Goal: Task Accomplishment & Management: Use online tool/utility

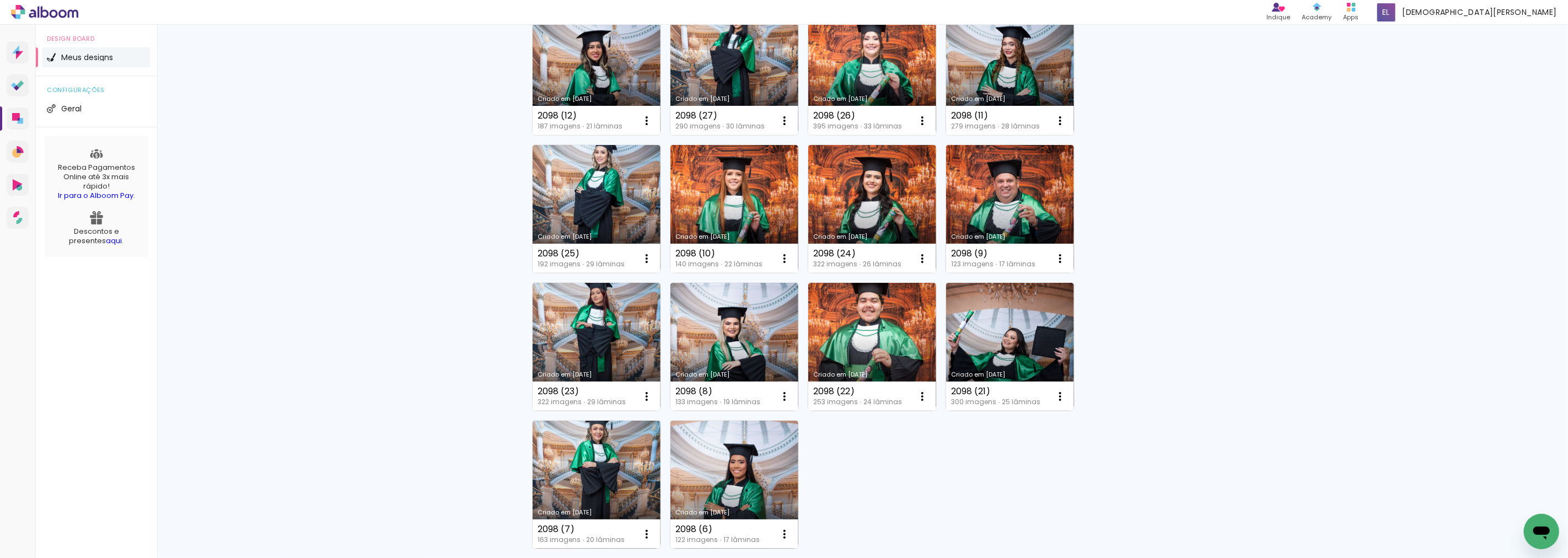
scroll to position [612, 0]
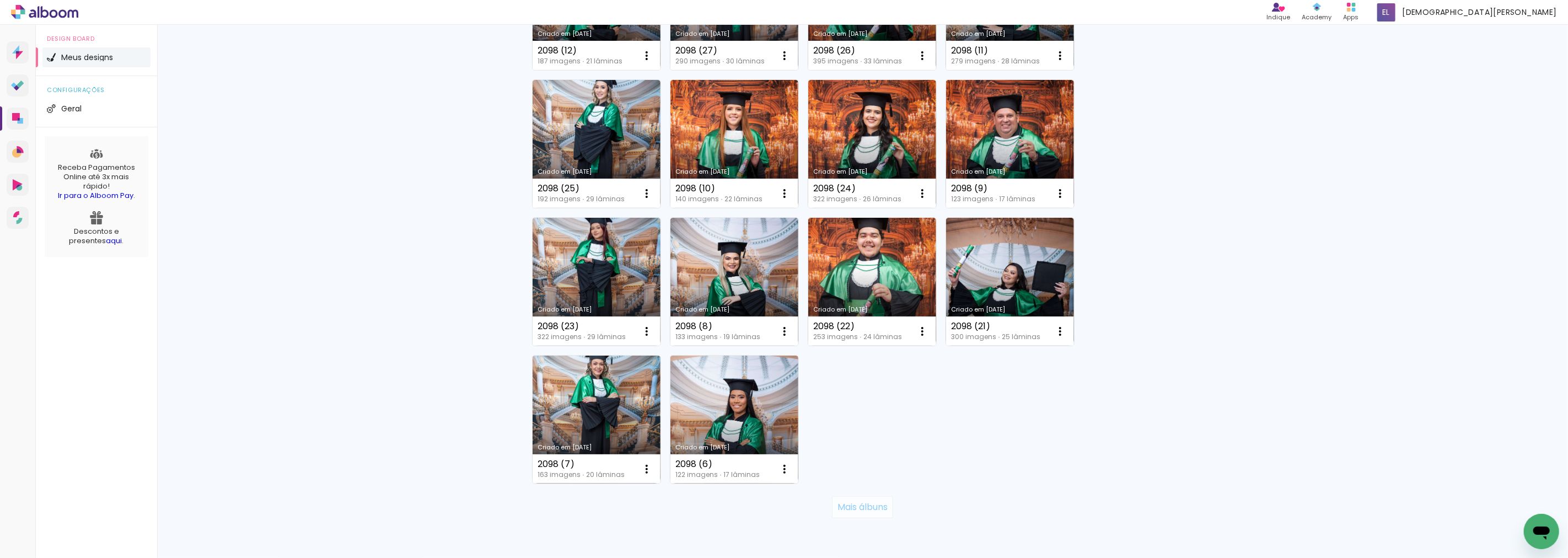
click at [0, 0] on slot "Mais álbuns" at bounding box center [0, 0] width 0 height 0
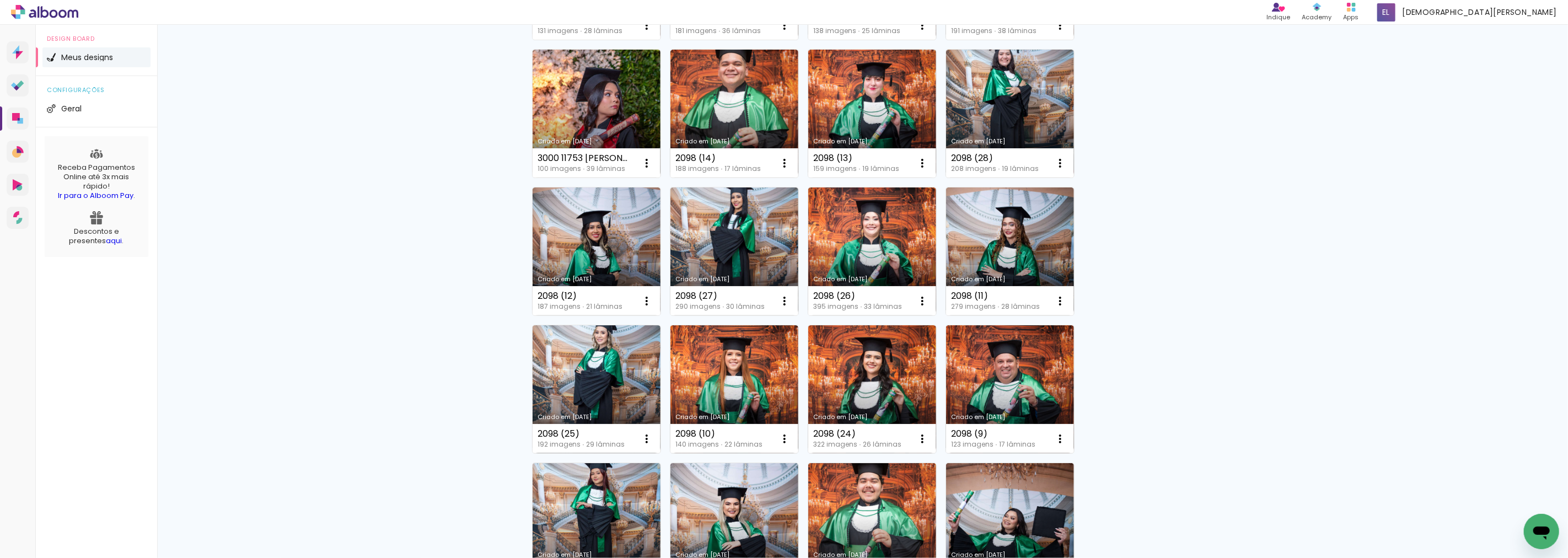
scroll to position [428, 0]
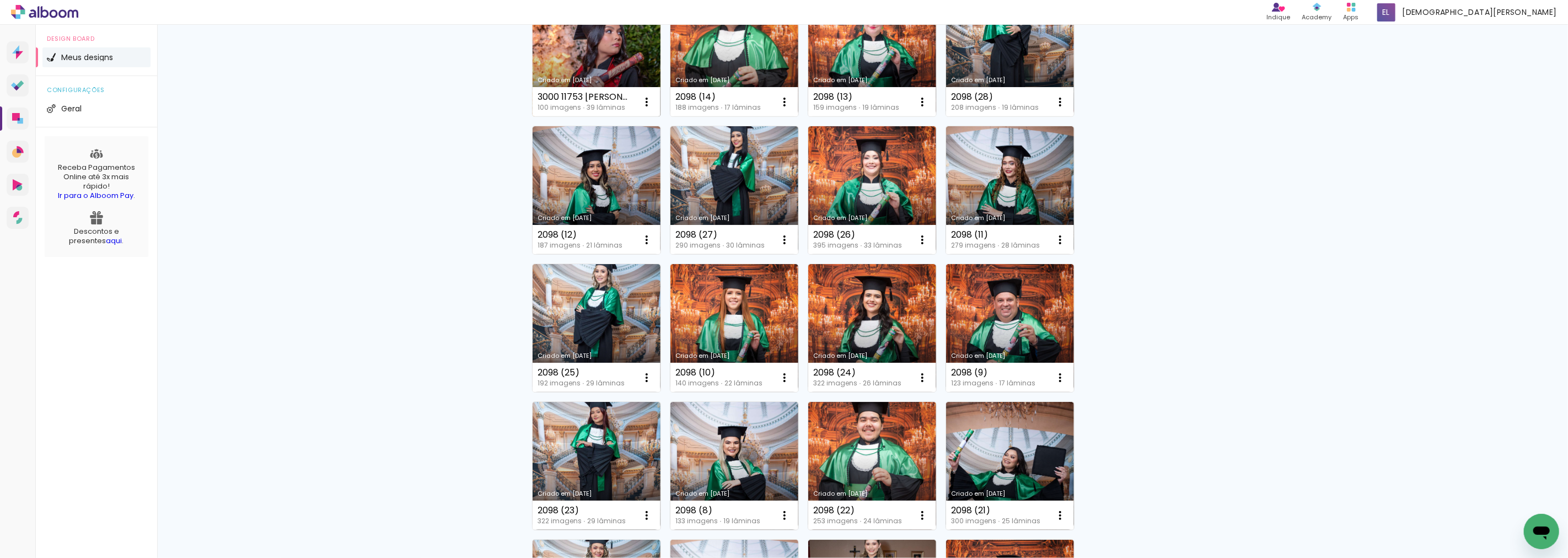
click at [593, 50] on link "Criado em [DATE]" at bounding box center [596, 52] width 128 height 128
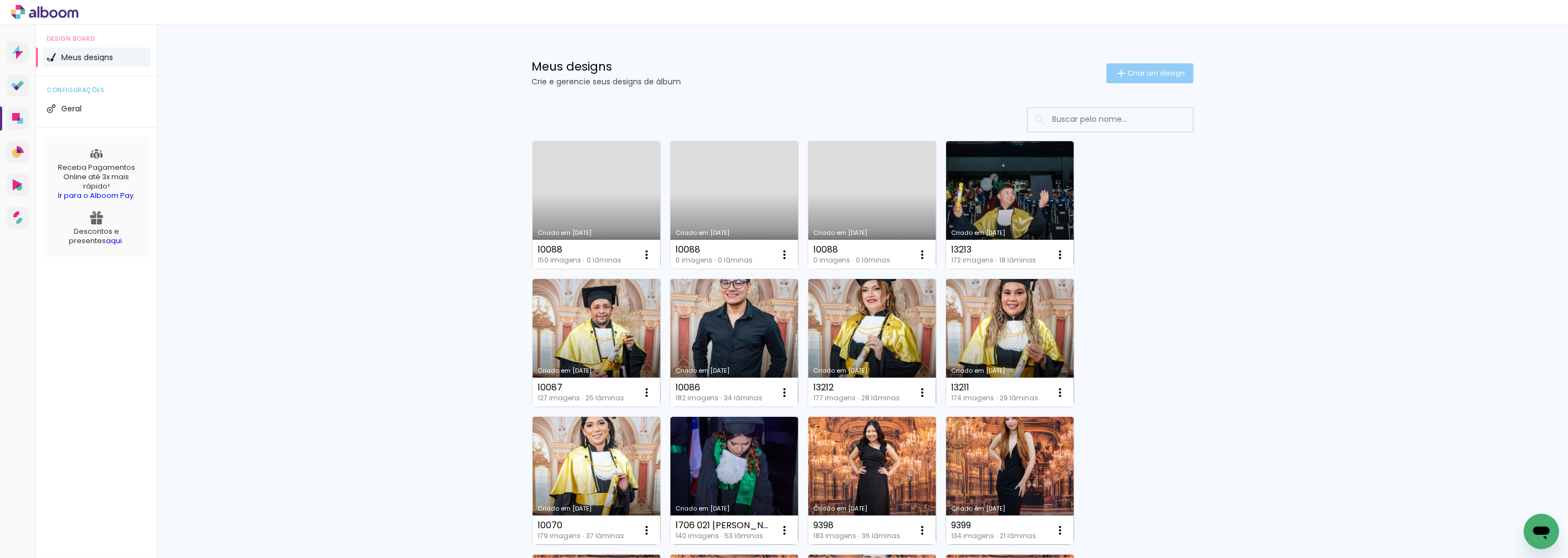
click at [1128, 70] on span "Criar um design" at bounding box center [1156, 73] width 58 height 7
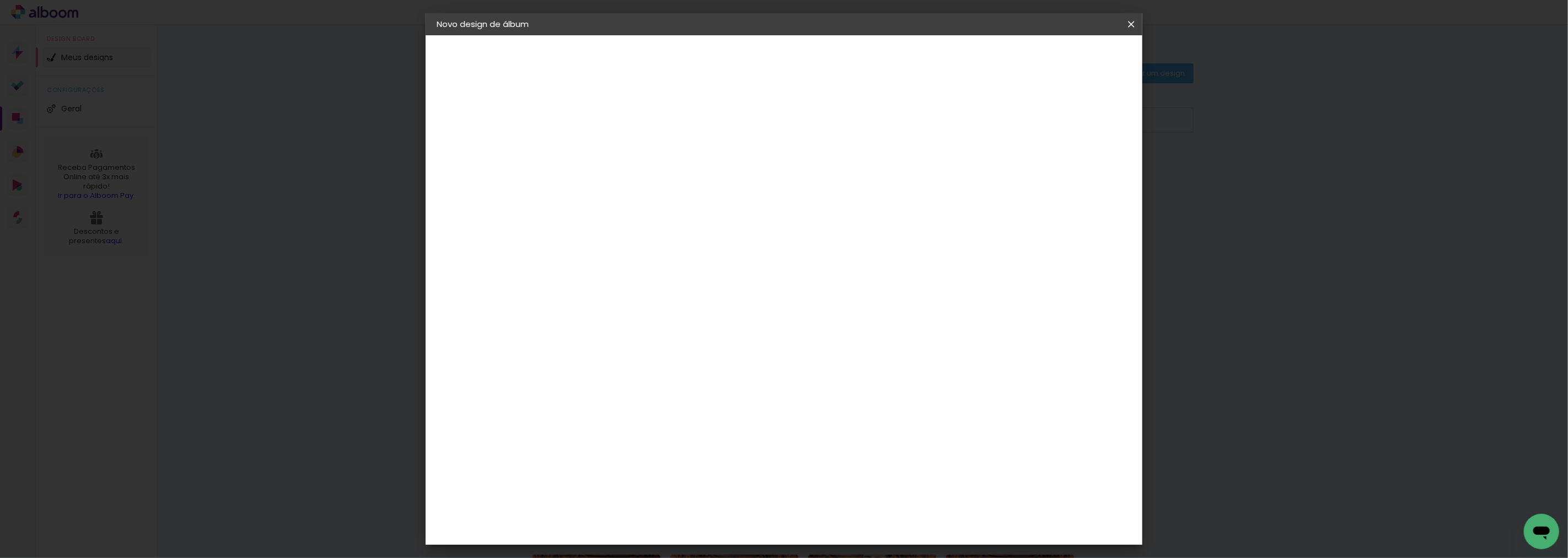
click at [617, 147] on input at bounding box center [617, 147] width 0 height 17
type input "1762 041 [PERSON_NAME]"
type paper-input "1762 041 [PERSON_NAME]"
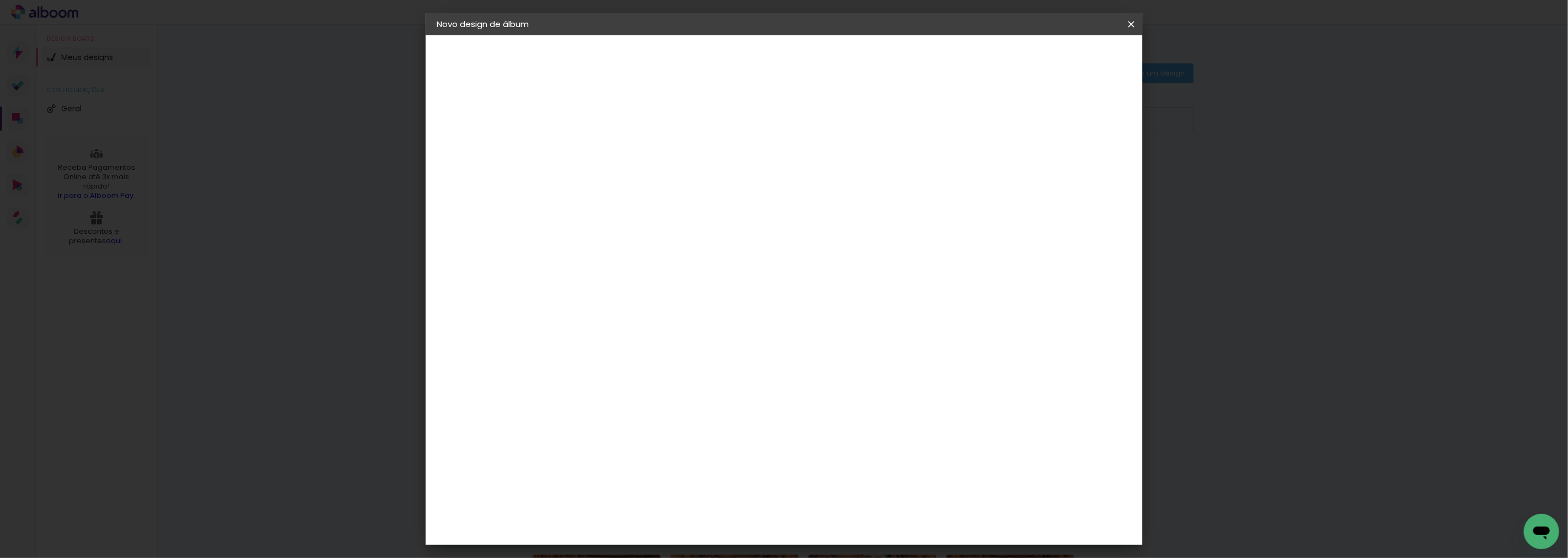
click at [0, 0] on slot "Avançar" at bounding box center [0, 0] width 0 height 0
click at [824, 169] on paper-item "Tamanho Livre" at bounding box center [771, 167] width 106 height 24
click at [0, 0] on slot "Avançar" at bounding box center [0, 0] width 0 height 0
drag, startPoint x: 843, startPoint y: 457, endPoint x: 862, endPoint y: 459, distance: 19.1
click at [862, 459] on div "60" at bounding box center [851, 459] width 42 height 17
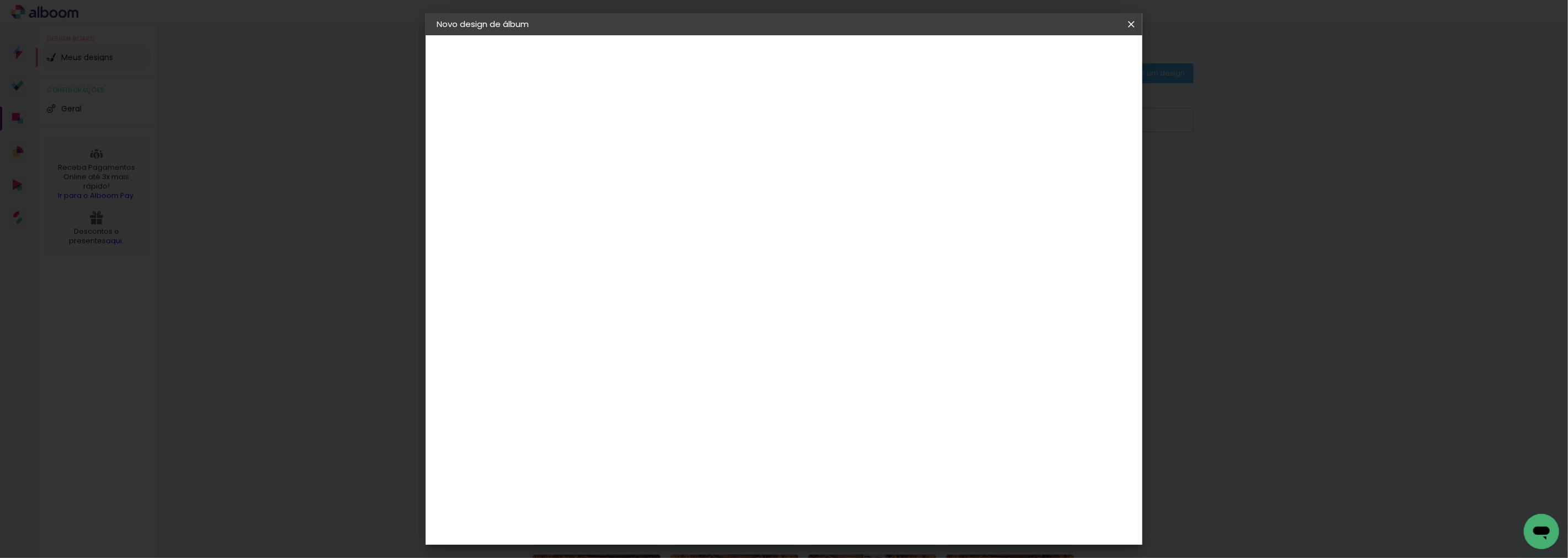
scroll to position [84, 0]
type input "80"
type paper-input "80"
click at [1062, 55] on span "Iniciar design" at bounding box center [1036, 58] width 50 height 8
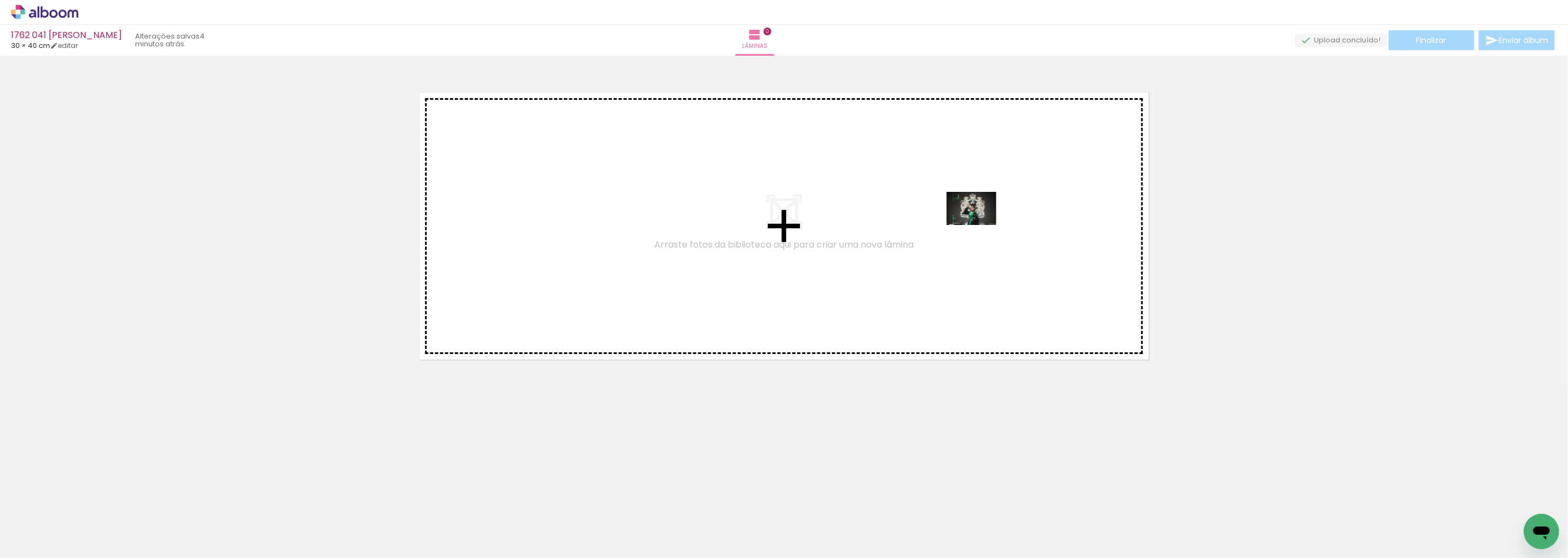
drag, startPoint x: 118, startPoint y: 528, endPoint x: 1094, endPoint y: 265, distance: 1010.8
click at [1086, 249] on quentale-workspace at bounding box center [784, 279] width 1568 height 558
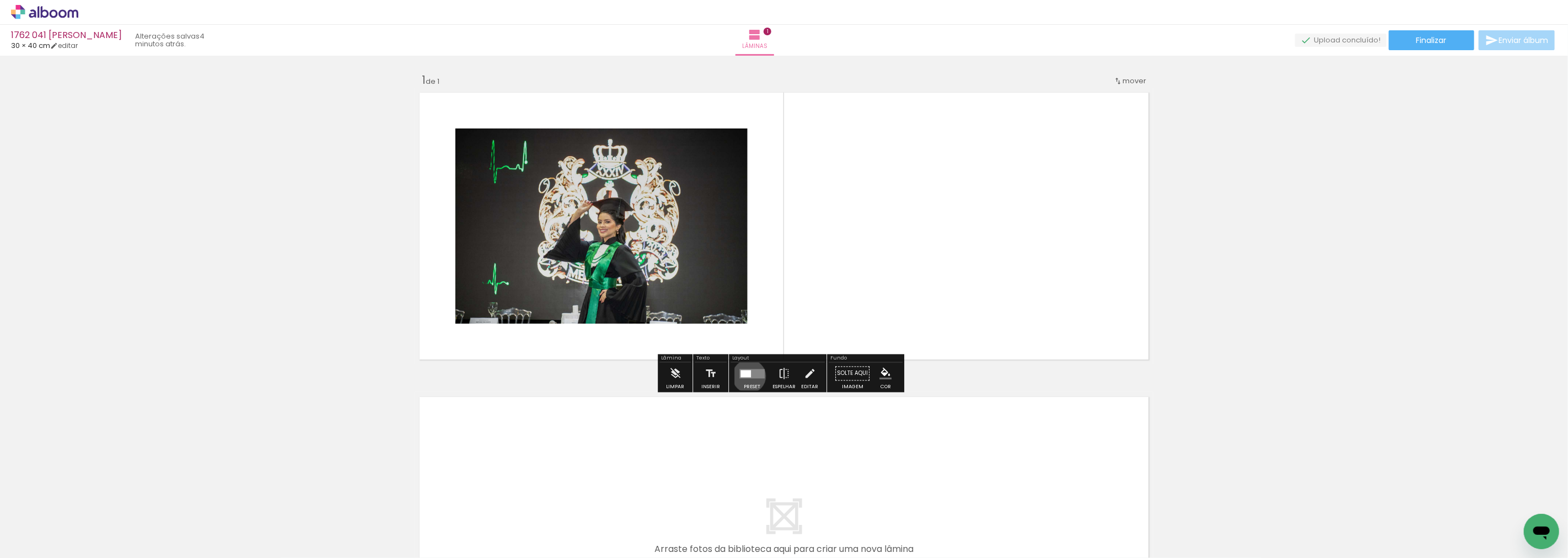
click at [746, 376] on div at bounding box center [746, 373] width 10 height 7
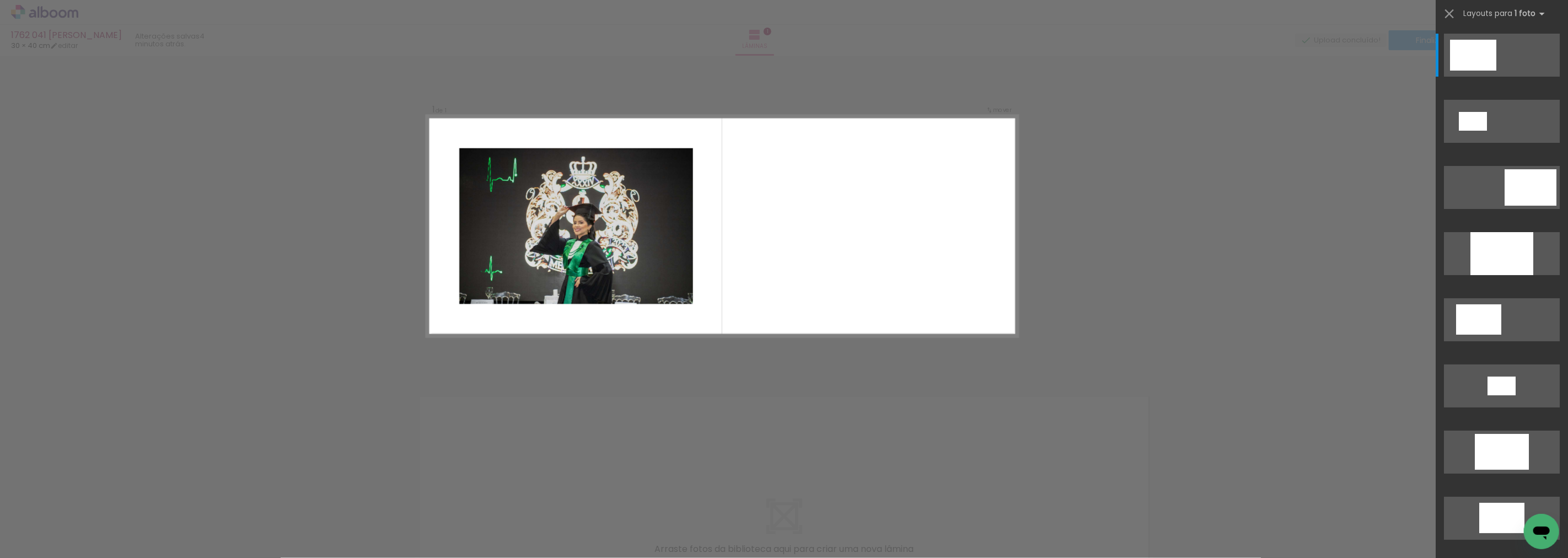
drag, startPoint x: 776, startPoint y: 277, endPoint x: 767, endPoint y: 285, distance: 12.0
click at [775, 278] on quentale-layouter at bounding box center [722, 226] width 591 height 222
click at [779, 367] on div "Confirmar Cancelar" at bounding box center [784, 373] width 1568 height 635
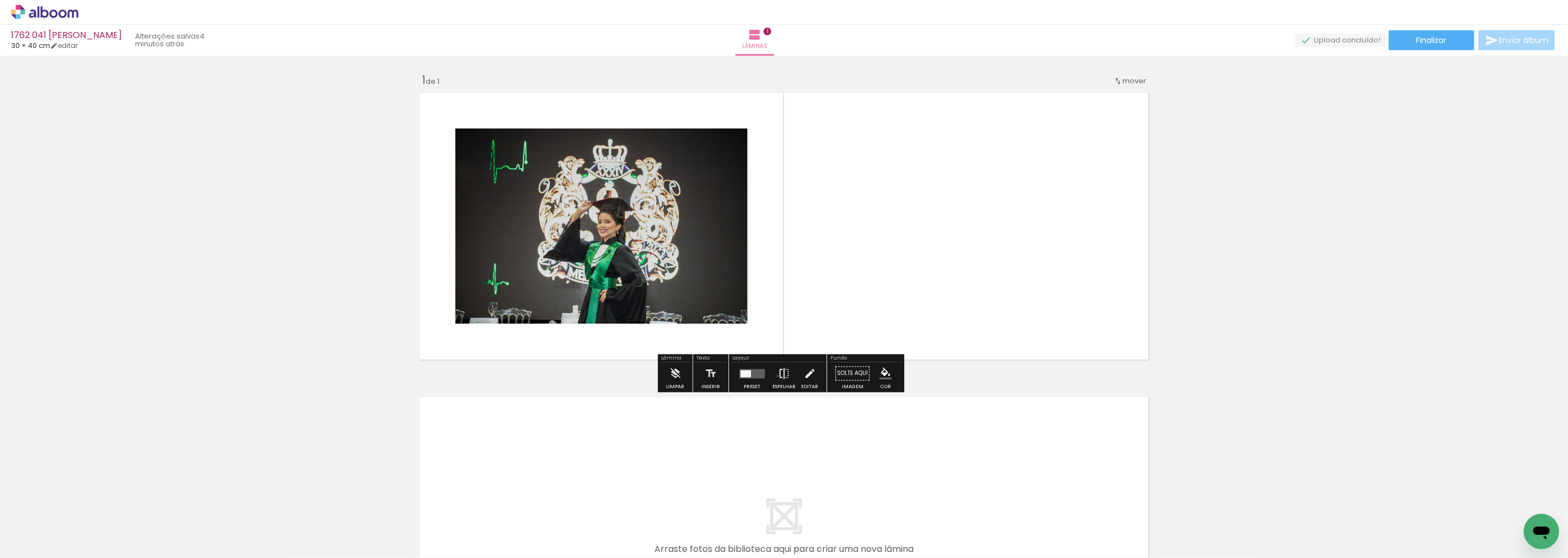
click at [778, 376] on iron-icon at bounding box center [784, 373] width 12 height 22
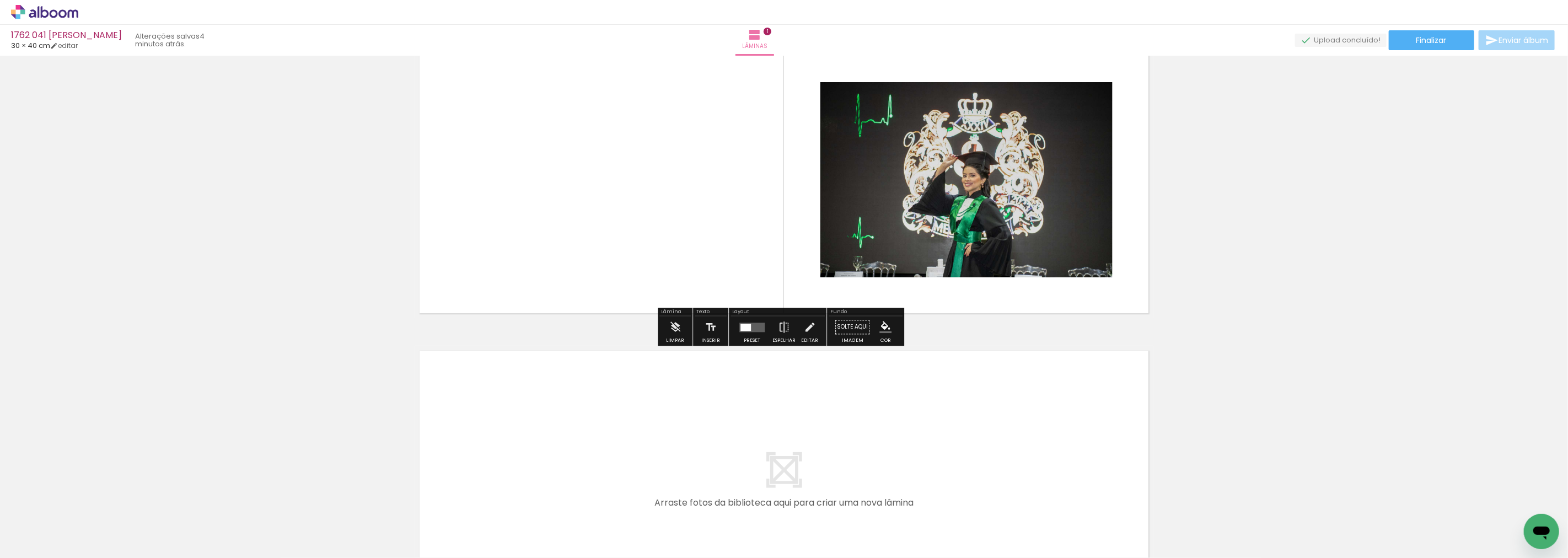
scroll to position [123, 0]
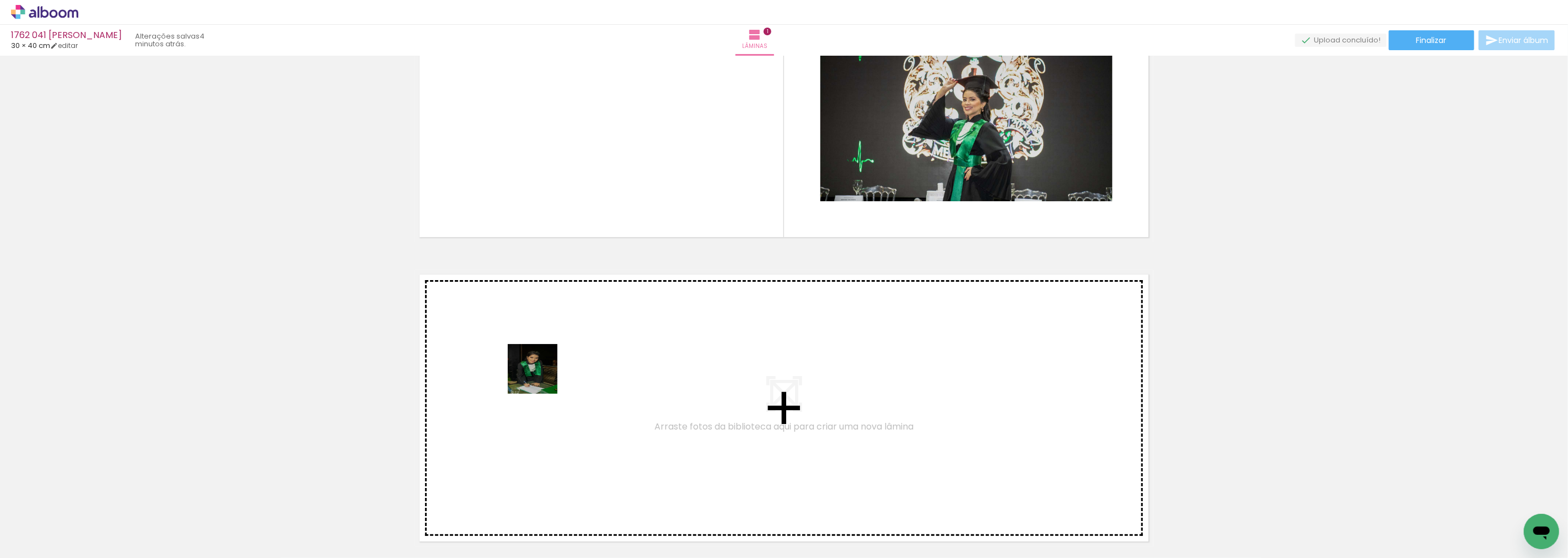
drag, startPoint x: 179, startPoint y: 525, endPoint x: 541, endPoint y: 377, distance: 391.1
click at [541, 377] on quentale-workspace at bounding box center [784, 279] width 1568 height 558
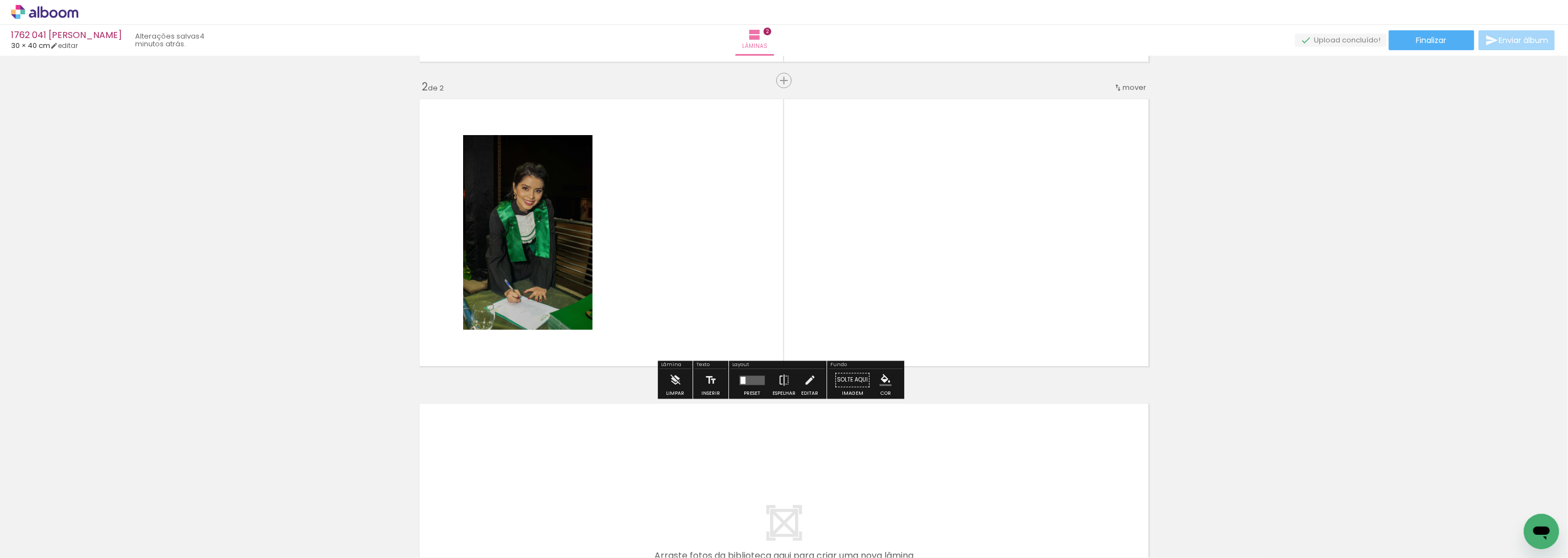
scroll to position [319, 0]
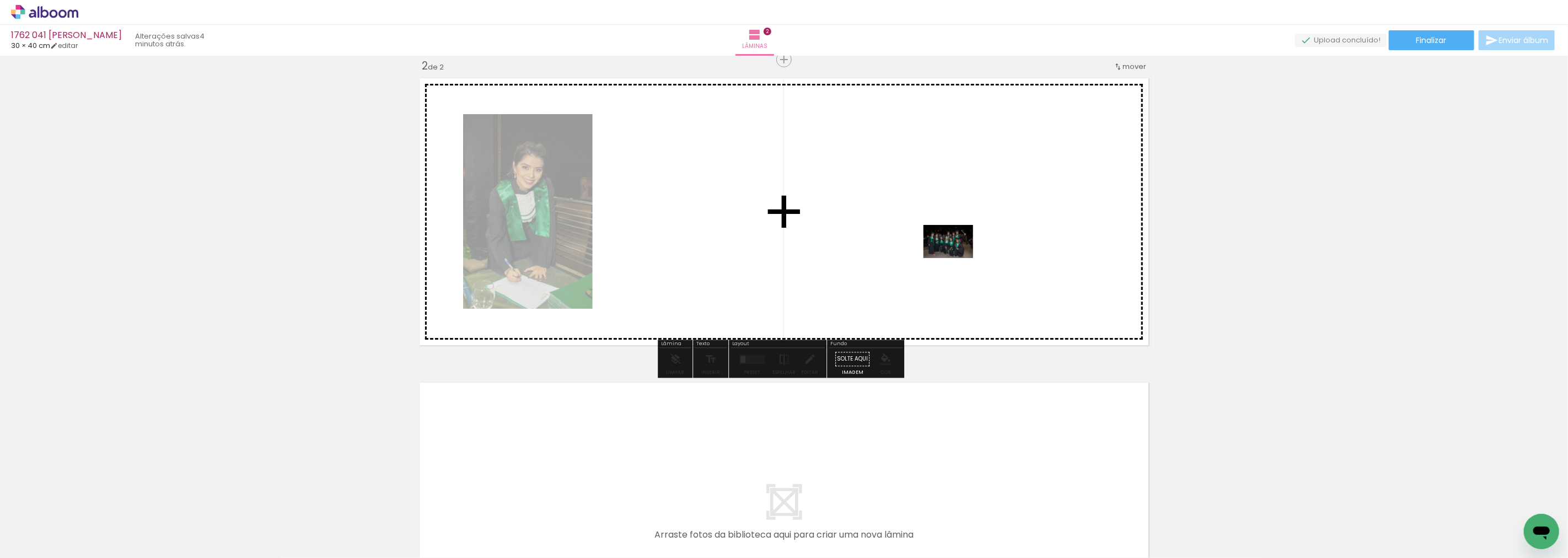
drag, startPoint x: 222, startPoint y: 531, endPoint x: 996, endPoint y: 249, distance: 823.8
click at [996, 249] on quentale-workspace at bounding box center [784, 279] width 1568 height 558
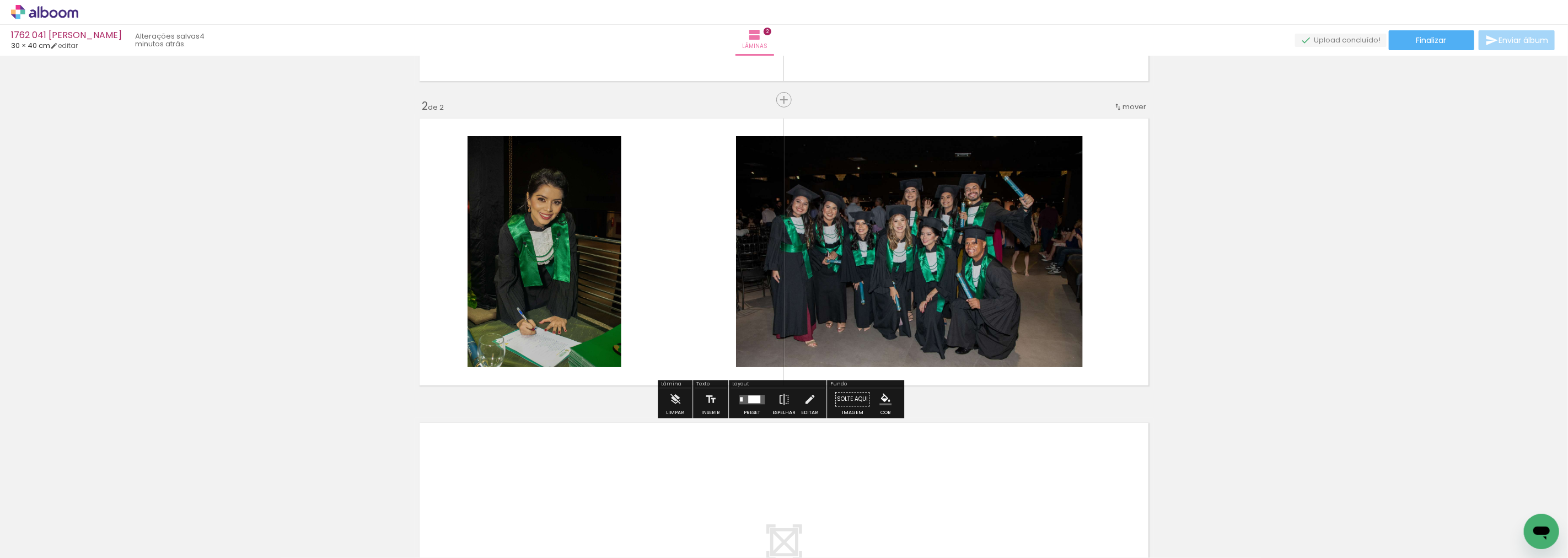
scroll to position [257, 0]
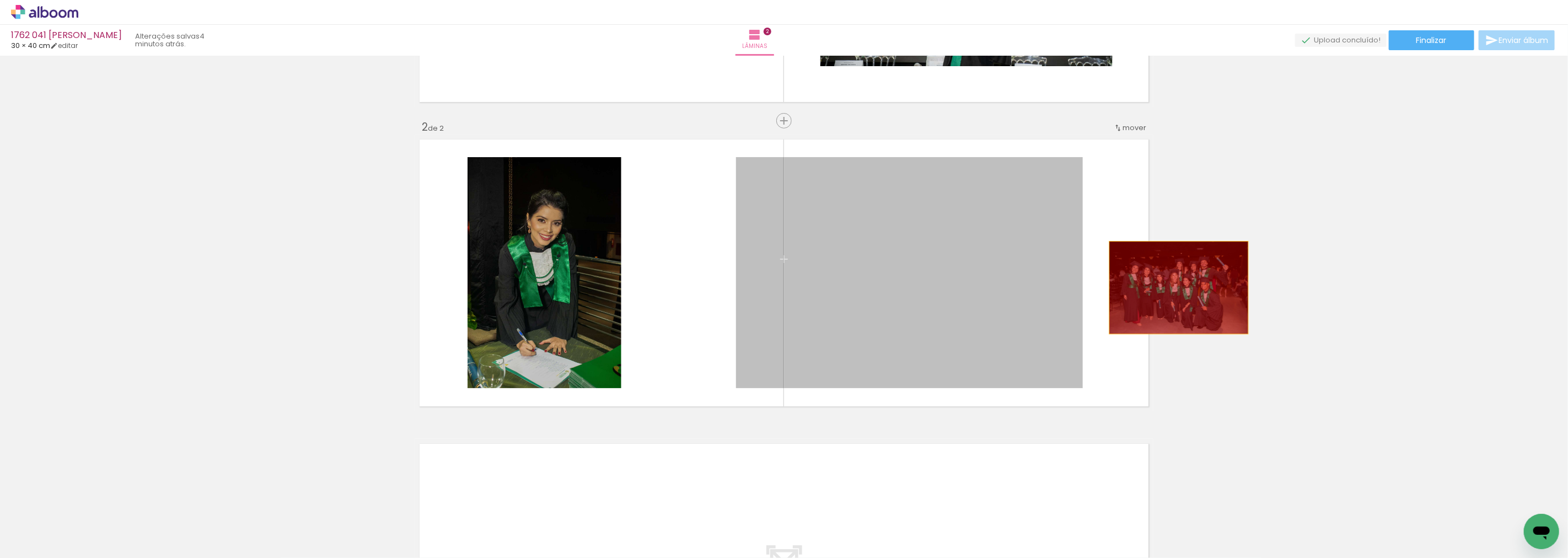
drag, startPoint x: 911, startPoint y: 250, endPoint x: 1305, endPoint y: 287, distance: 395.7
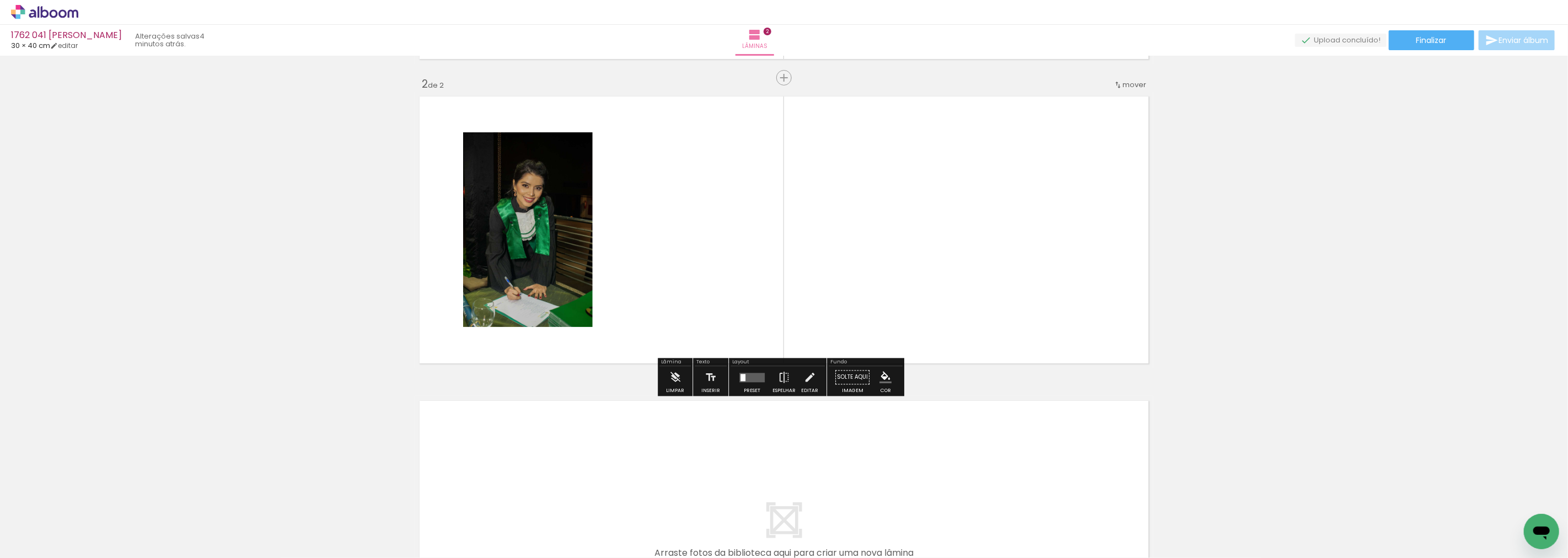
scroll to position [319, 0]
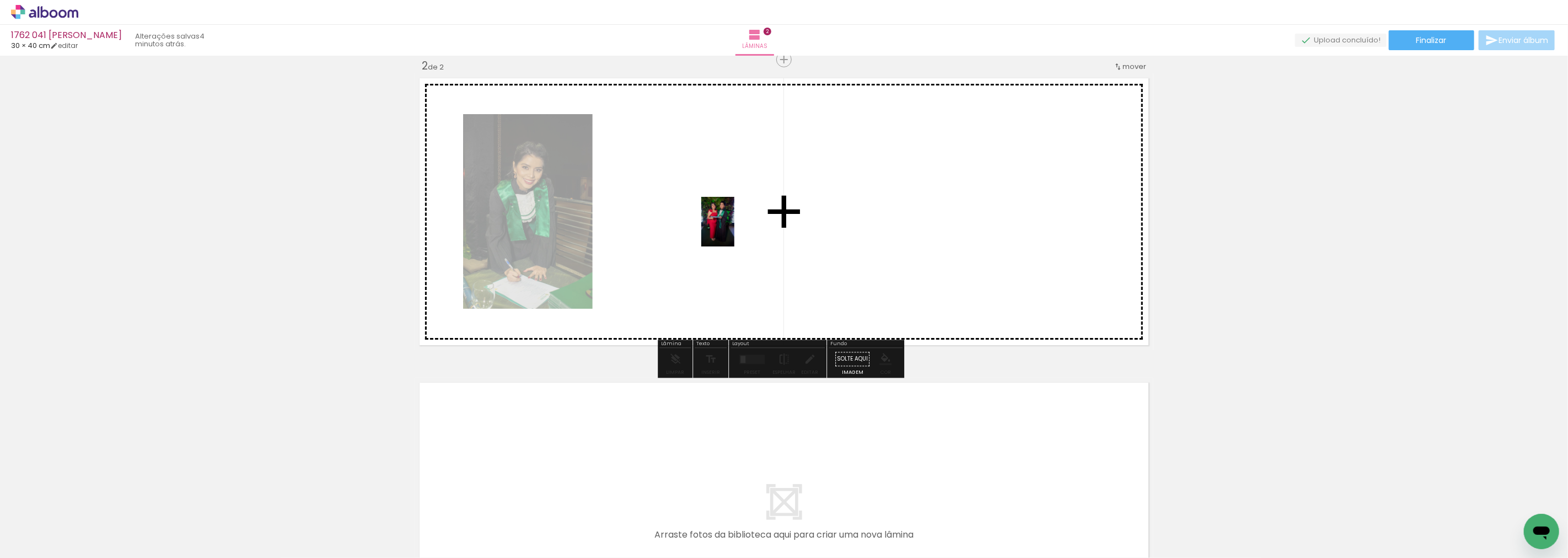
drag, startPoint x: 302, startPoint y: 522, endPoint x: 734, endPoint y: 230, distance: 521.4
click at [734, 230] on quentale-workspace at bounding box center [784, 279] width 1568 height 558
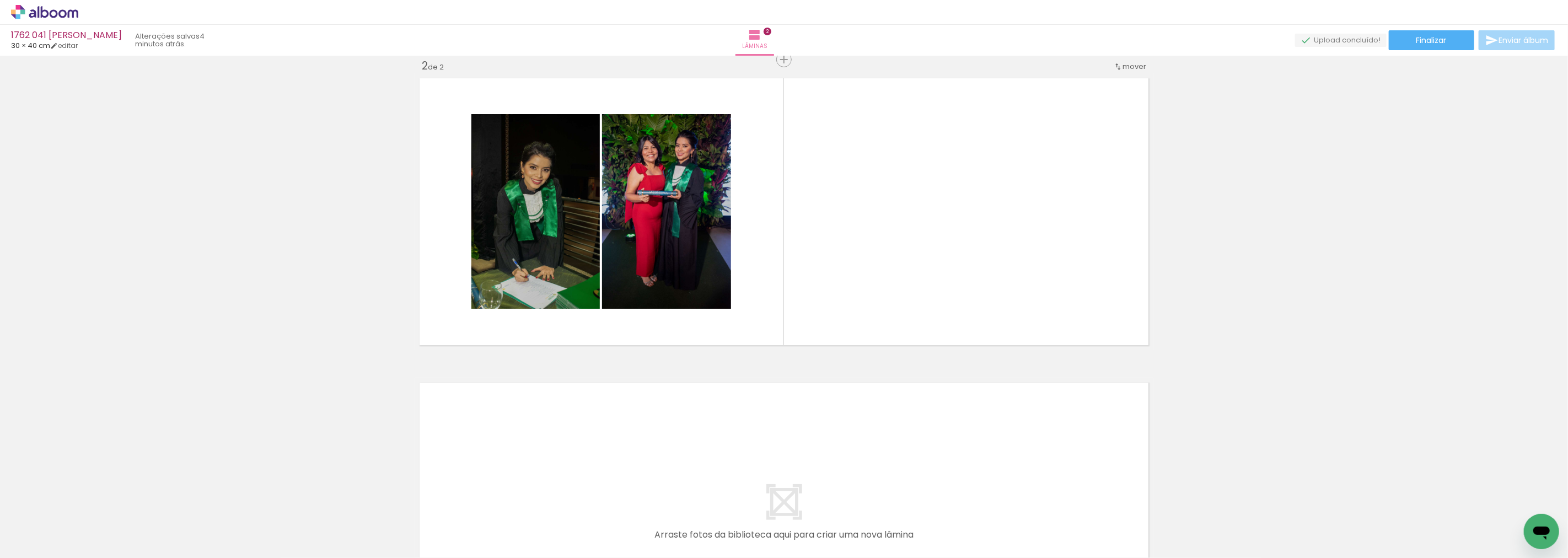
scroll to position [380, 0]
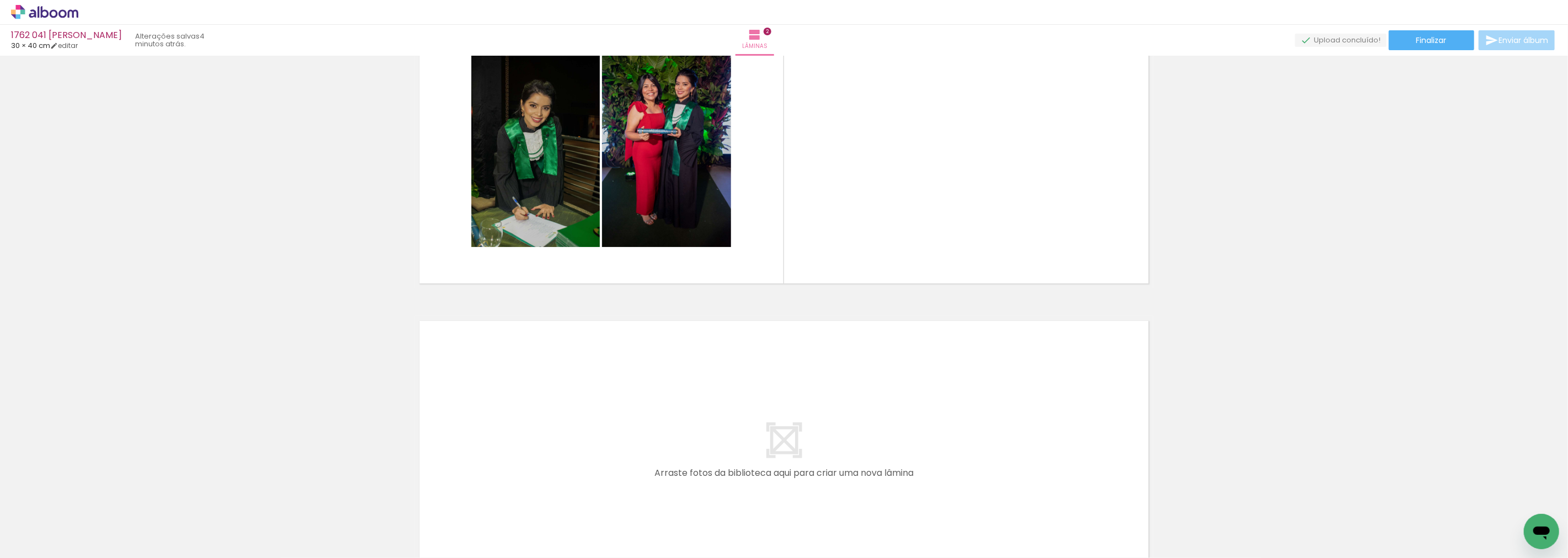
drag, startPoint x: 368, startPoint y: 522, endPoint x: 924, endPoint y: 166, distance: 660.2
click at [560, 365] on quentale-workspace at bounding box center [784, 279] width 1568 height 558
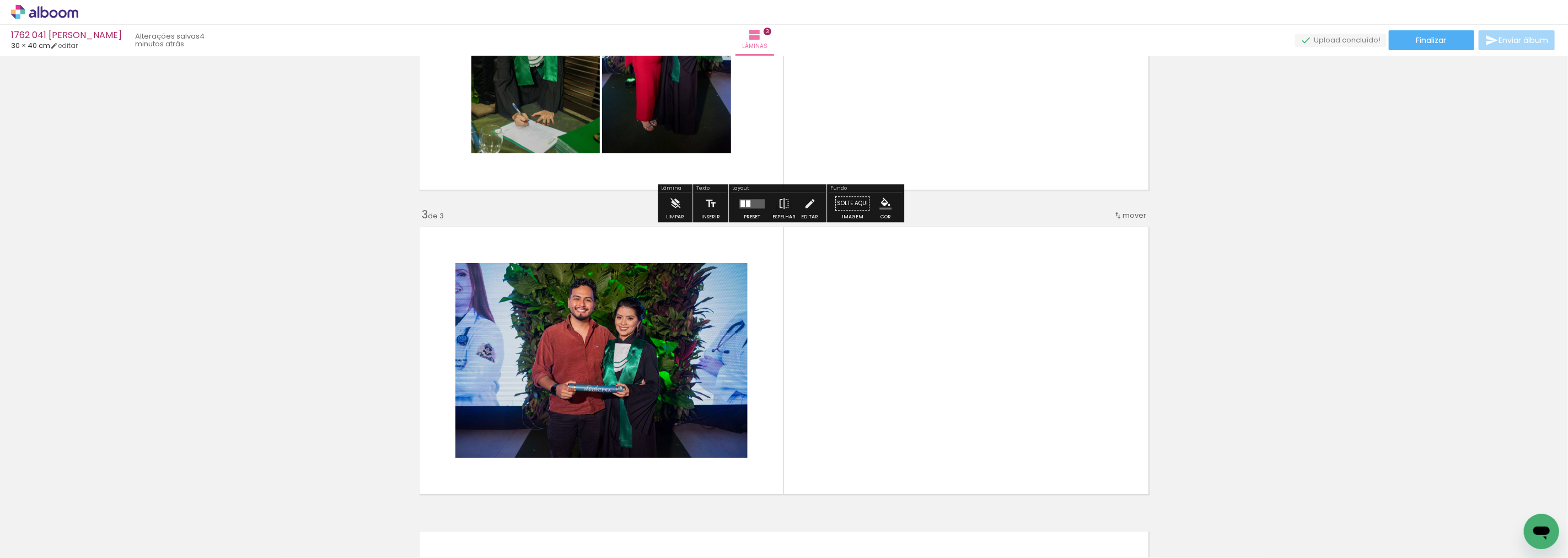
click at [924, 166] on quentale-layouter at bounding box center [784, 55] width 739 height 276
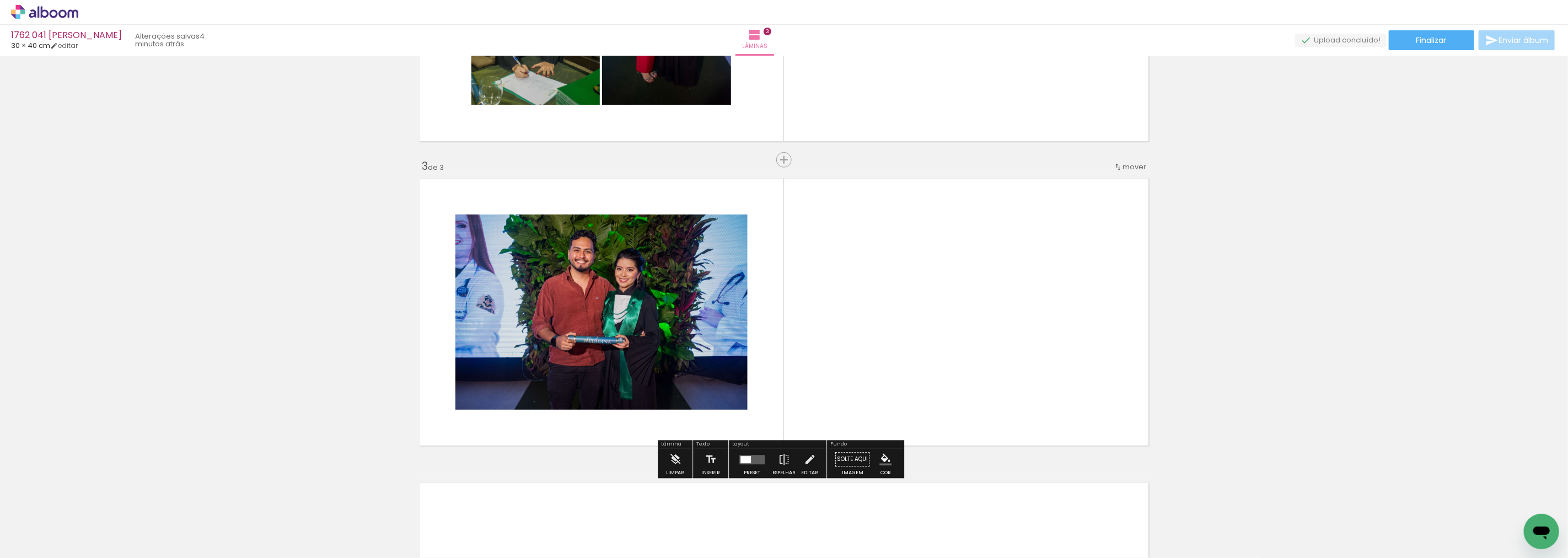
scroll to position [500, 0]
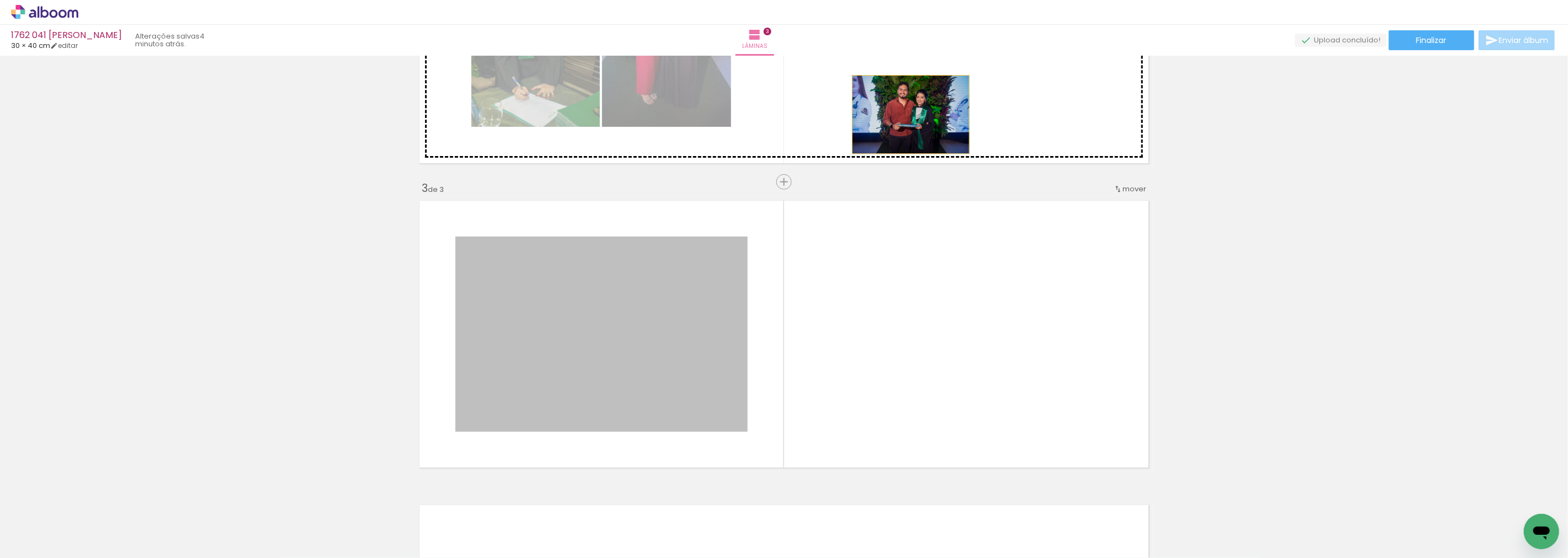
drag, startPoint x: 614, startPoint y: 357, endPoint x: 906, endPoint y: 114, distance: 379.9
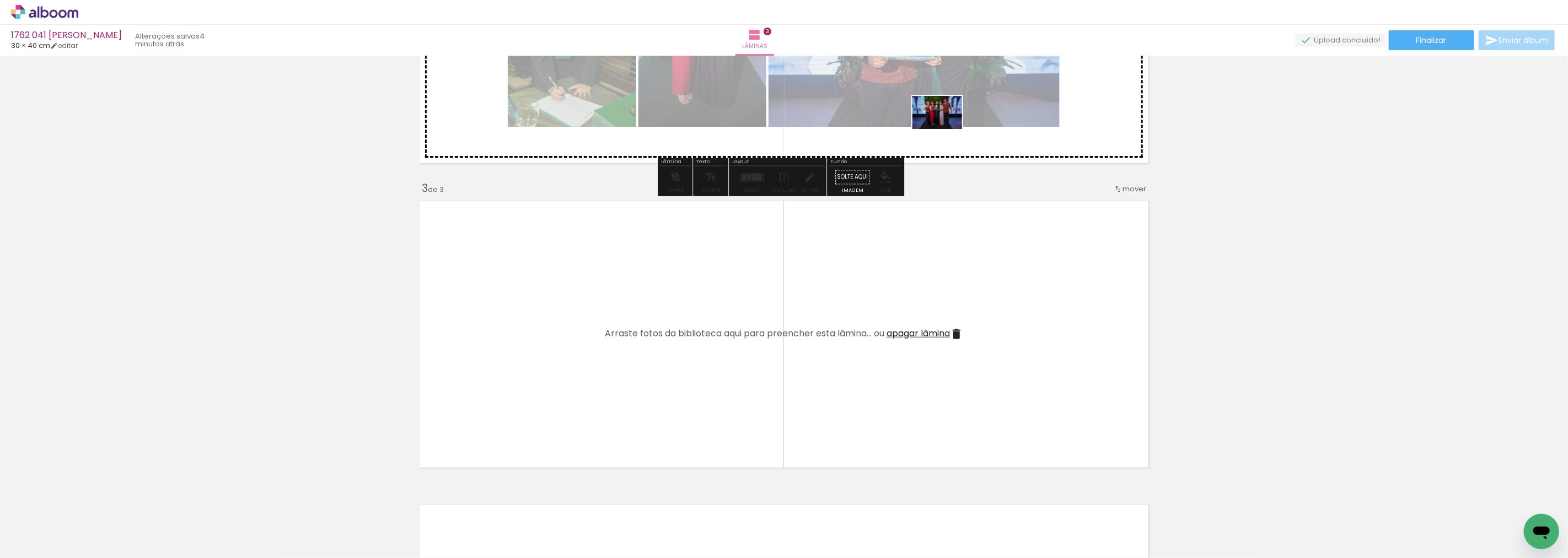
drag, startPoint x: 430, startPoint y: 531, endPoint x: 946, endPoint y: 129, distance: 654.1
click at [946, 129] on quentale-workspace at bounding box center [784, 279] width 1568 height 558
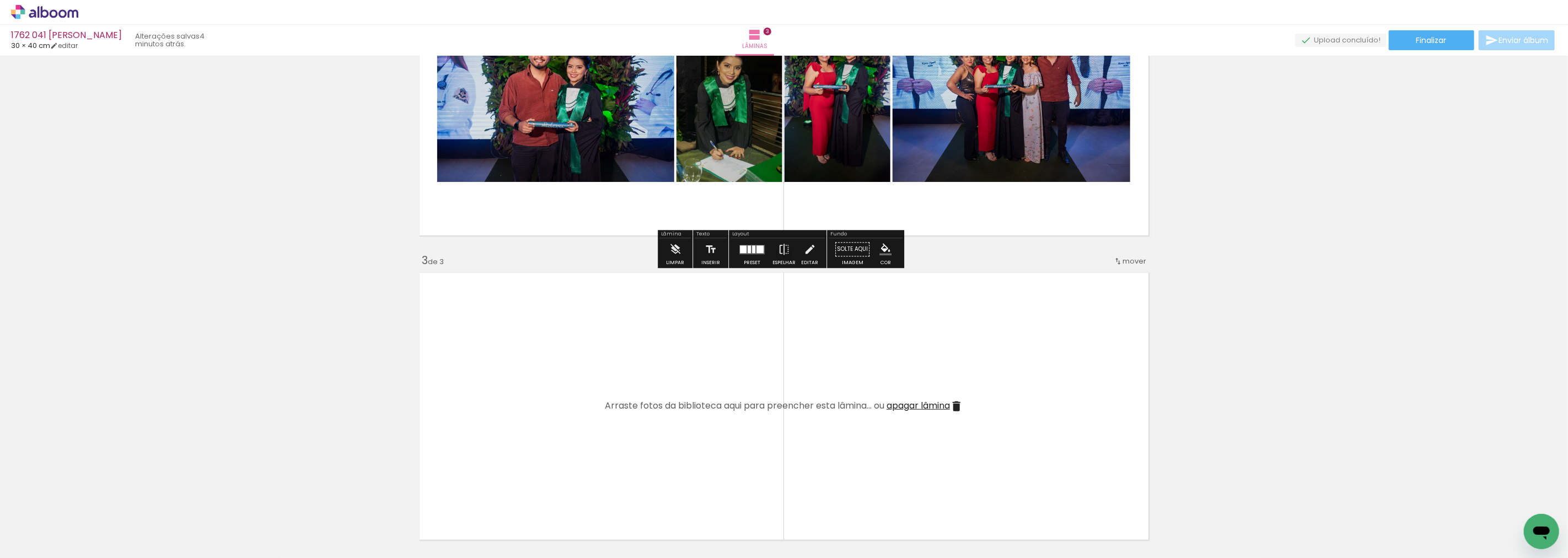
scroll to position [256, 0]
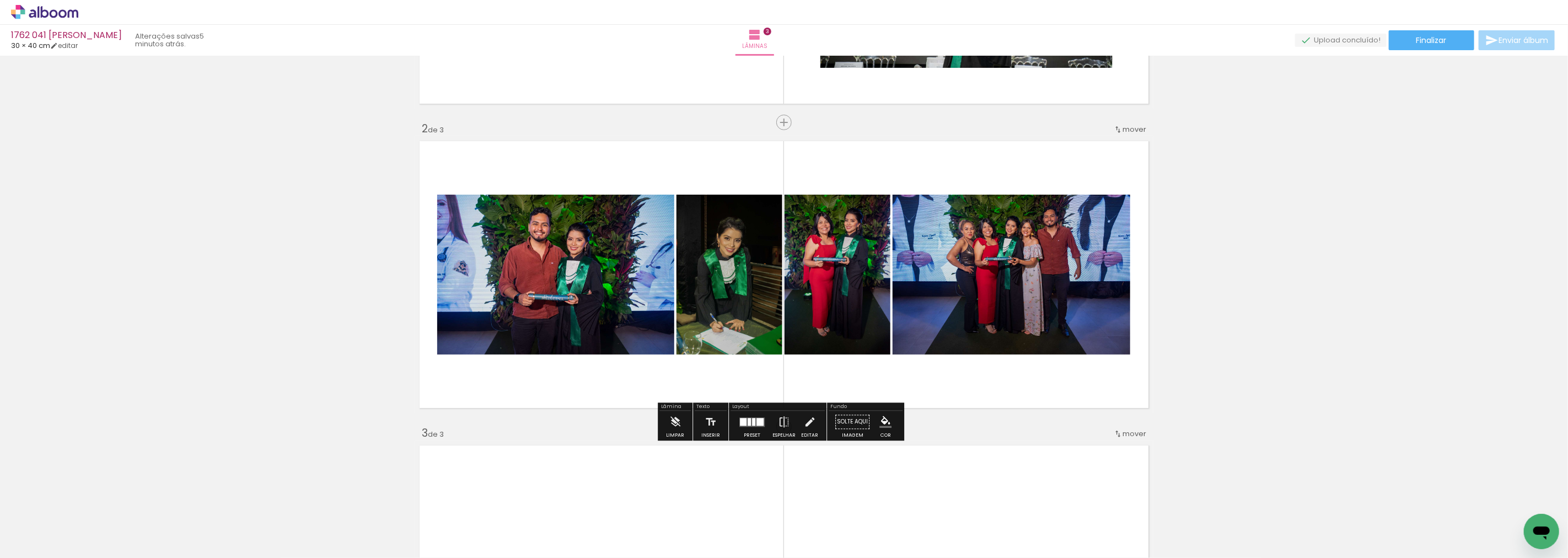
click at [752, 421] on div at bounding box center [754, 422] width 4 height 8
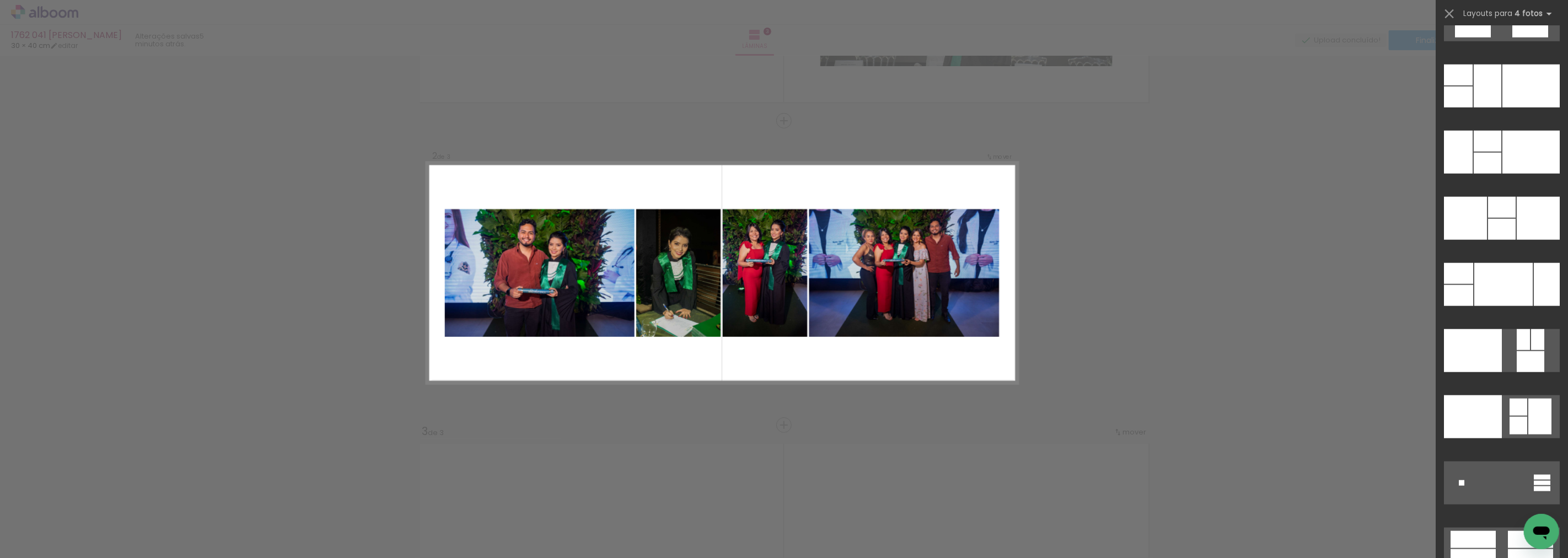
scroll to position [22065, 0]
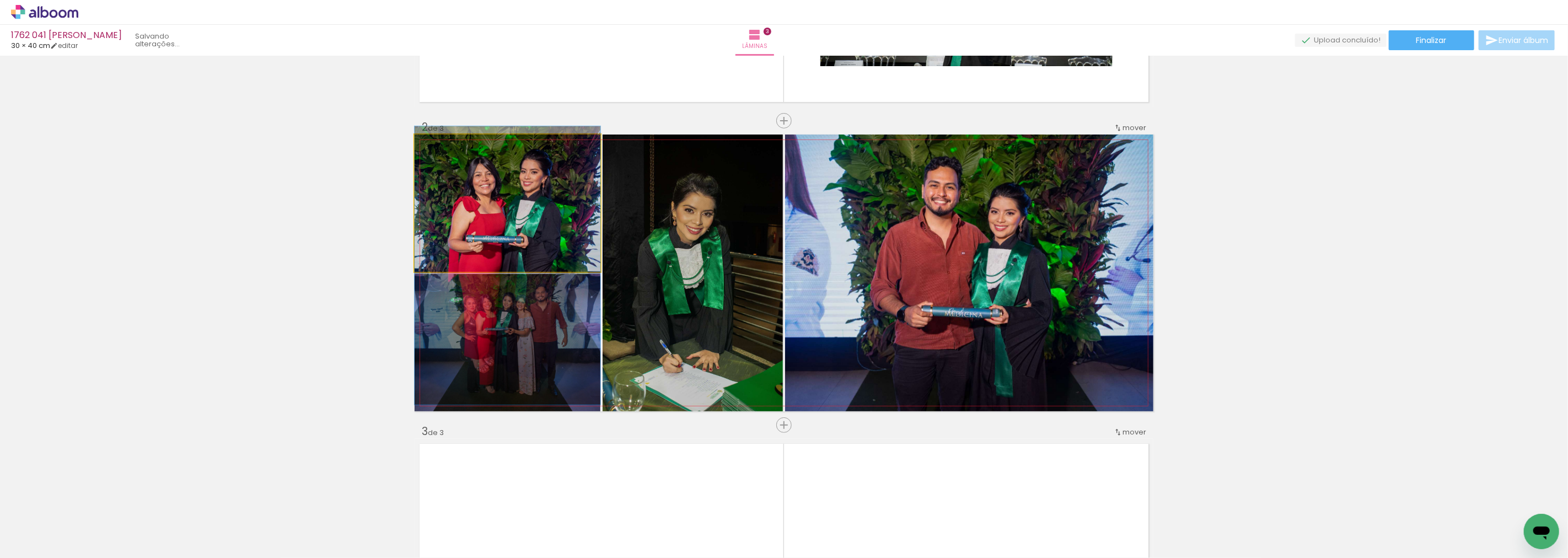
drag, startPoint x: 513, startPoint y: 193, endPoint x: 518, endPoint y: 256, distance: 63.2
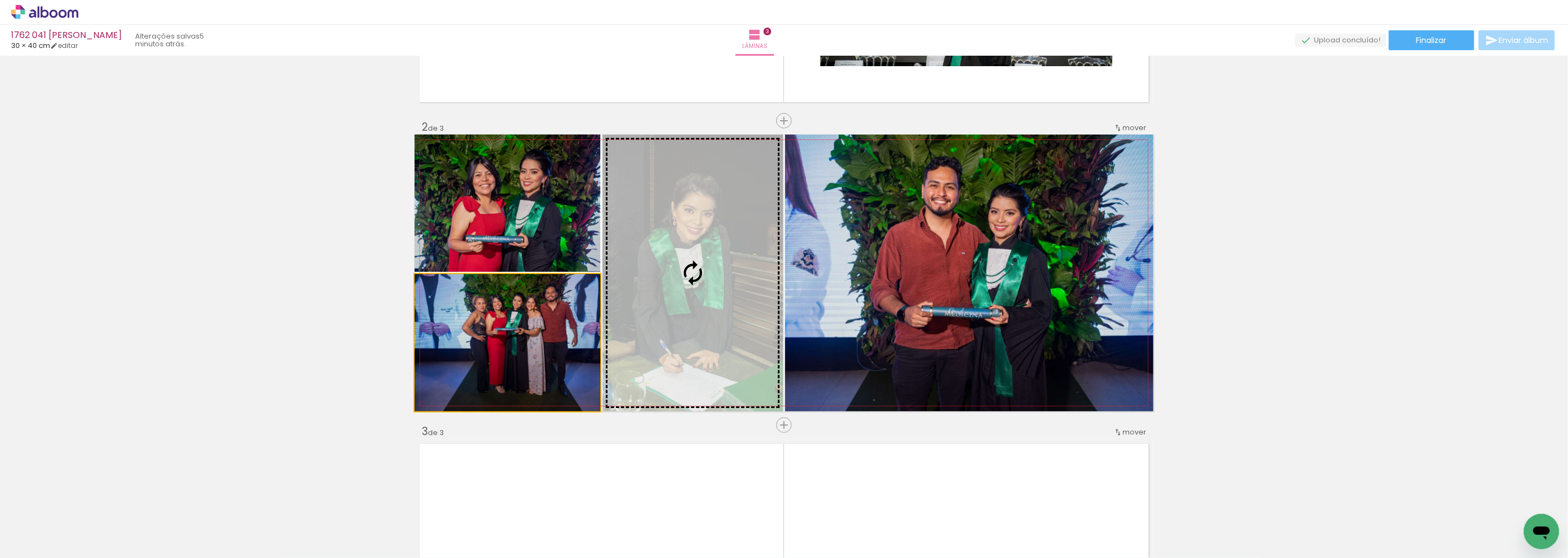
drag, startPoint x: 538, startPoint y: 336, endPoint x: 1152, endPoint y: 297, distance: 615.2
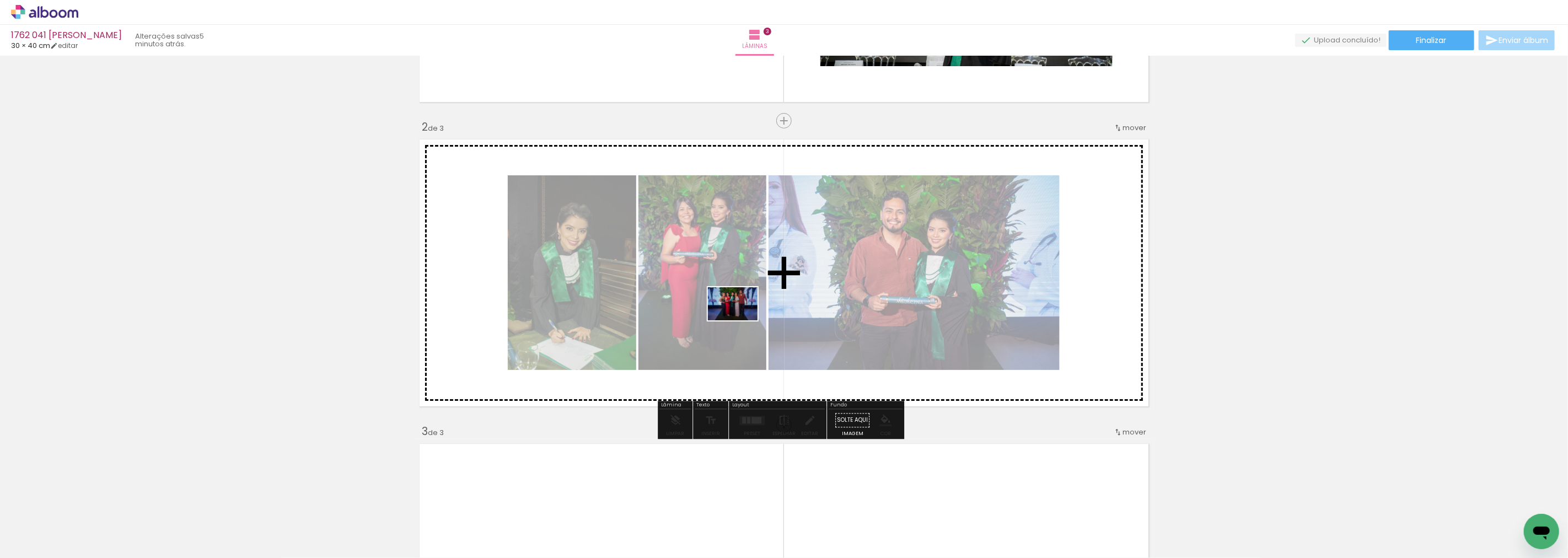
drag, startPoint x: 415, startPoint y: 531, endPoint x: 741, endPoint y: 320, distance: 388.3
click at [741, 320] on quentale-workspace at bounding box center [784, 279] width 1568 height 558
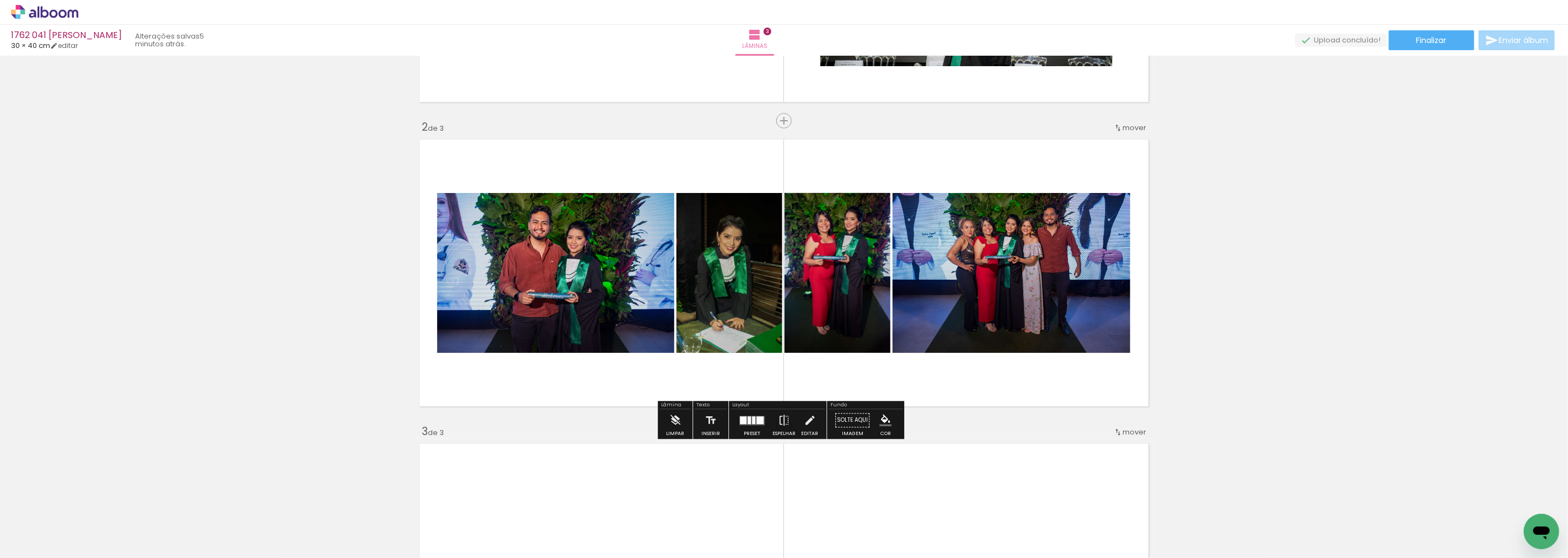
click at [752, 419] on quentale-layouter at bounding box center [752, 420] width 26 height 9
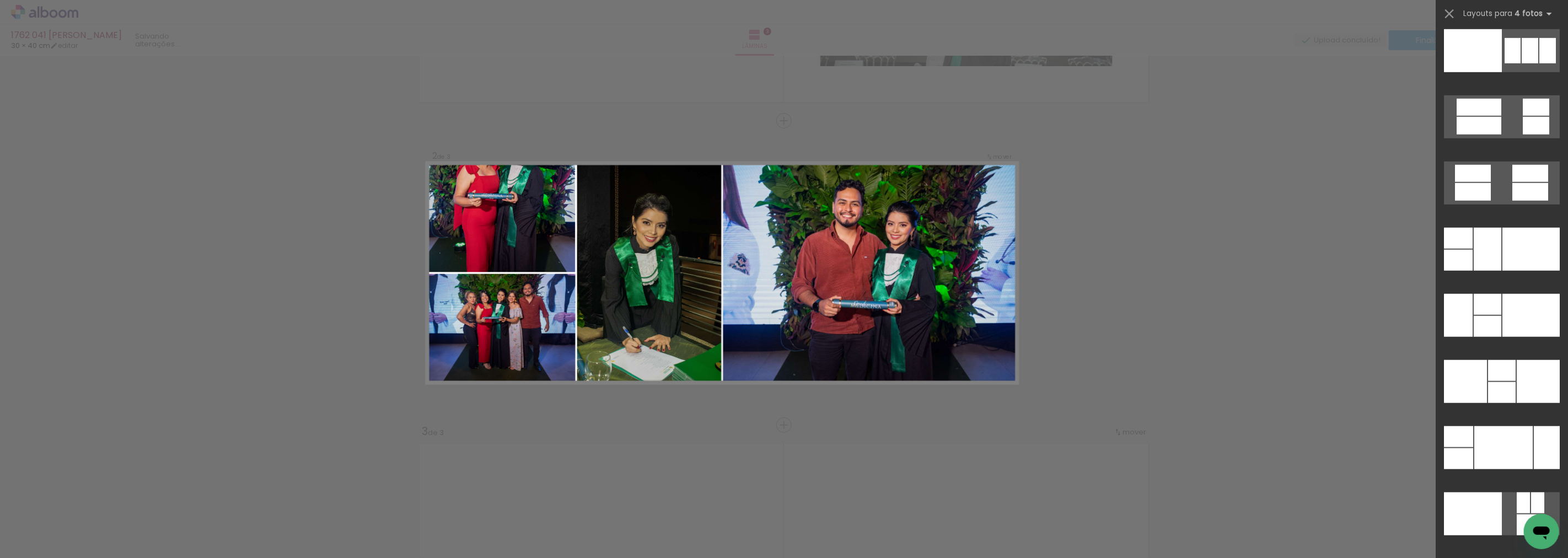
scroll to position [21991, 0]
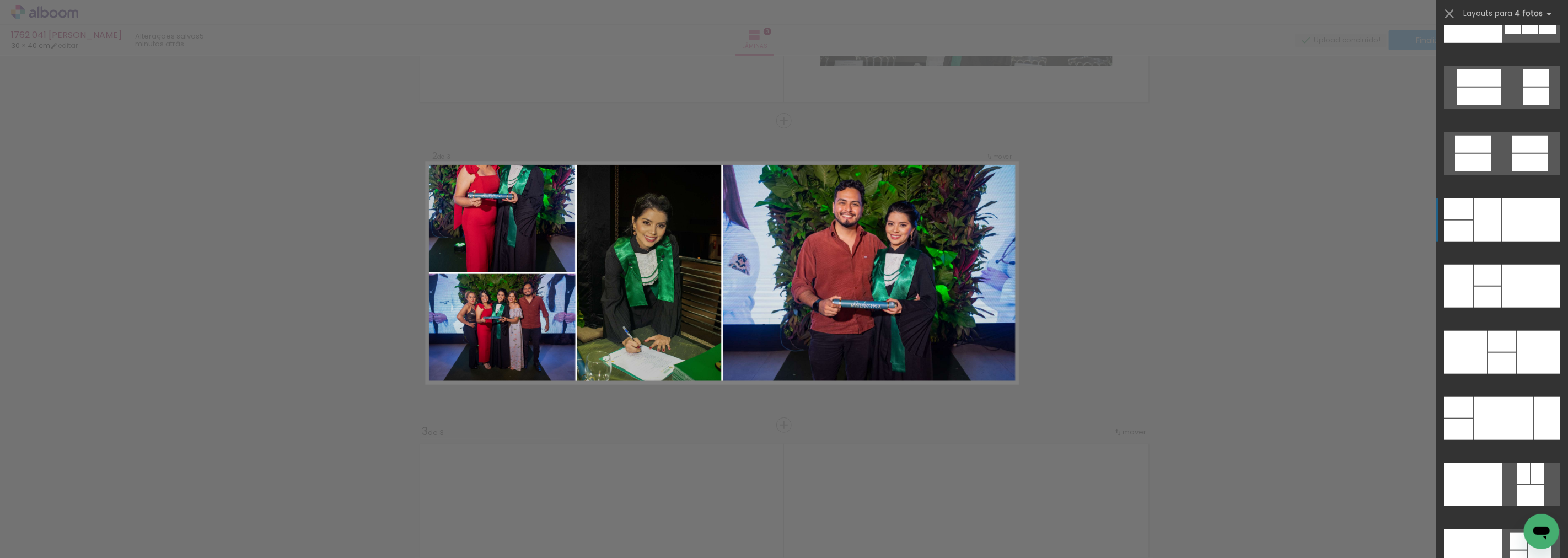
click at [1477, 397] on div at bounding box center [1503, 418] width 58 height 43
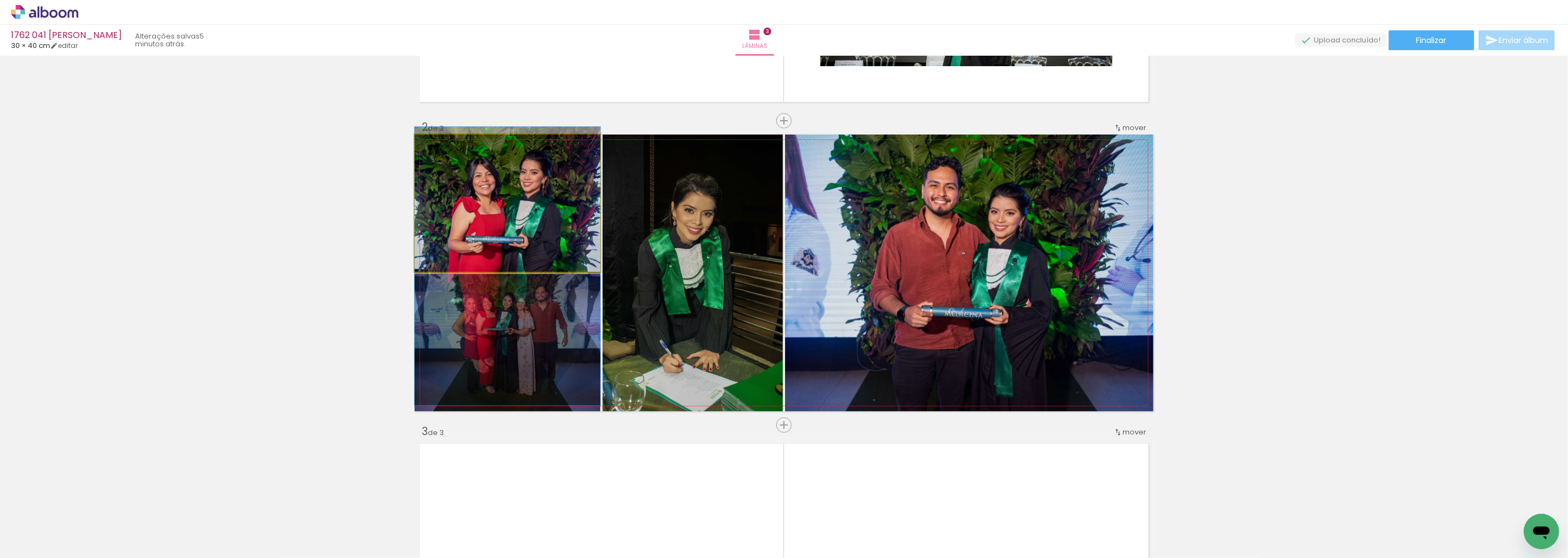
drag, startPoint x: 544, startPoint y: 186, endPoint x: 522, endPoint y: 249, distance: 66.7
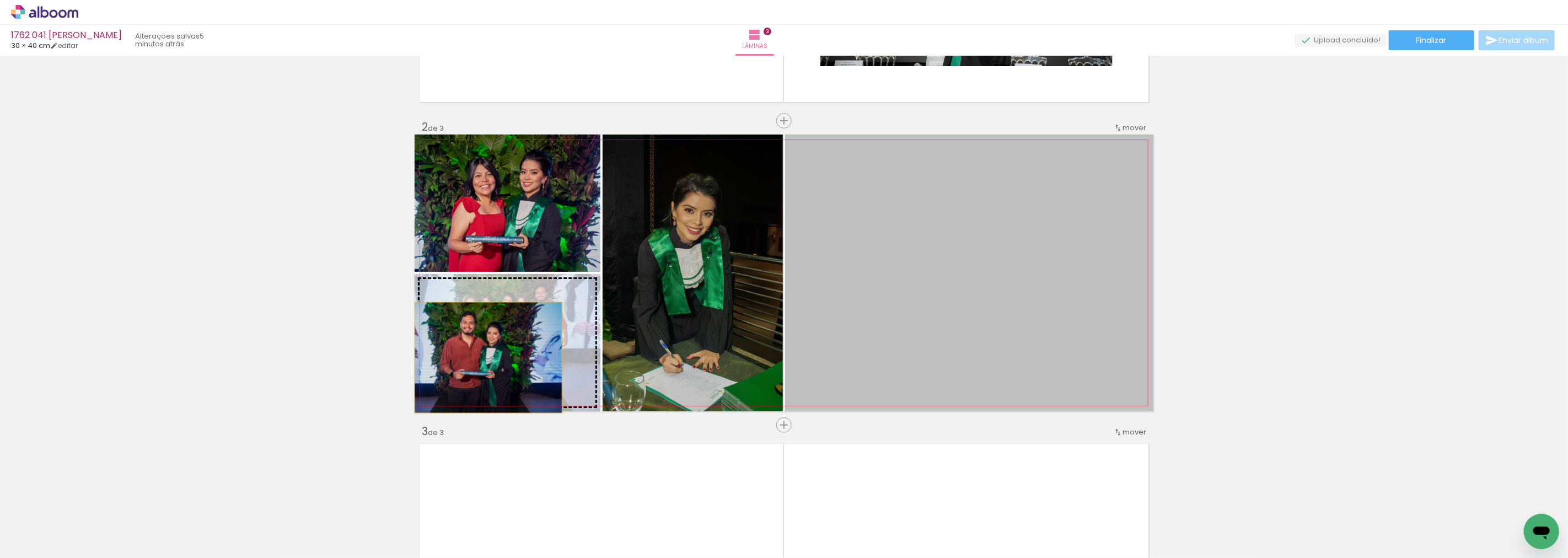
drag, startPoint x: 1004, startPoint y: 252, endPoint x: 484, endPoint y: 357, distance: 530.5
click at [0, 0] on slot at bounding box center [0, 0] width 0 height 0
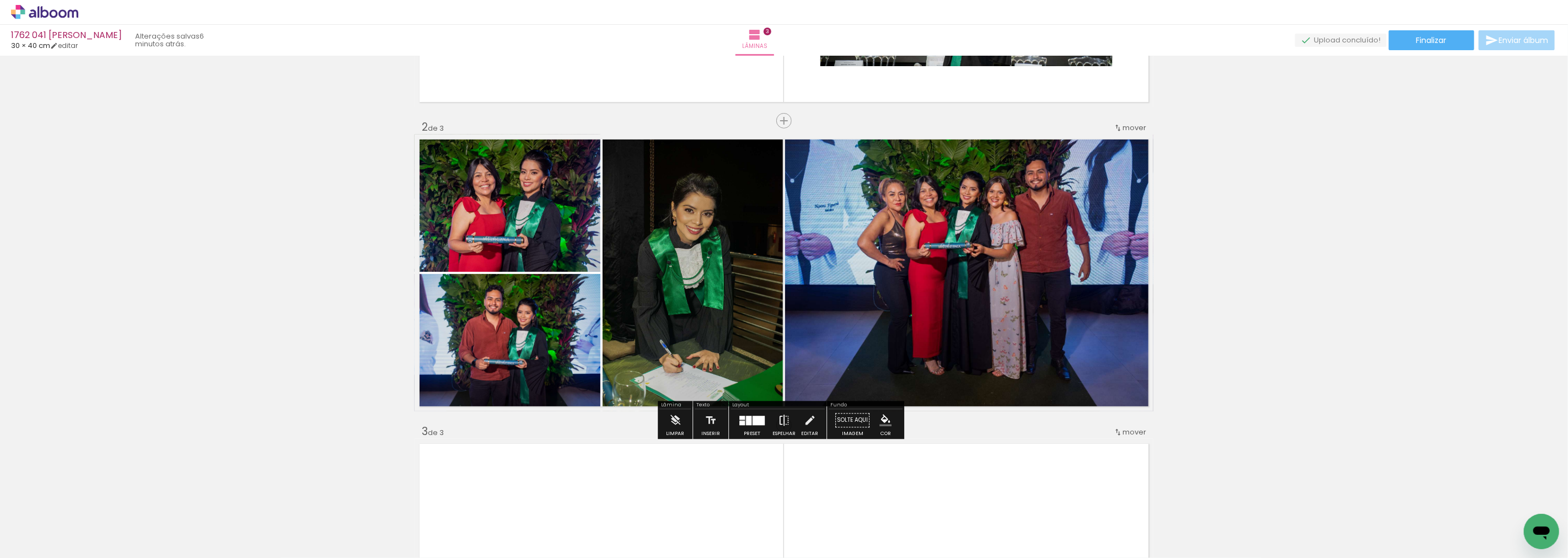
click at [789, 423] on paper-button "Espelhar" at bounding box center [784, 423] width 28 height 28
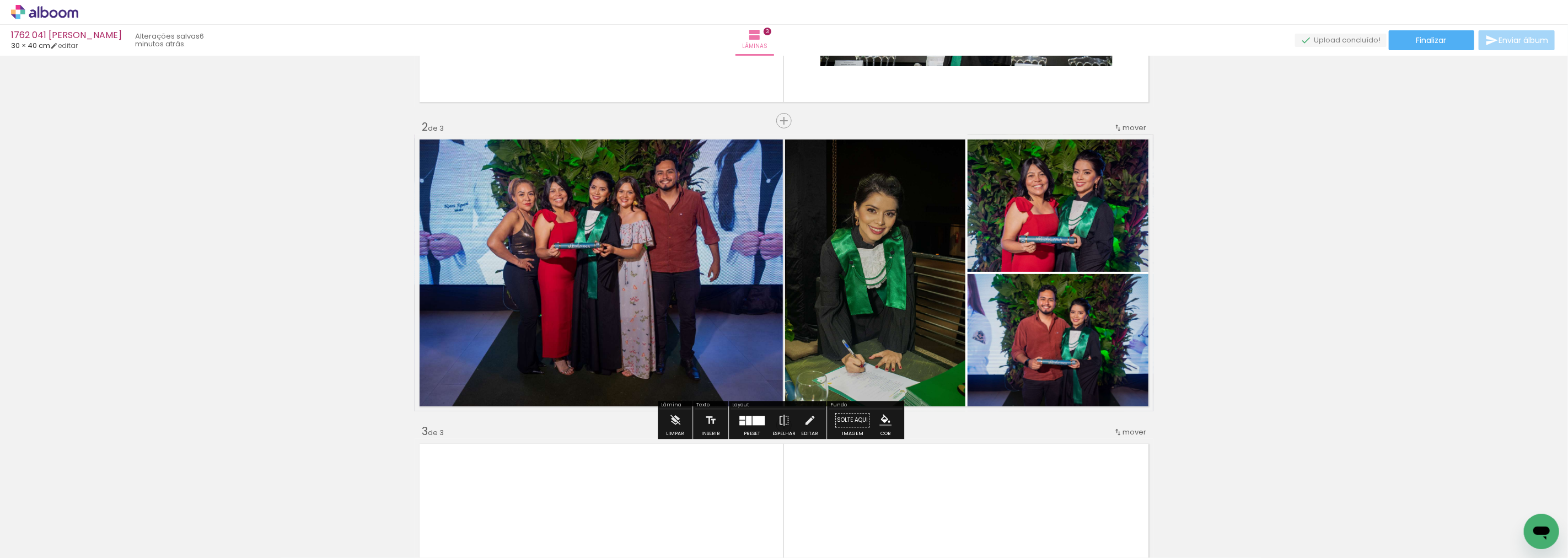
click at [746, 419] on div at bounding box center [749, 420] width 6 height 9
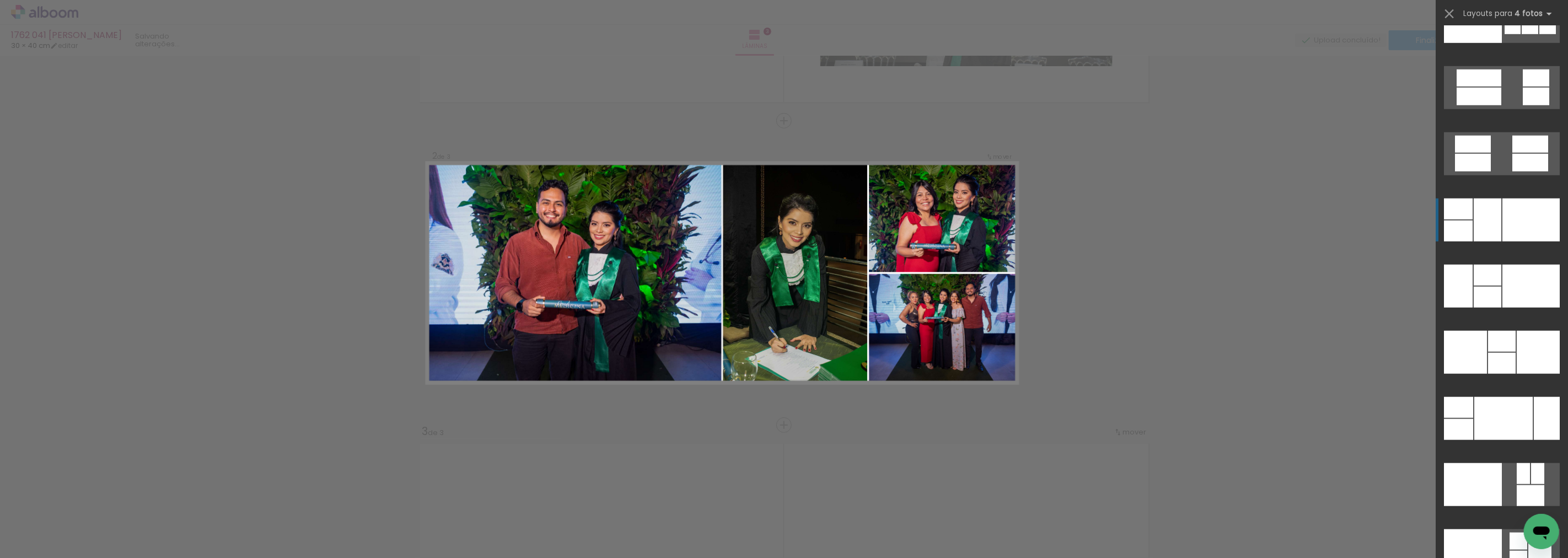
scroll to position [22156, 0]
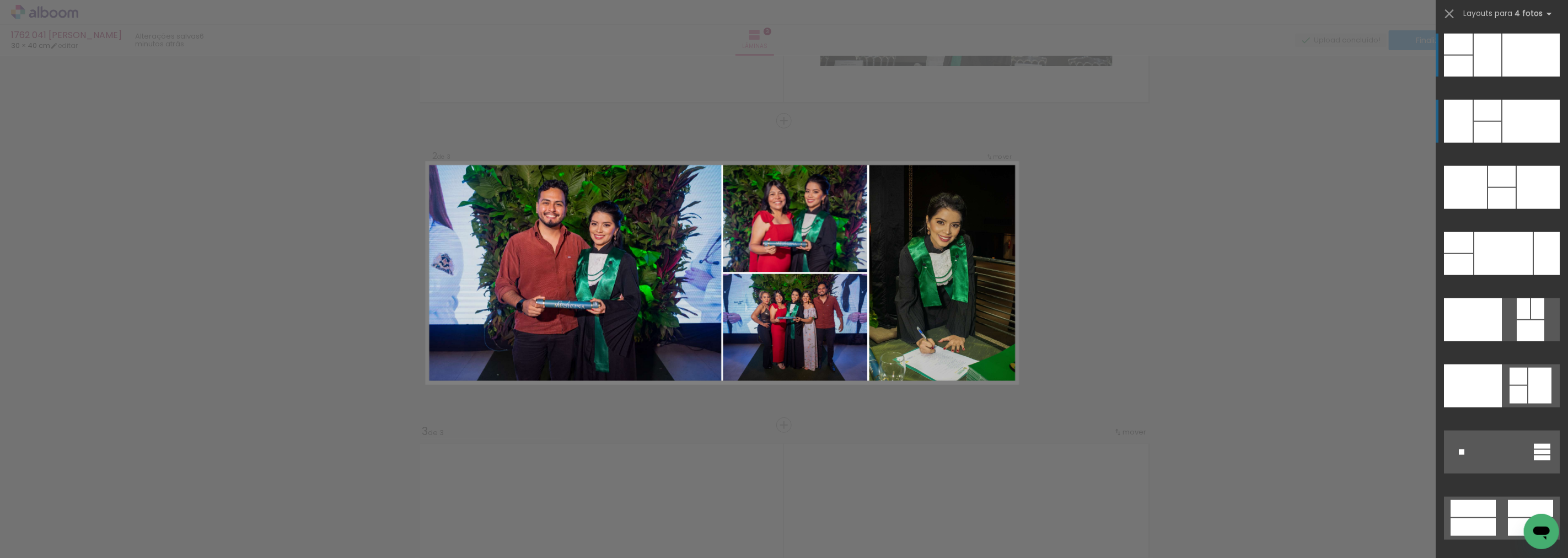
click at [1534, 232] on div at bounding box center [1547, 253] width 26 height 43
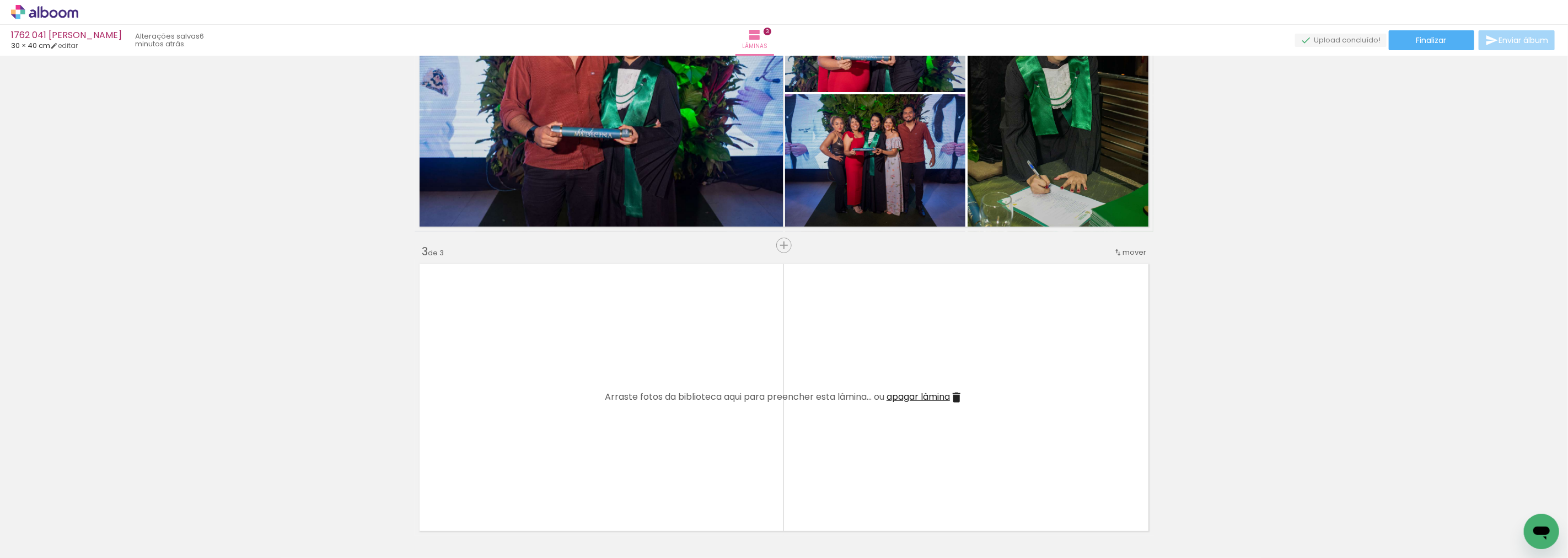
scroll to position [441, 0]
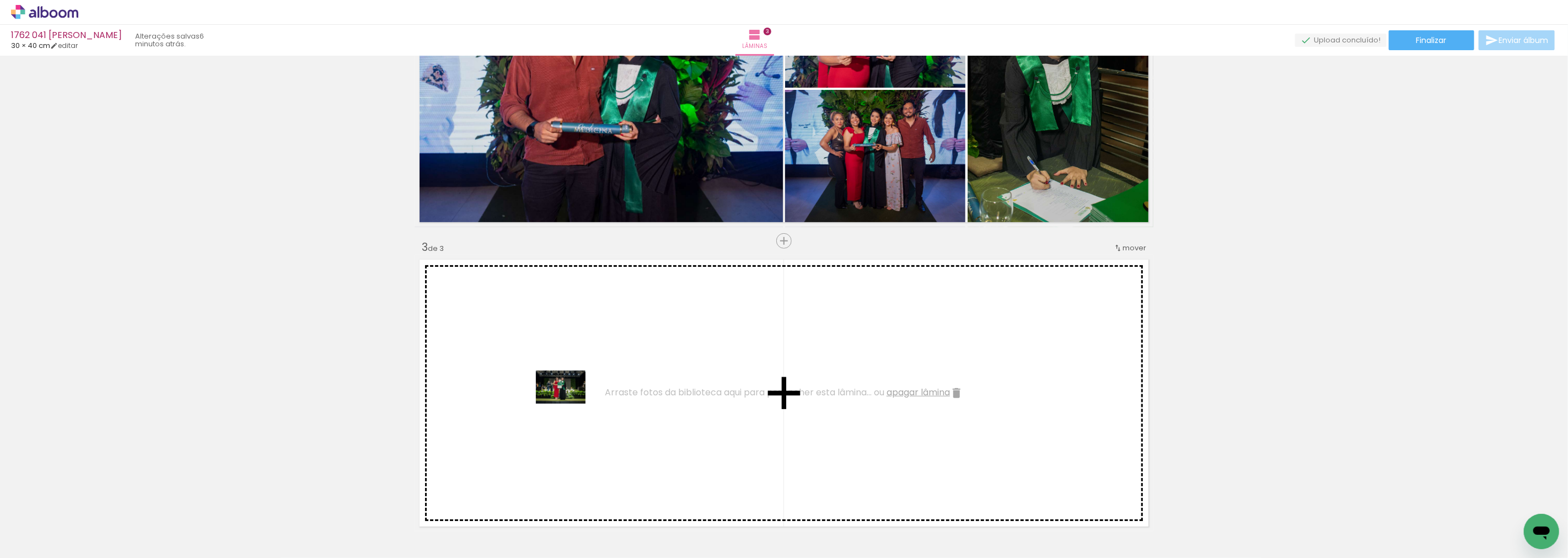
drag, startPoint x: 745, startPoint y: 527, endPoint x: 569, endPoint y: 403, distance: 215.3
click at [569, 403] on quentale-workspace at bounding box center [784, 279] width 1568 height 558
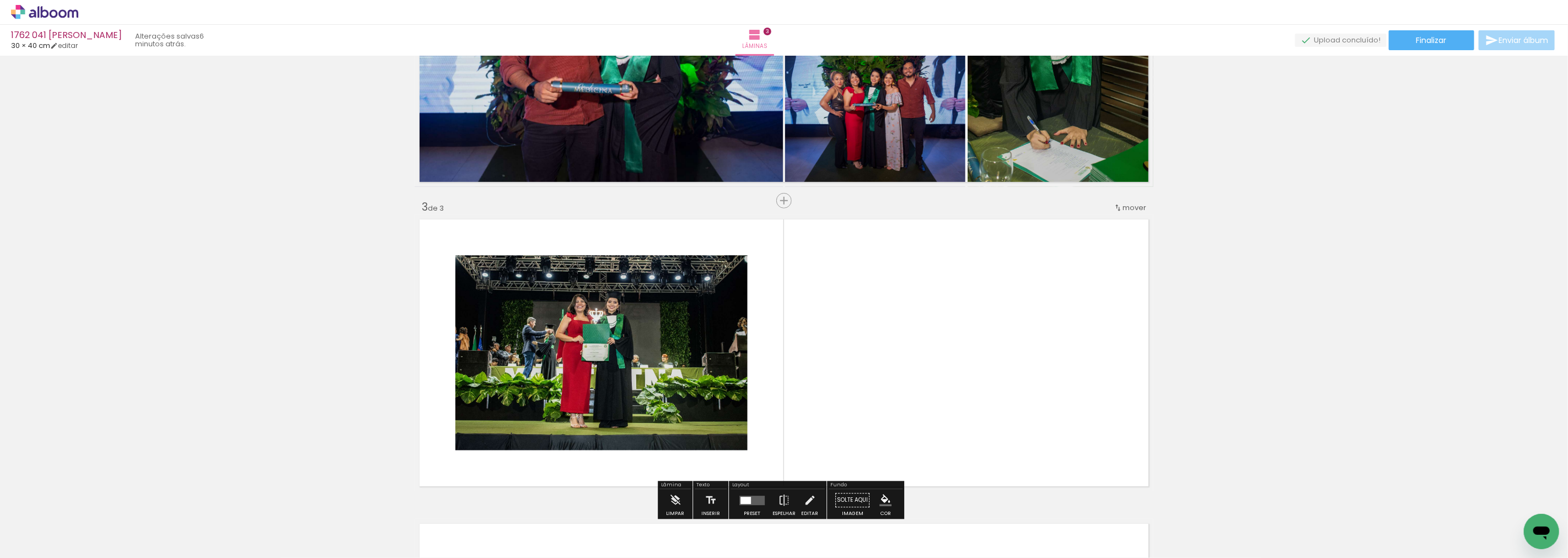
scroll to position [503, 0]
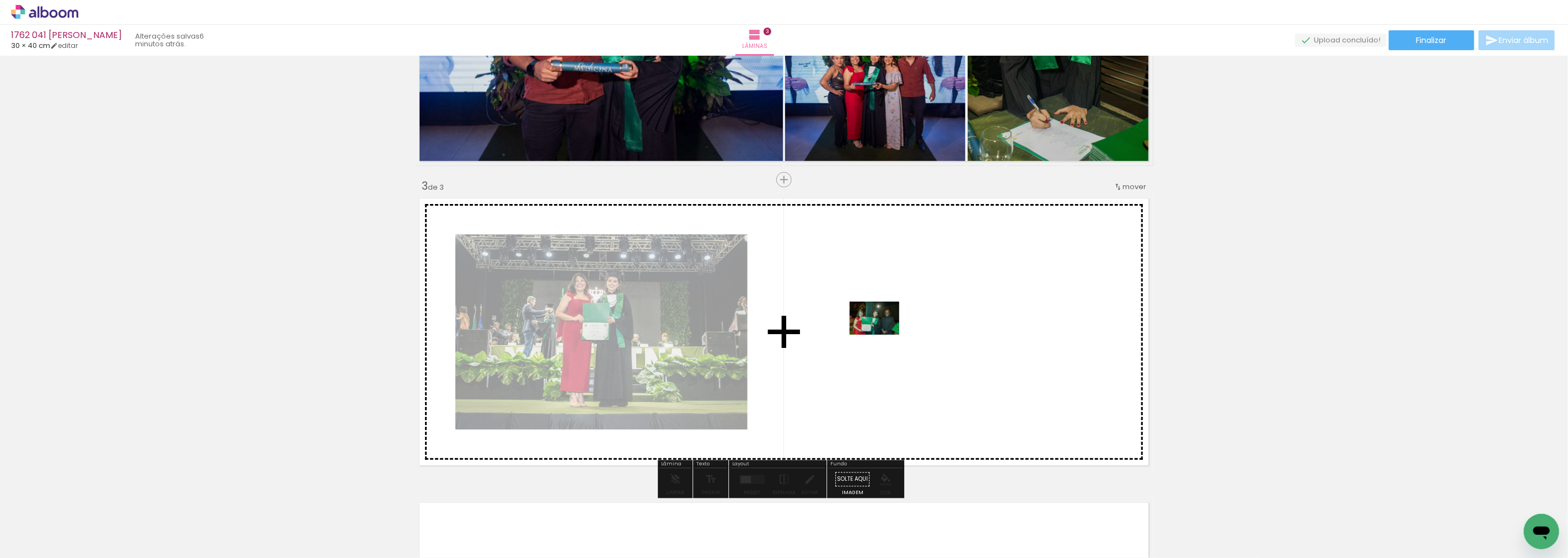
drag, startPoint x: 703, startPoint y: 462, endPoint x: 887, endPoint y: 331, distance: 225.9
click at [887, 331] on quentale-workspace at bounding box center [784, 279] width 1568 height 558
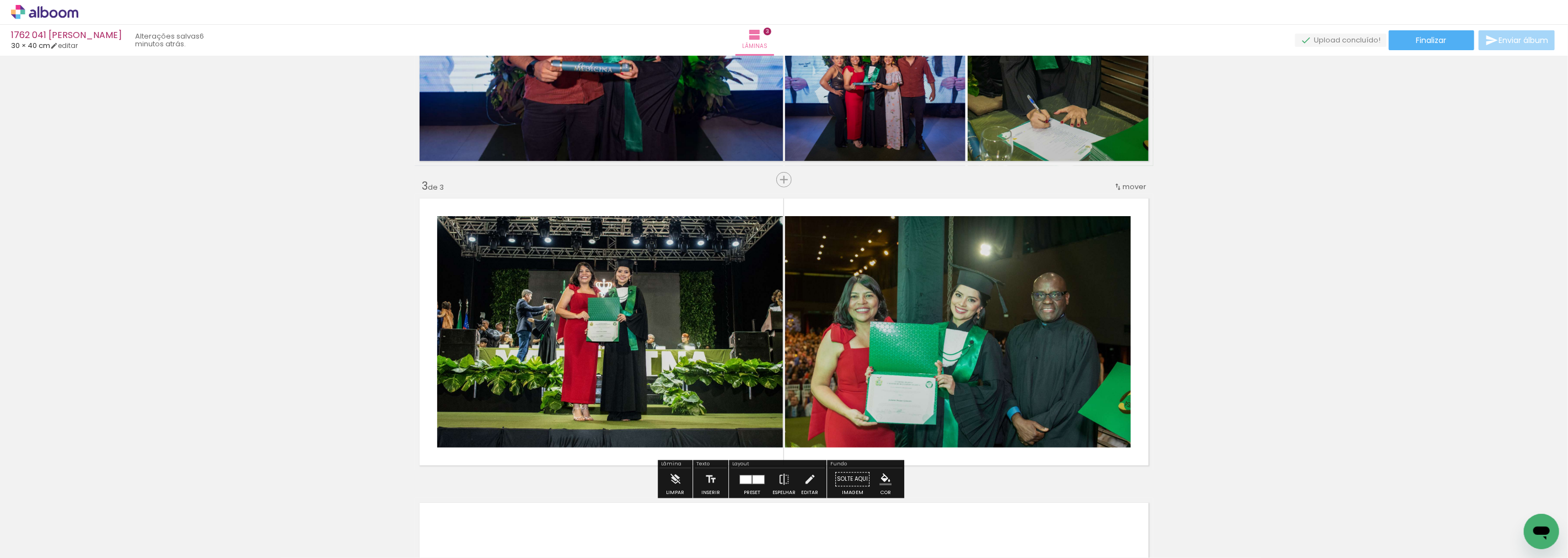
scroll to position [564, 0]
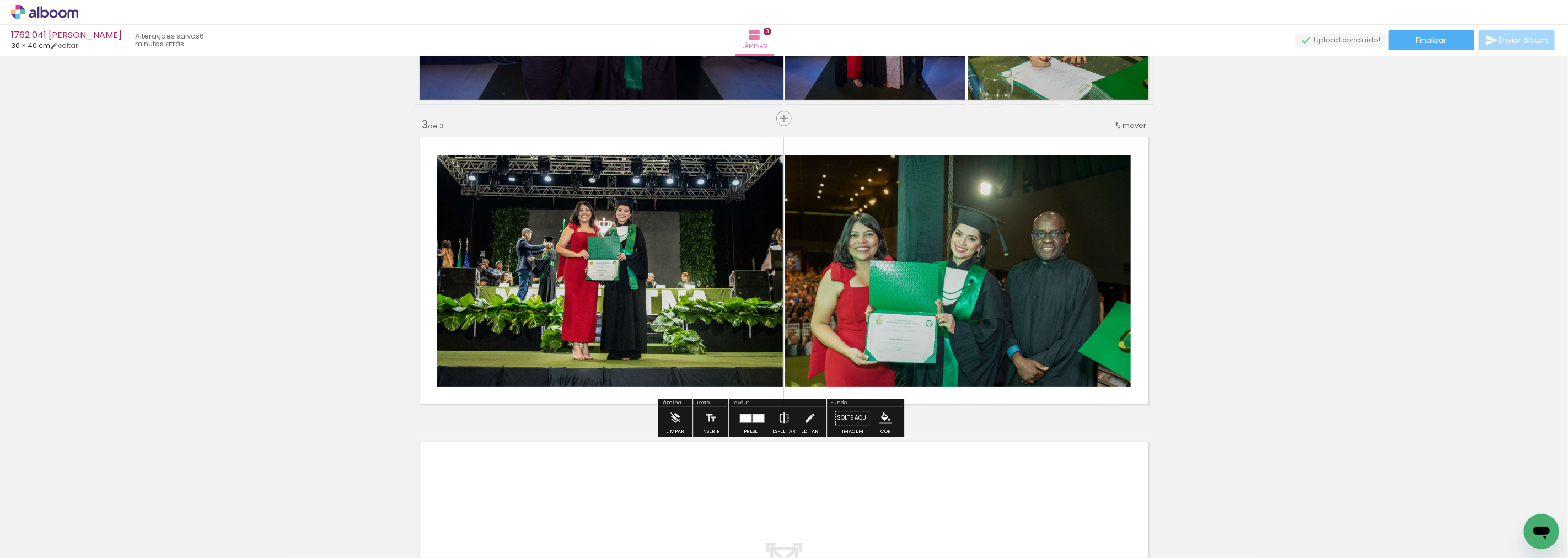
click at [778, 416] on iron-icon at bounding box center [784, 418] width 12 height 22
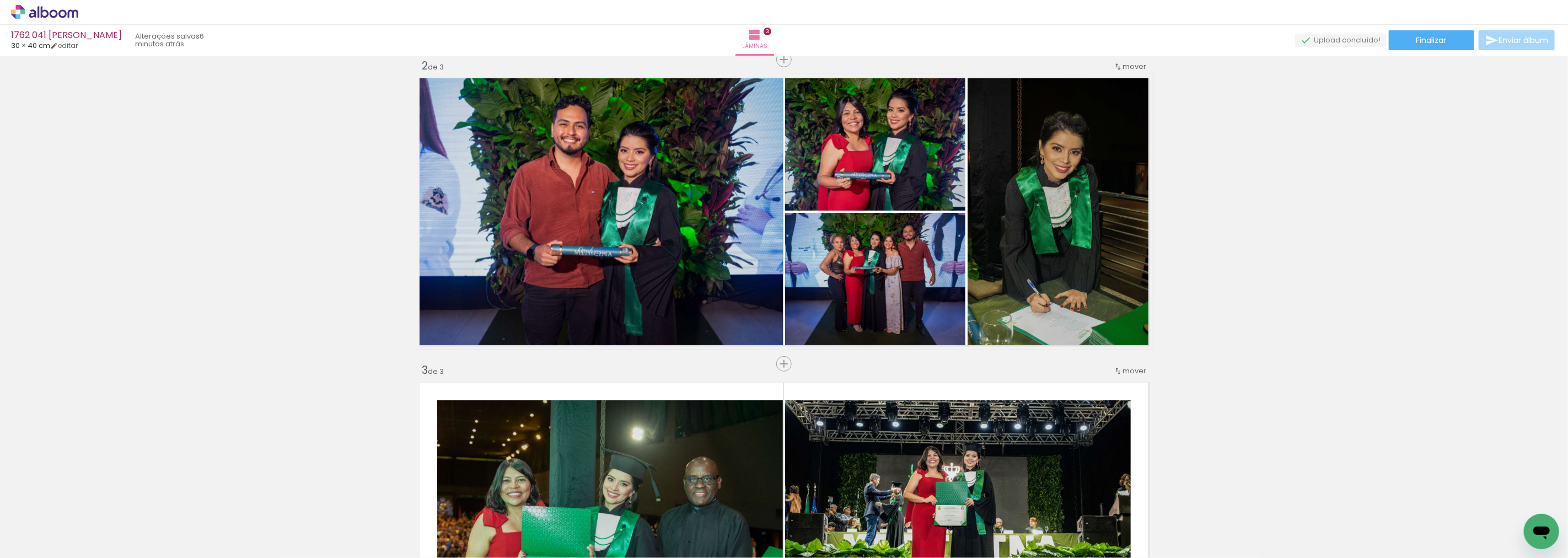
scroll to position [380, 0]
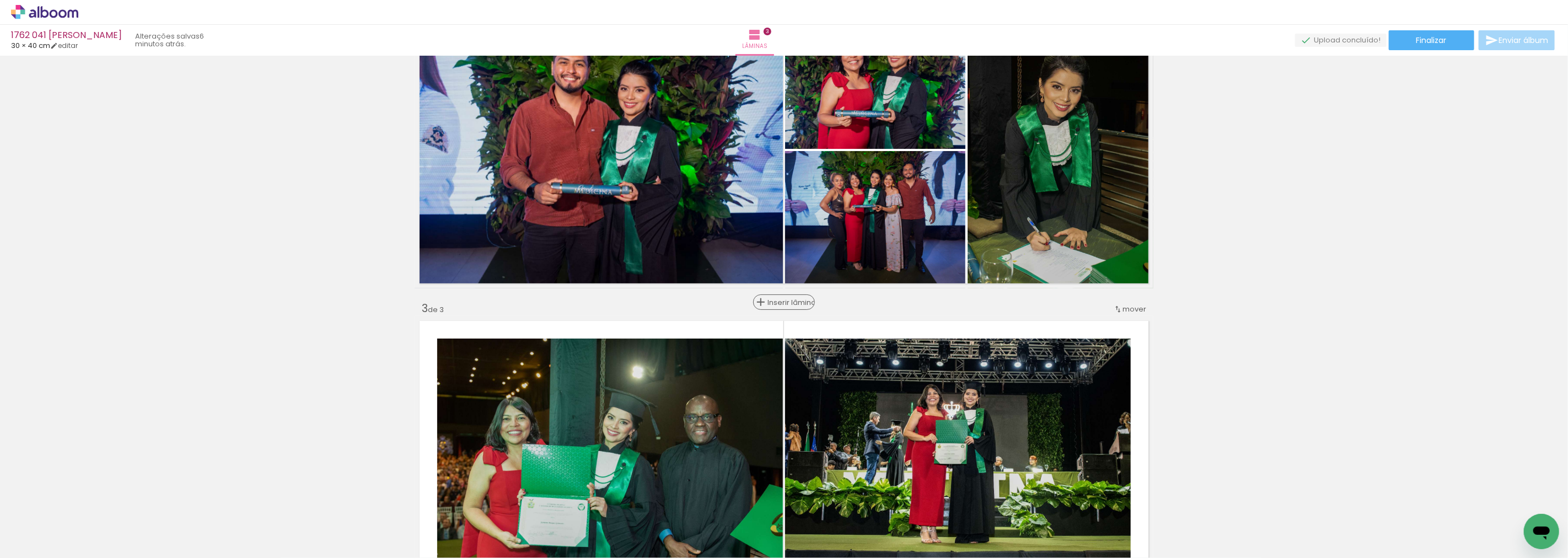
click at [777, 305] on span "Inserir lâmina" at bounding box center [789, 303] width 43 height 7
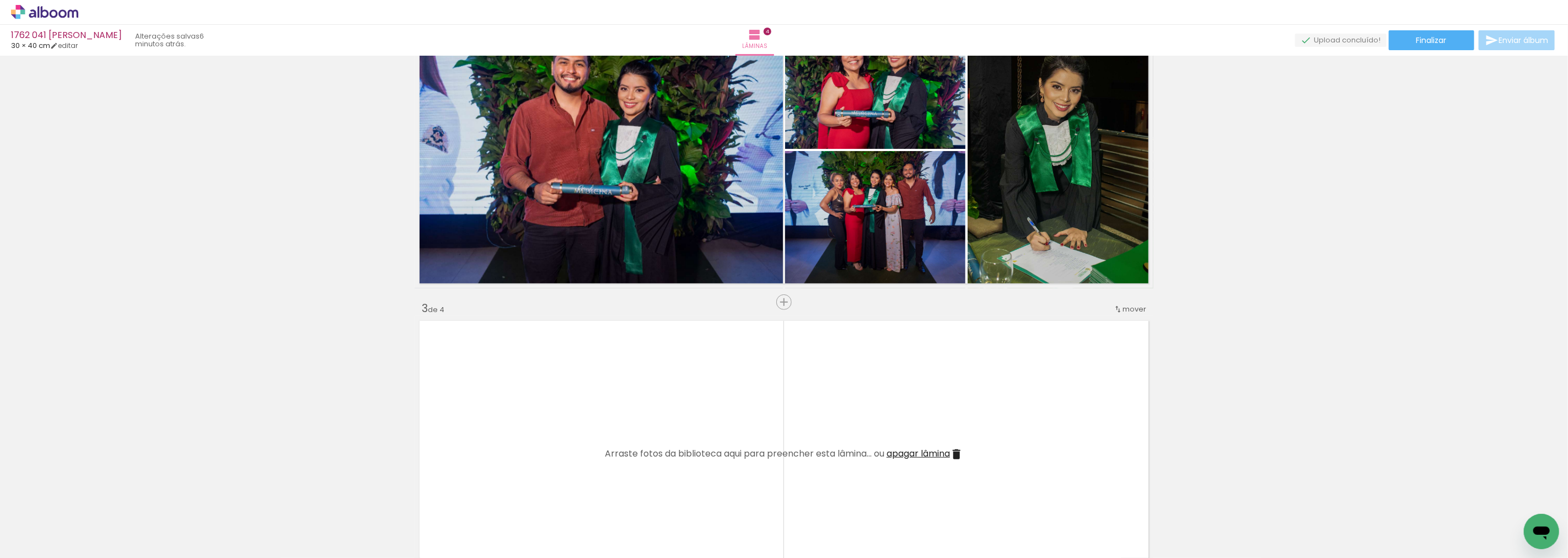
drag, startPoint x: 619, startPoint y: 531, endPoint x: 642, endPoint y: 516, distance: 27.5
click at [603, 432] on quentale-workspace at bounding box center [784, 279] width 1568 height 558
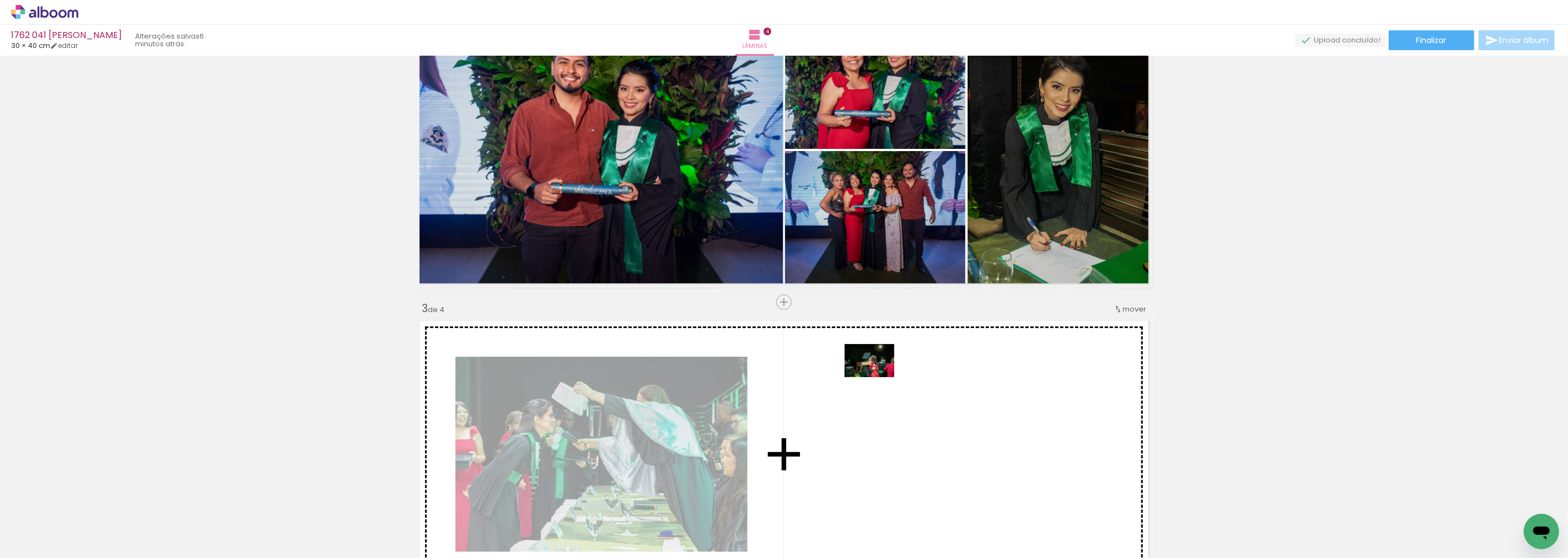
drag, startPoint x: 725, startPoint y: 505, endPoint x: 878, endPoint y: 377, distance: 199.5
click at [878, 377] on quentale-workspace at bounding box center [784, 279] width 1568 height 558
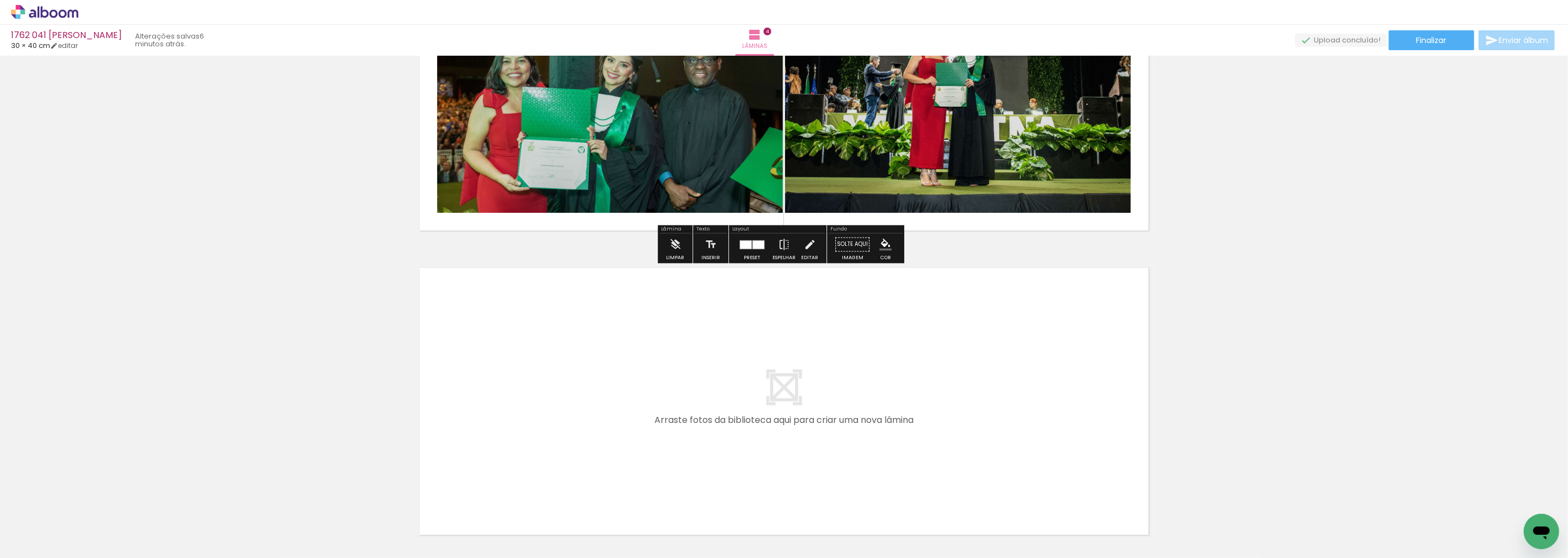
scroll to position [1054, 0]
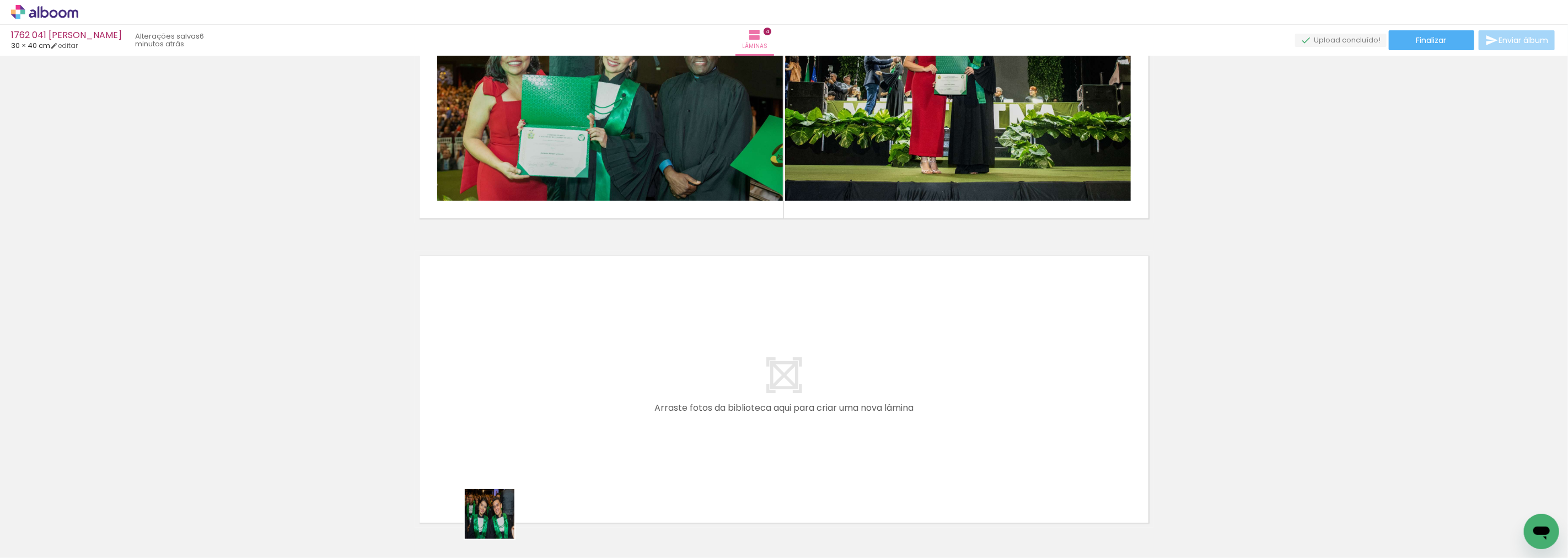
drag, startPoint x: 496, startPoint y: 528, endPoint x: 651, endPoint y: 403, distance: 199.1
click at [651, 403] on quentale-workspace at bounding box center [784, 279] width 1568 height 558
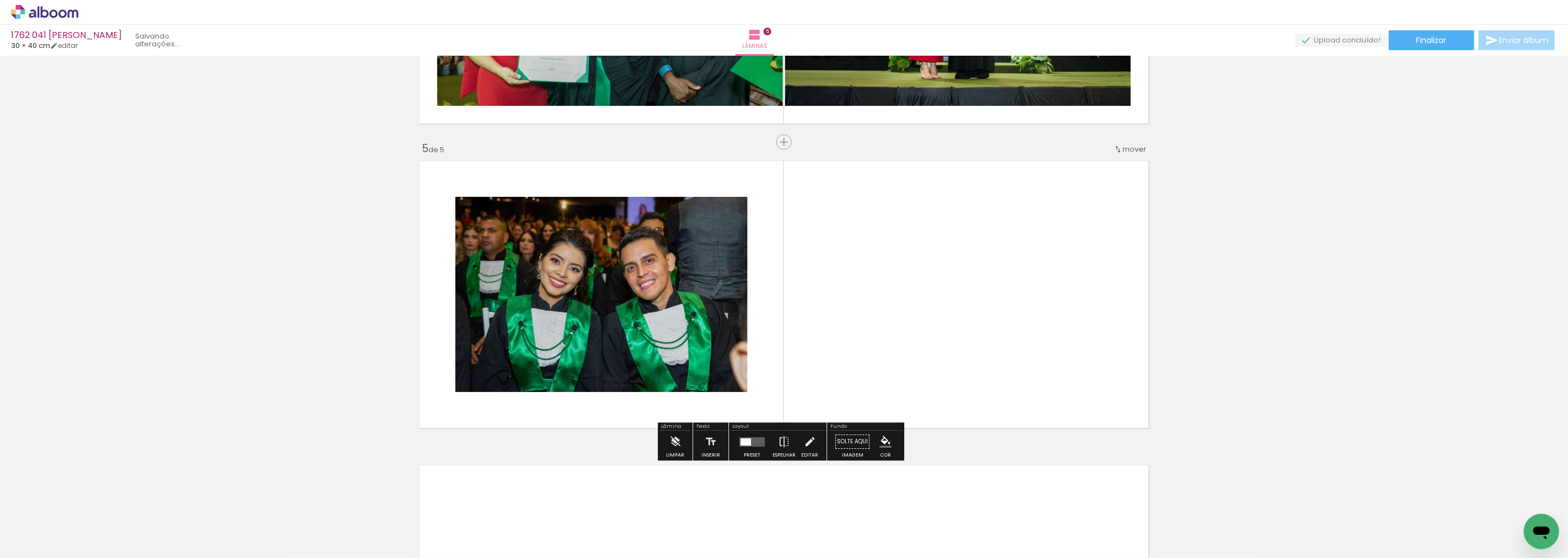
scroll to position [1170, 0]
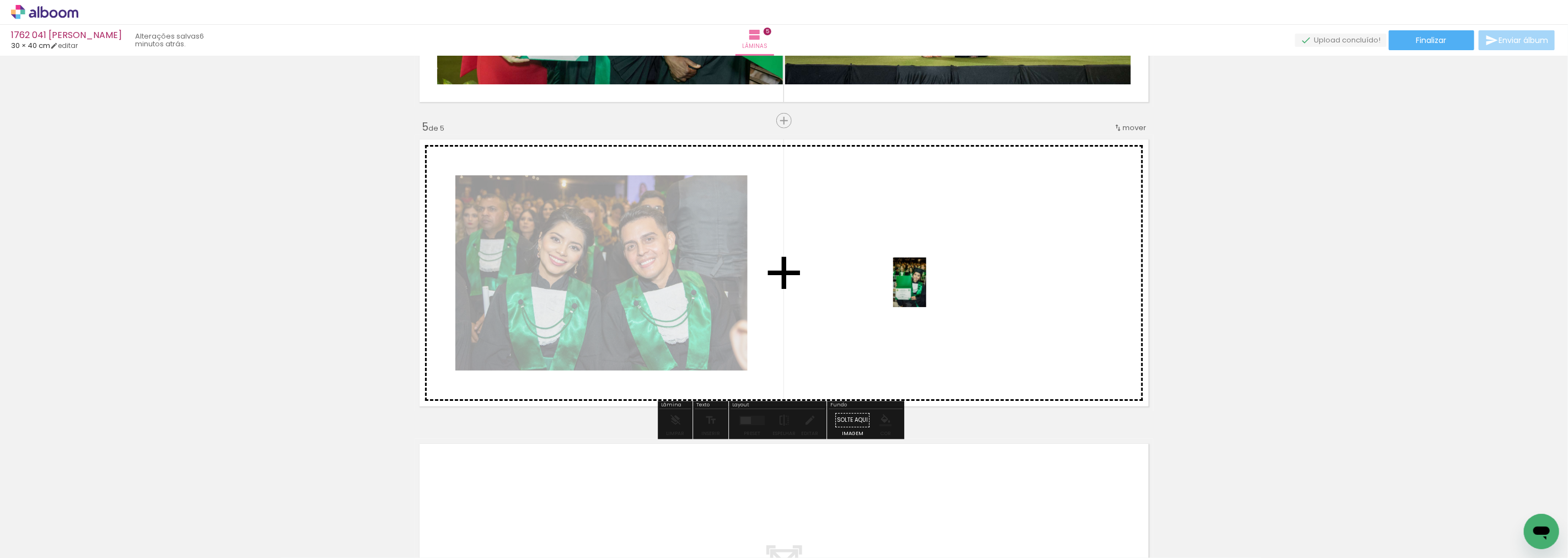
drag, startPoint x: 795, startPoint y: 522, endPoint x: 926, endPoint y: 290, distance: 266.4
click at [926, 290] on quentale-workspace at bounding box center [784, 279] width 1568 height 558
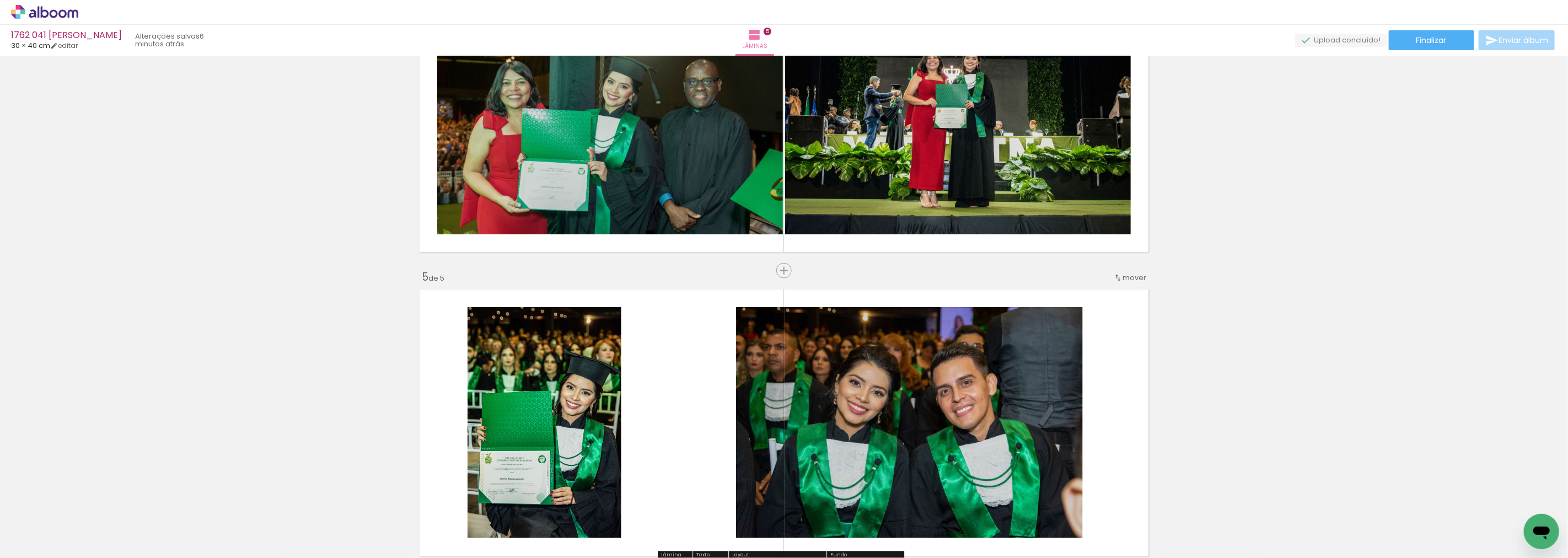
scroll to position [1047, 0]
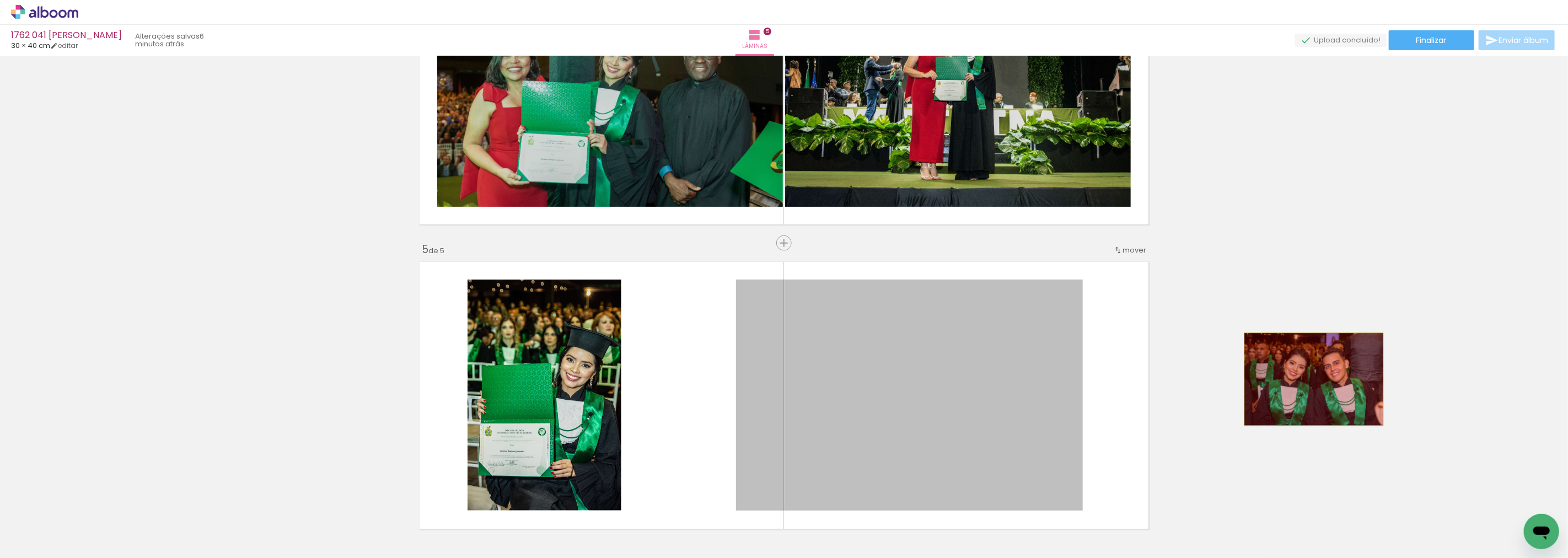
drag, startPoint x: 927, startPoint y: 387, endPoint x: 1310, endPoint y: 379, distance: 383.1
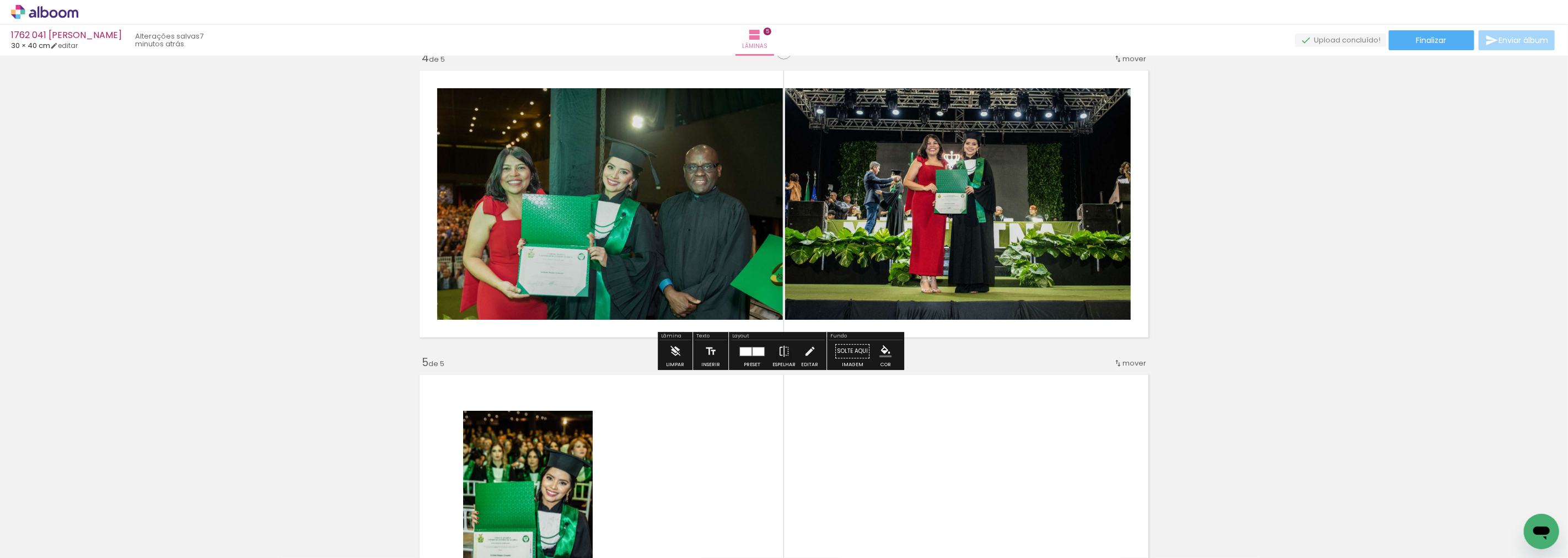
scroll to position [987, 0]
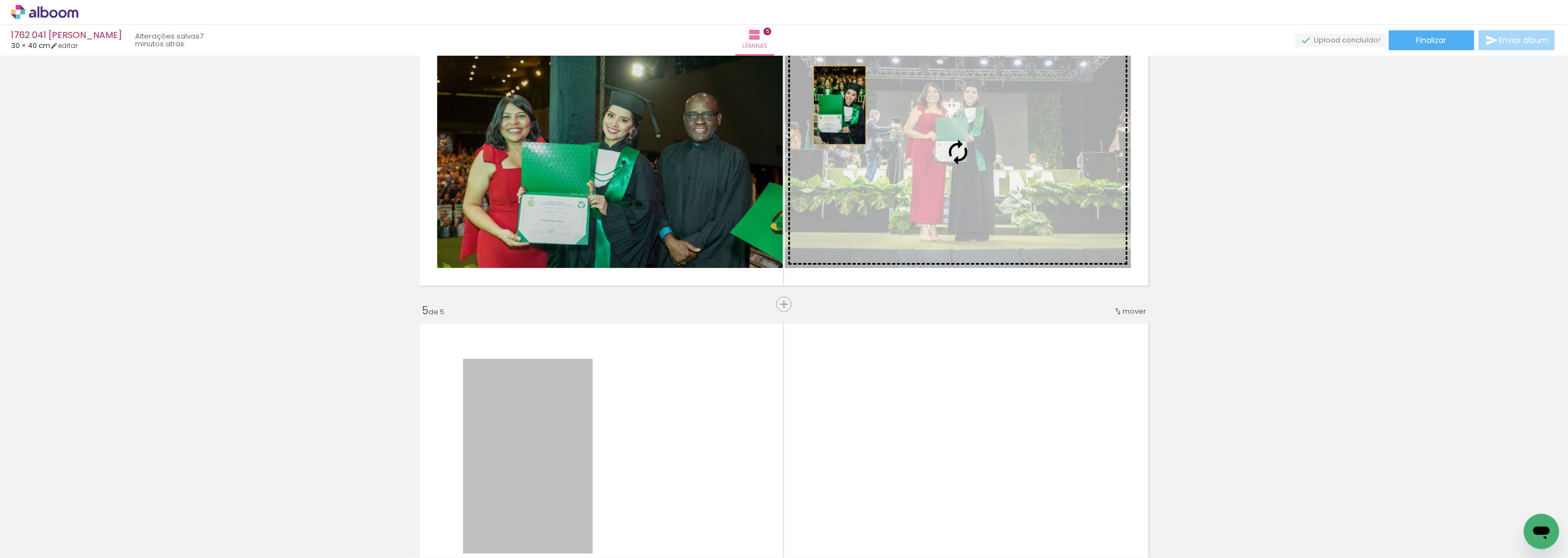
drag, startPoint x: 556, startPoint y: 432, endPoint x: 849, endPoint y: 105, distance: 439.1
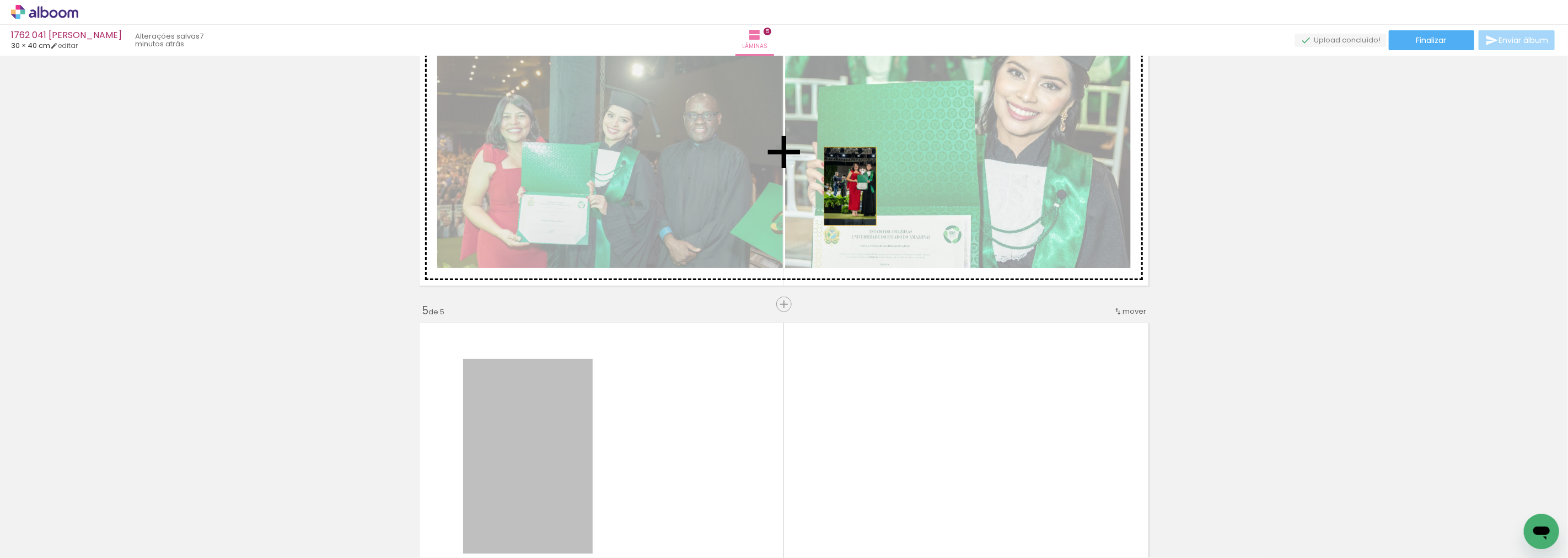
drag, startPoint x: 549, startPoint y: 398, endPoint x: 841, endPoint y: 186, distance: 360.8
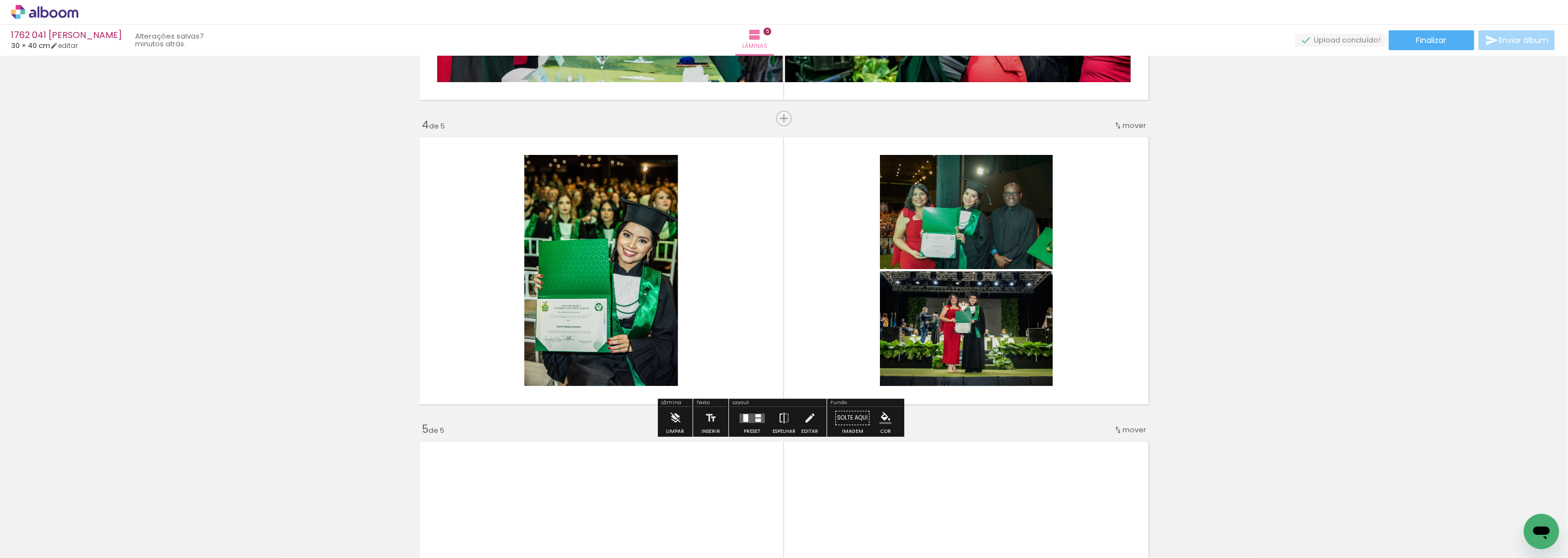
scroll to position [864, 0]
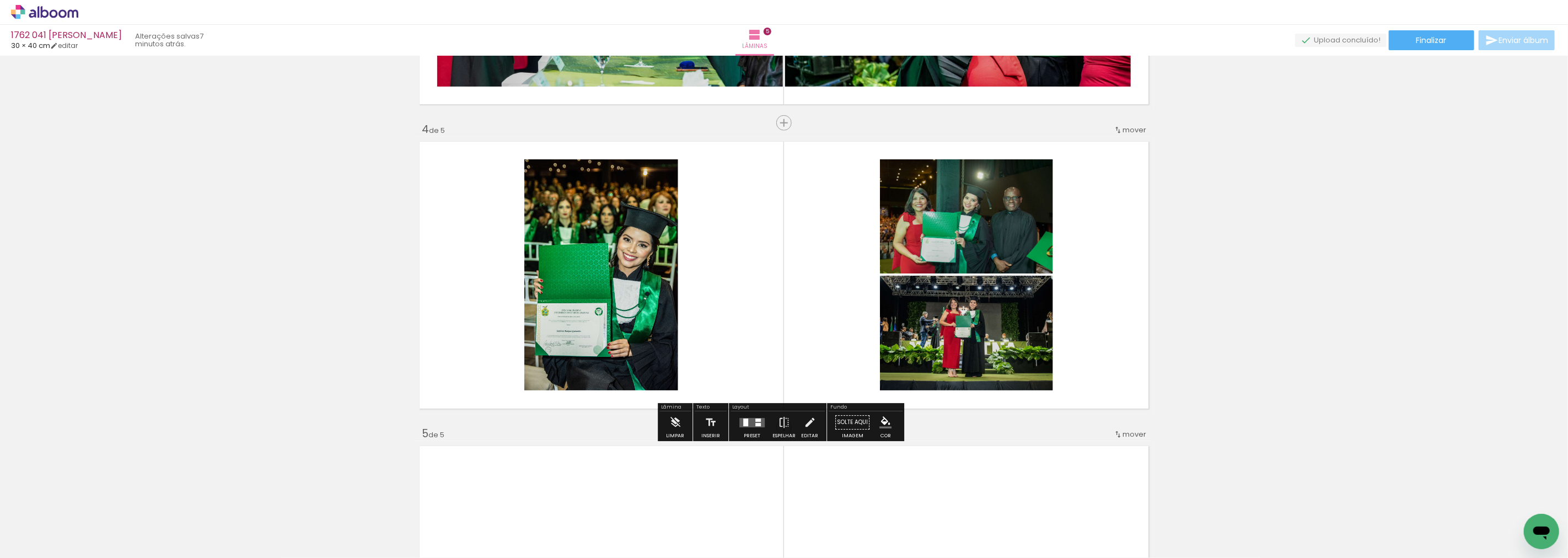
click at [135, 515] on div at bounding box center [110, 520] width 50 height 33
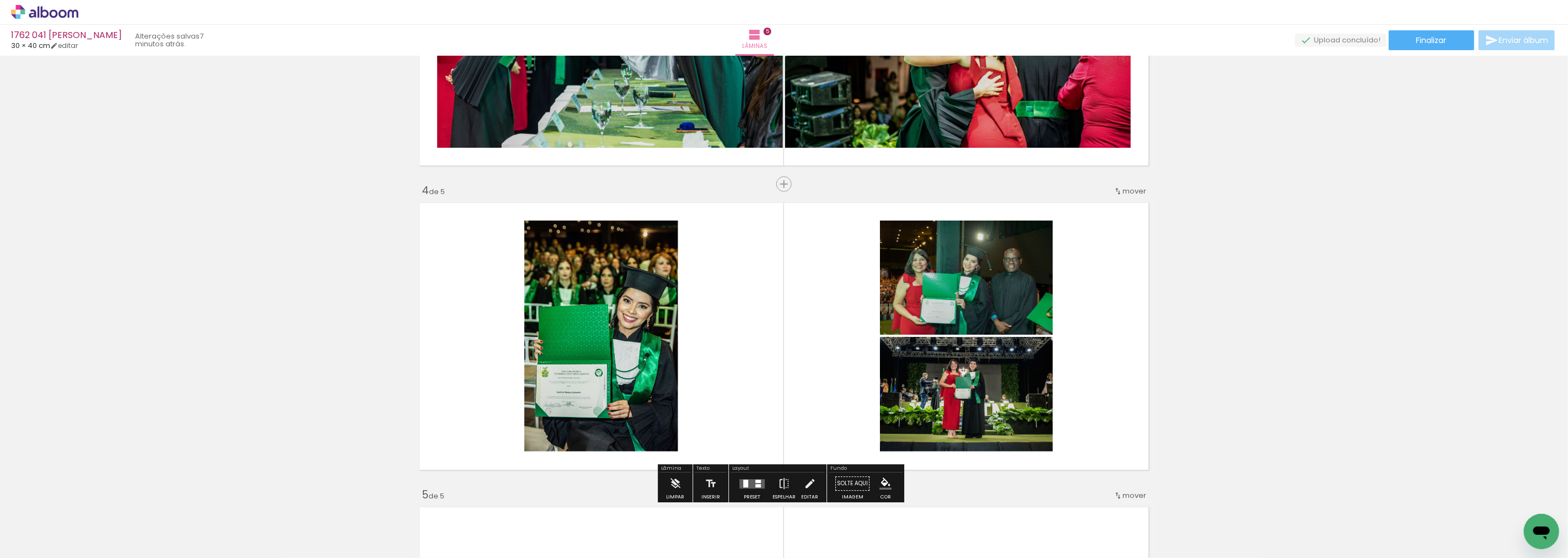
scroll to position [987, 0]
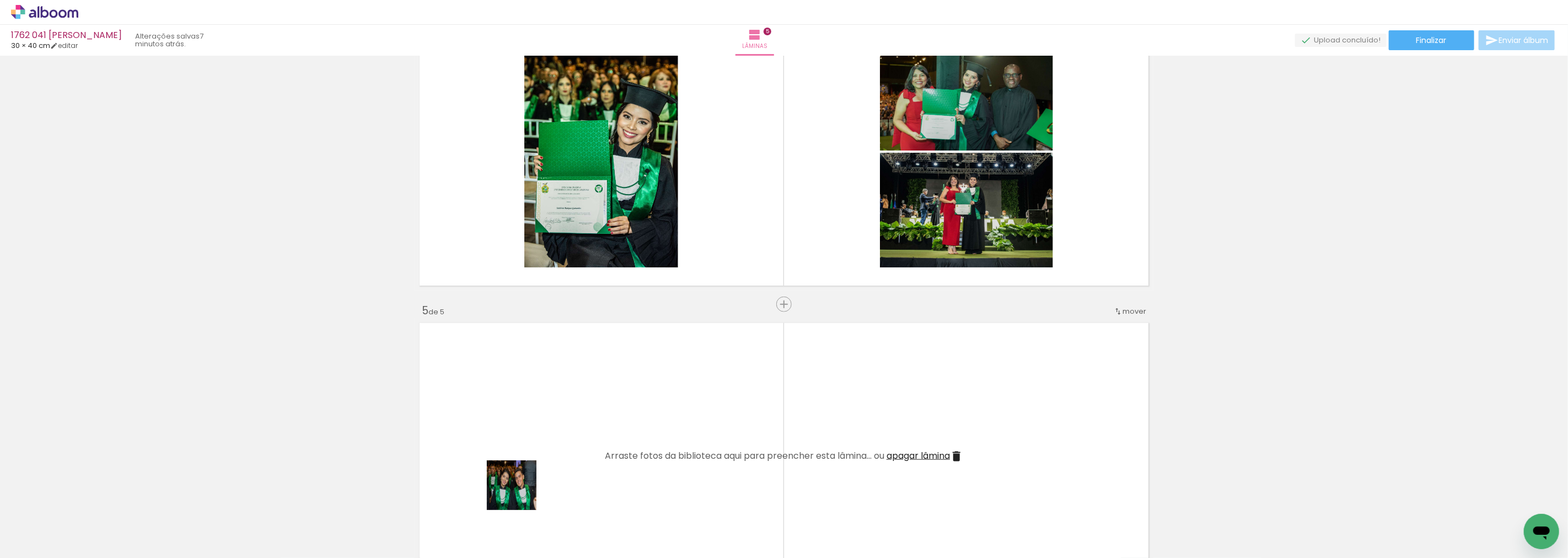
drag, startPoint x: 520, startPoint y: 493, endPoint x: 547, endPoint y: 438, distance: 61.3
click at [547, 438] on quentale-workspace at bounding box center [784, 279] width 1568 height 558
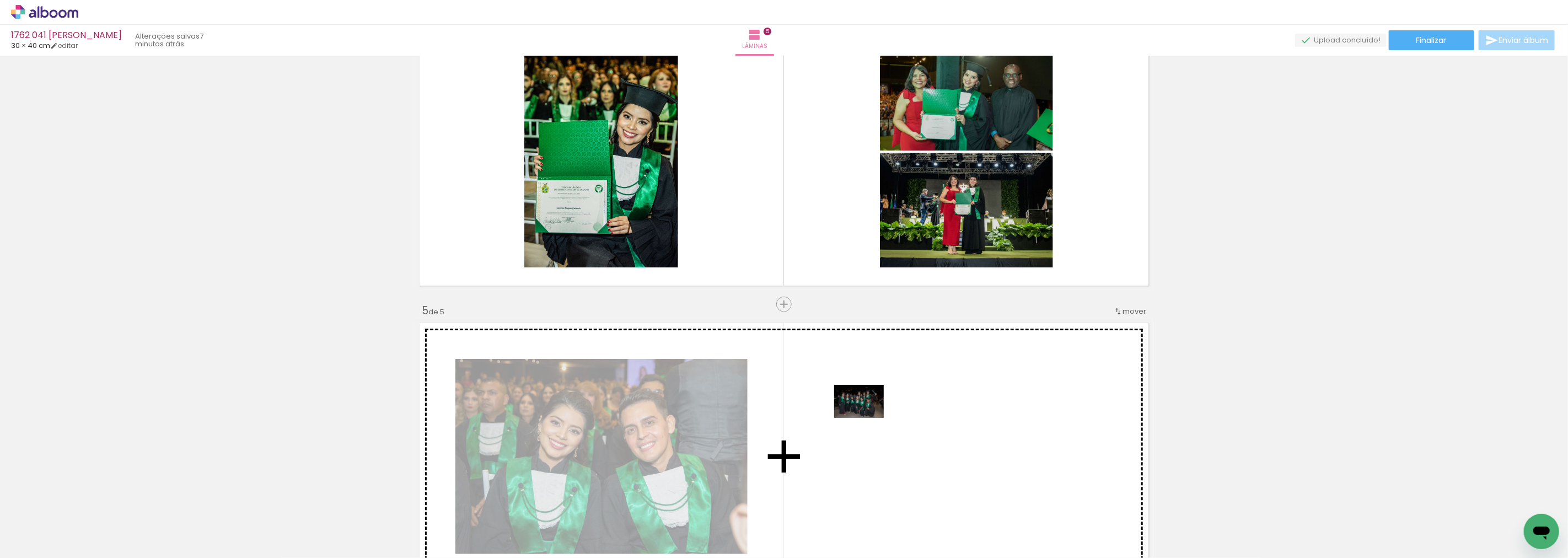
drag, startPoint x: 593, startPoint y: 398, endPoint x: 878, endPoint y: 438, distance: 287.8
click at [878, 438] on quentale-workspace at bounding box center [784, 279] width 1568 height 558
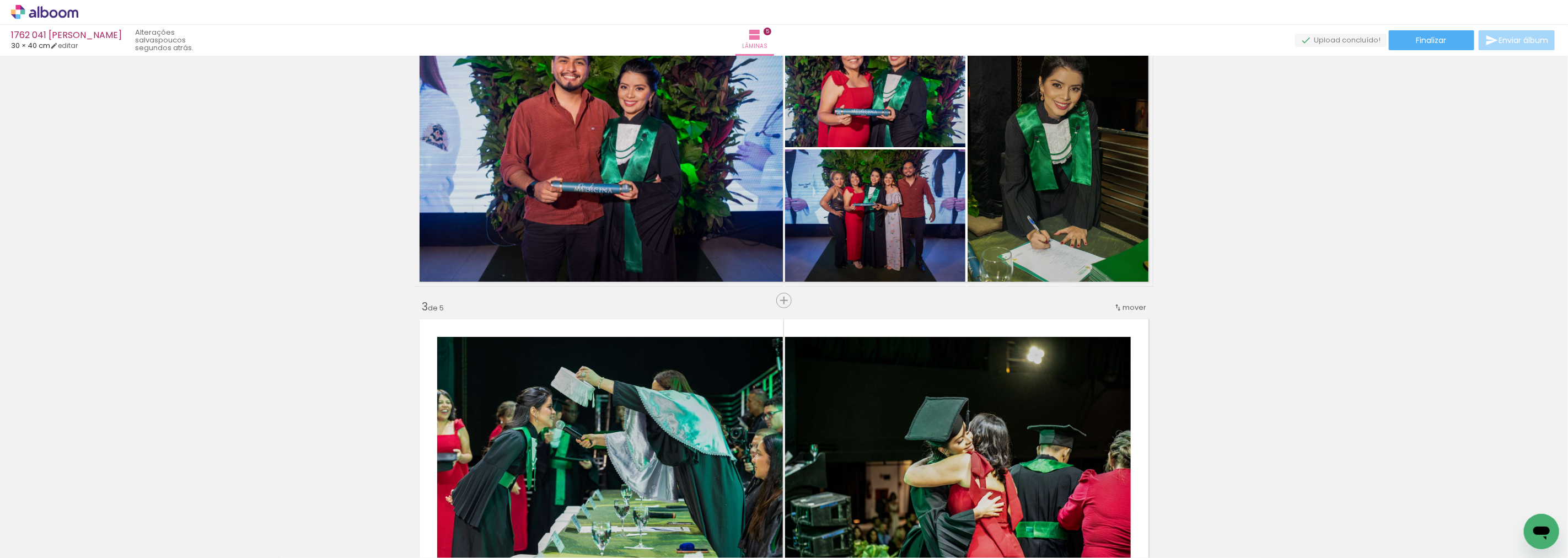
scroll to position [373, 0]
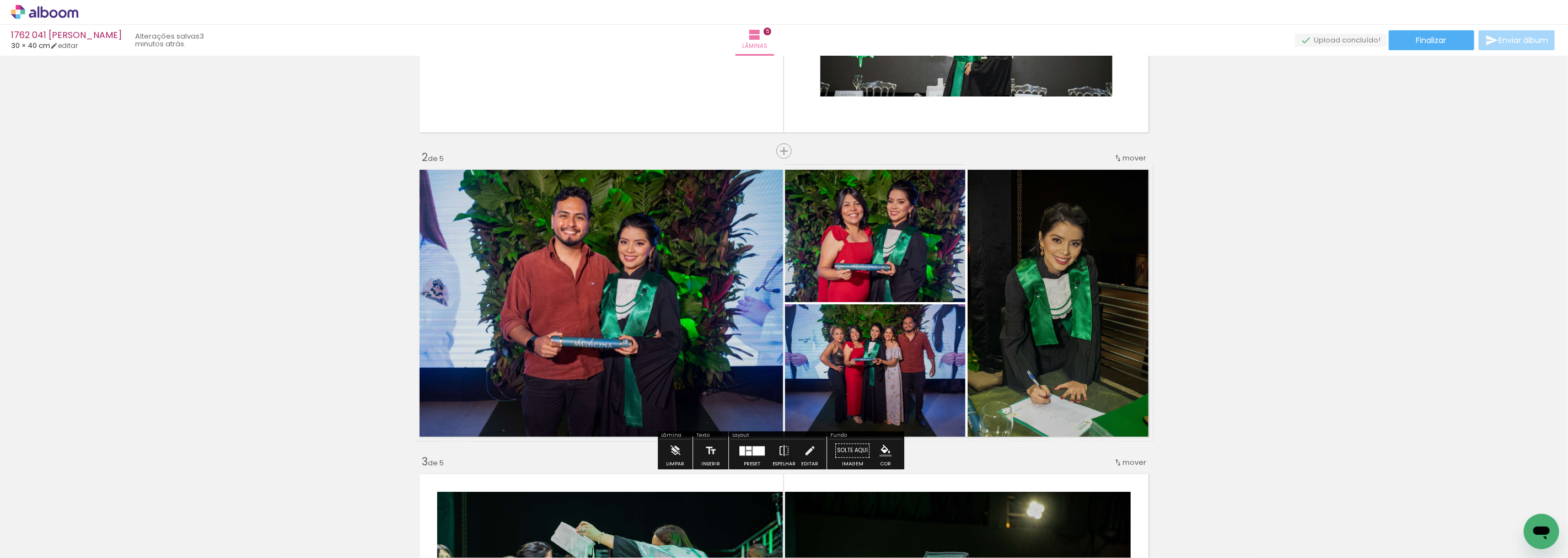
scroll to position [68, 0]
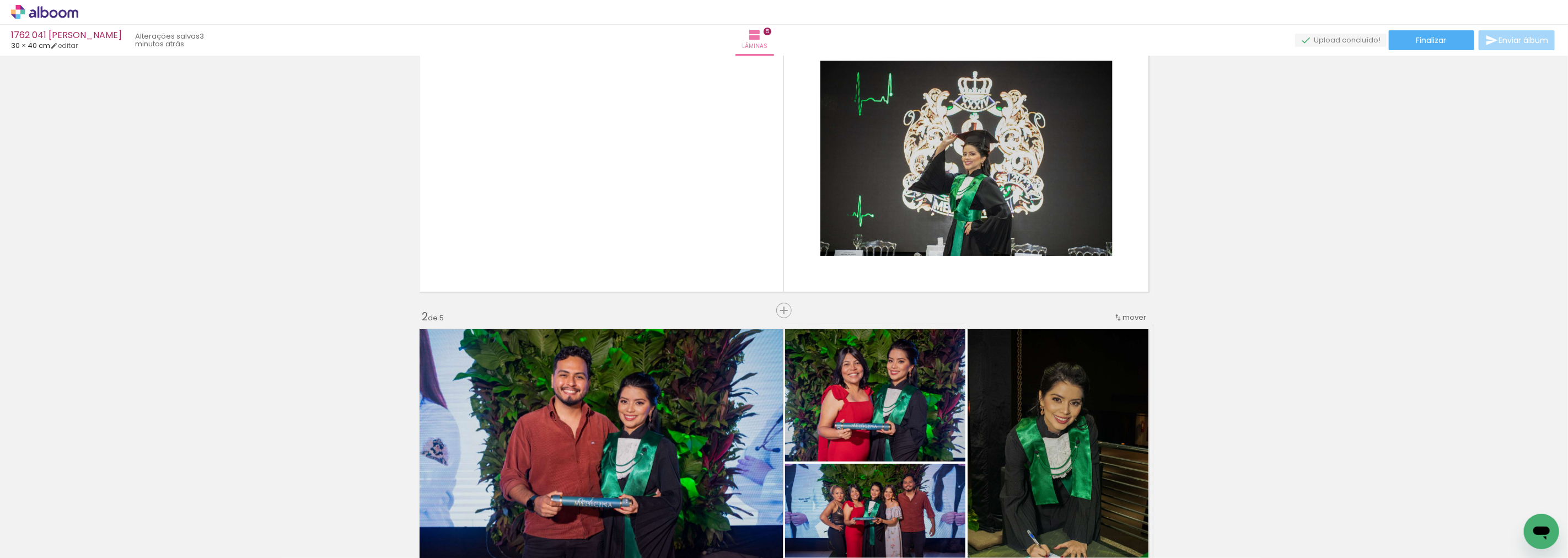
click at [849, 384] on quentale-photo at bounding box center [875, 392] width 180 height 137
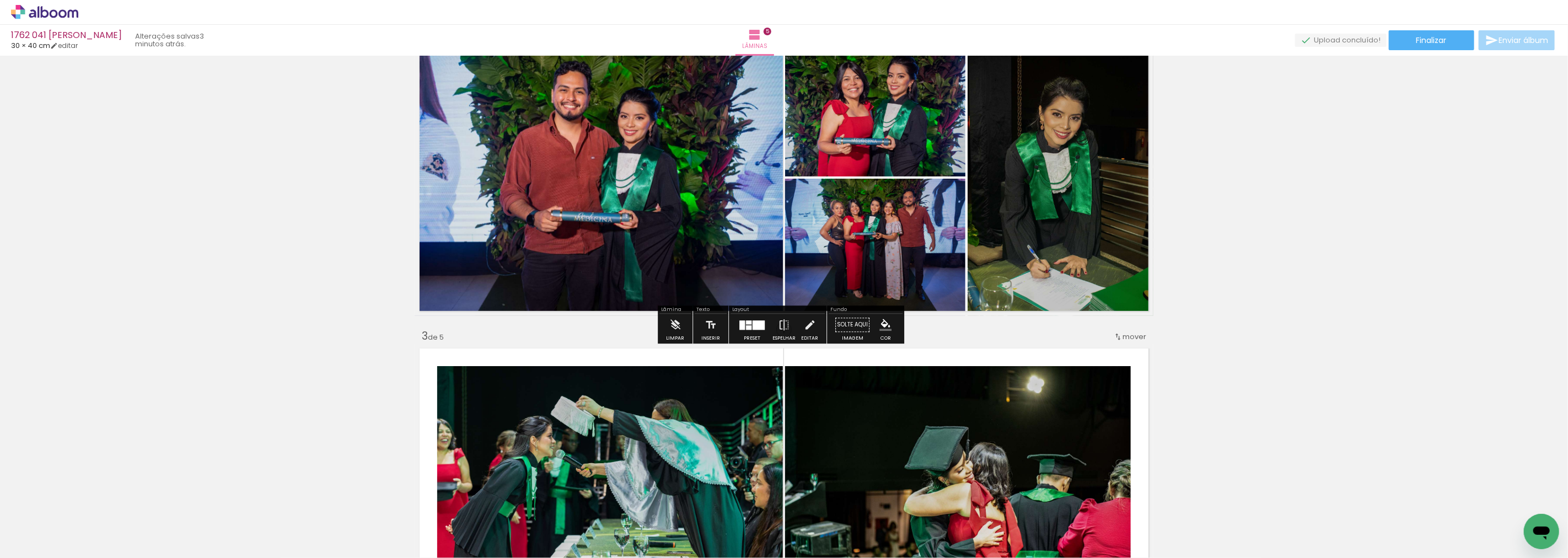
scroll to position [373, 0]
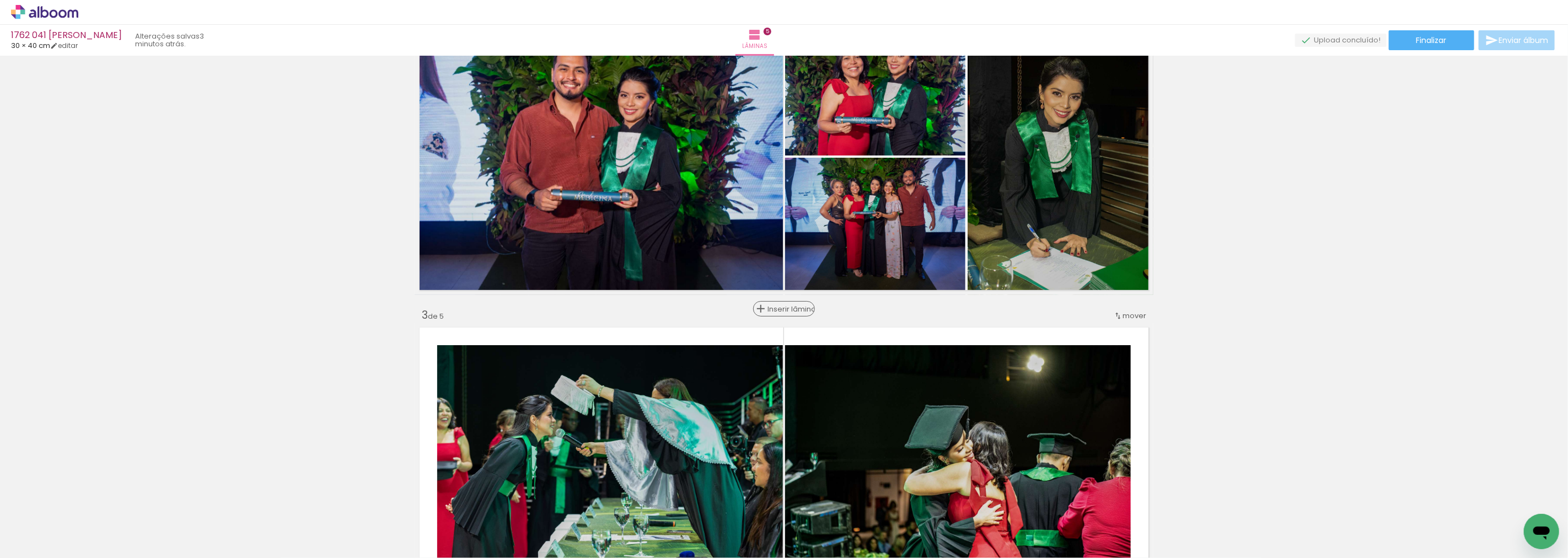
click at [780, 306] on span "Inserir lâmina" at bounding box center [789, 309] width 43 height 7
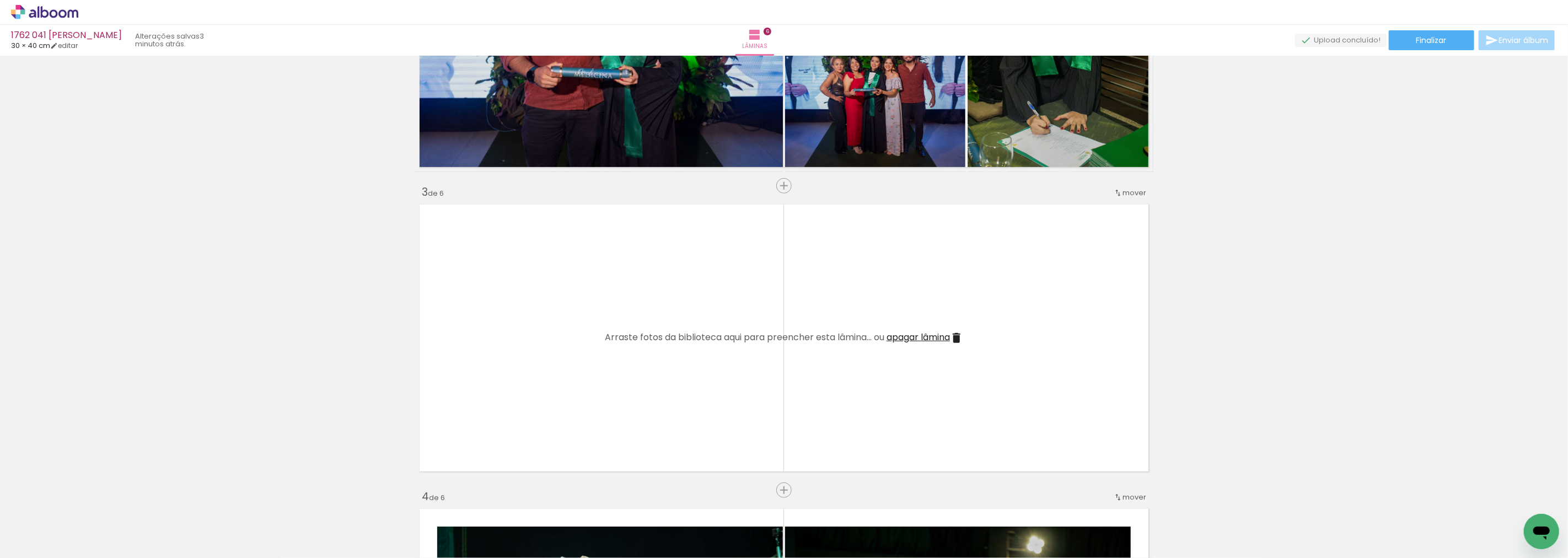
scroll to position [435, 0]
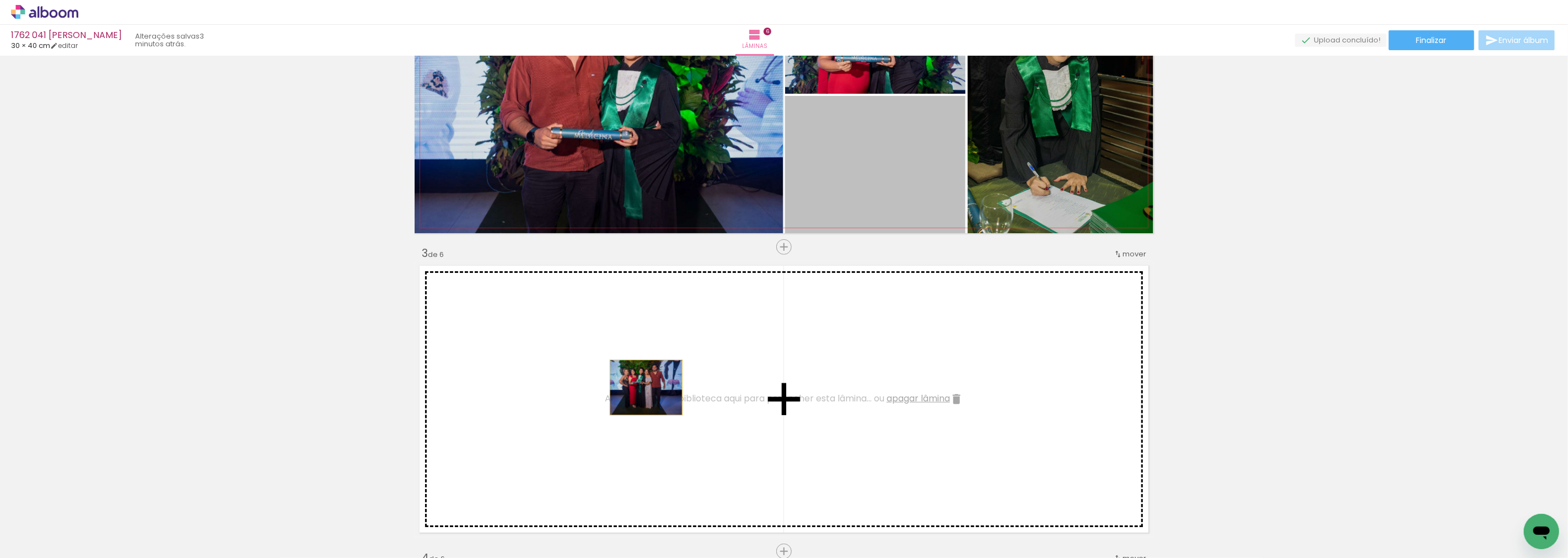
drag, startPoint x: 855, startPoint y: 174, endPoint x: 624, endPoint y: 400, distance: 323.2
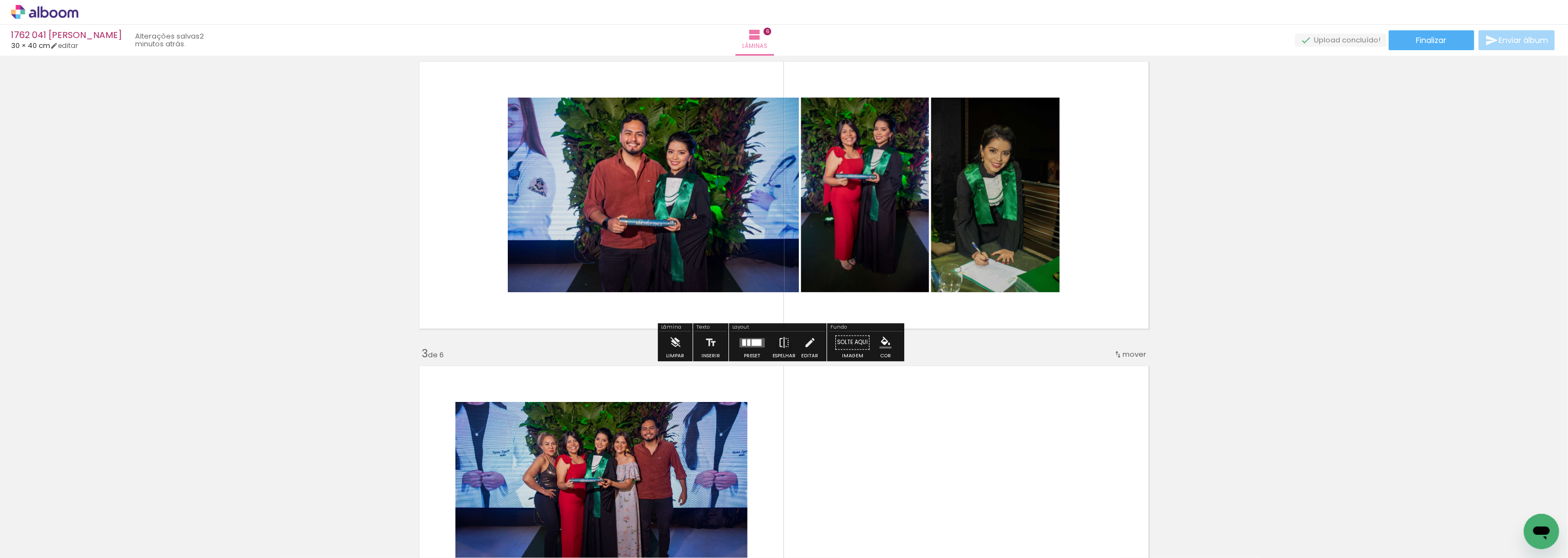
scroll to position [312, 0]
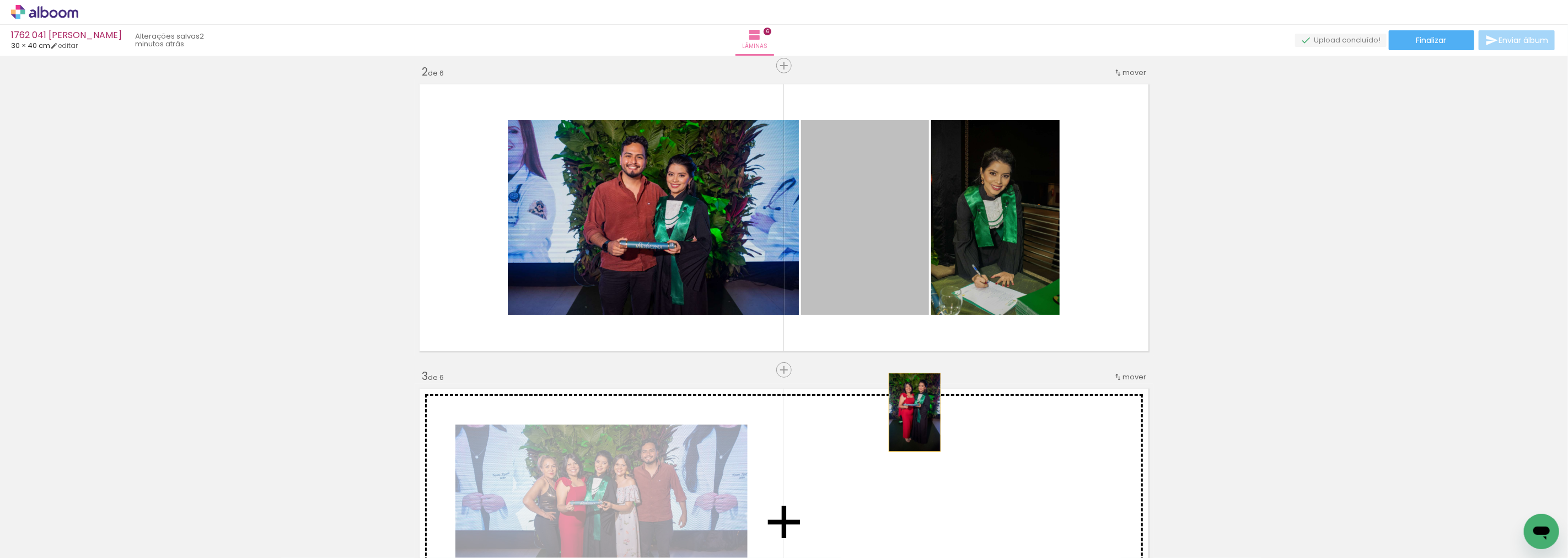
drag, startPoint x: 882, startPoint y: 213, endPoint x: 911, endPoint y: 435, distance: 223.9
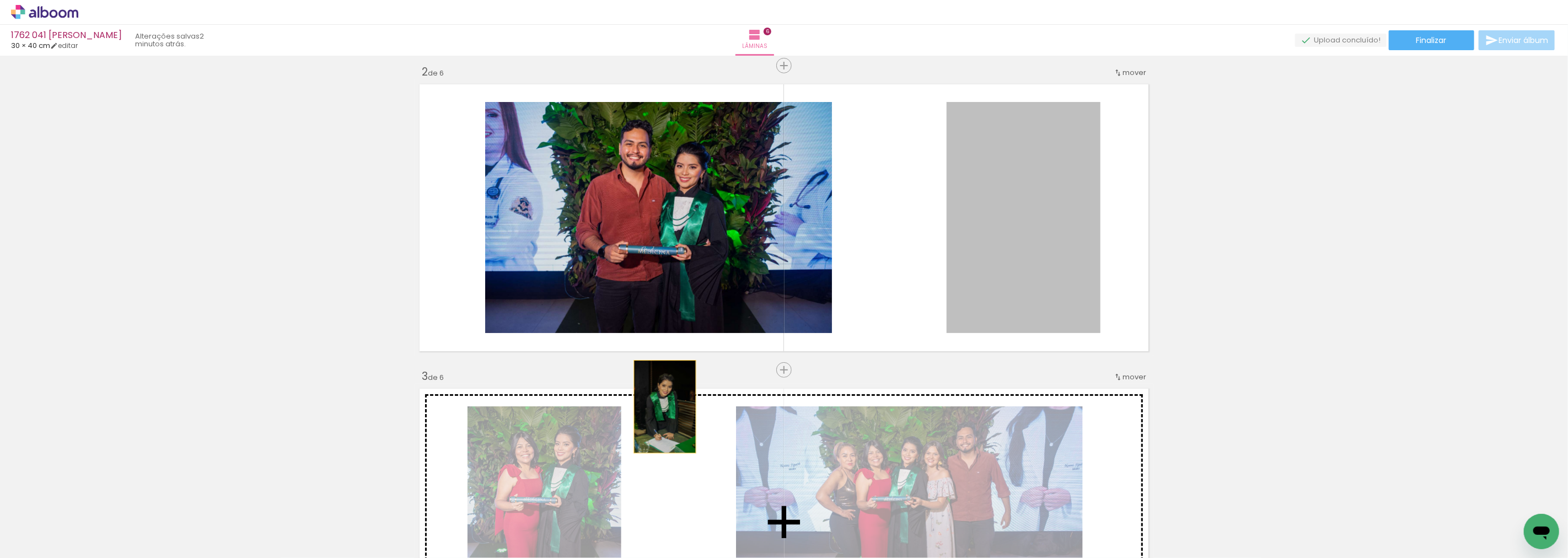
drag, startPoint x: 986, startPoint y: 203, endPoint x: 663, endPoint y: 414, distance: 385.8
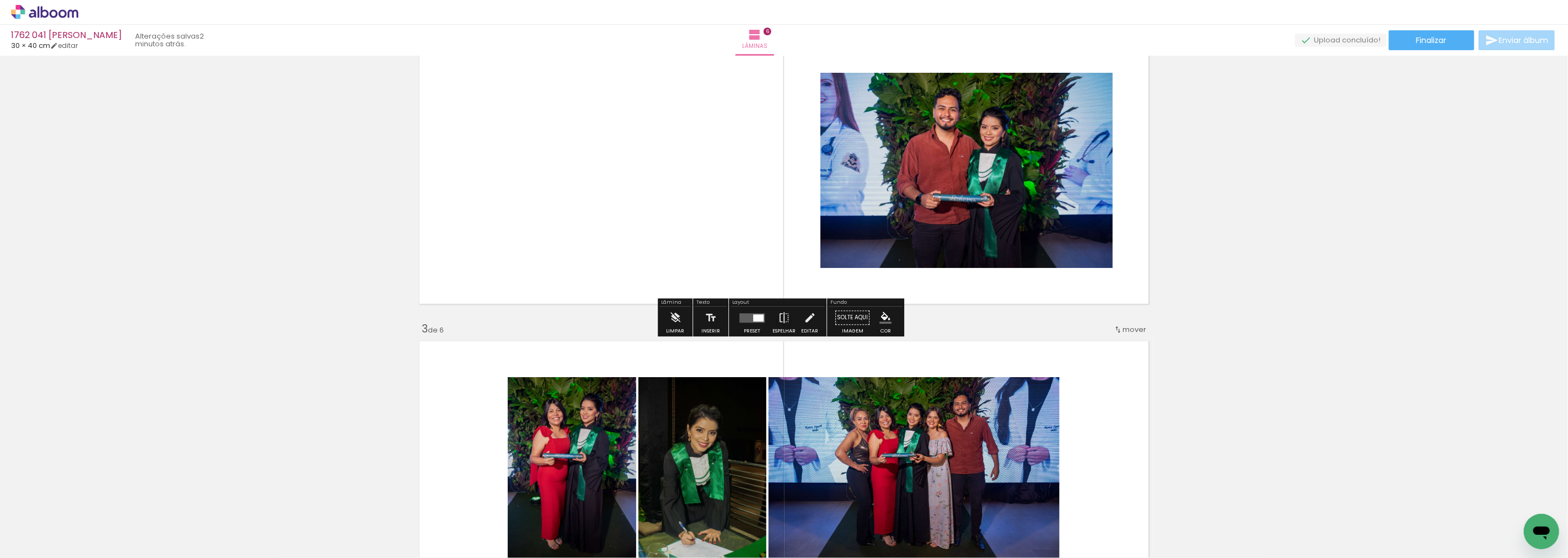
scroll to position [373, 0]
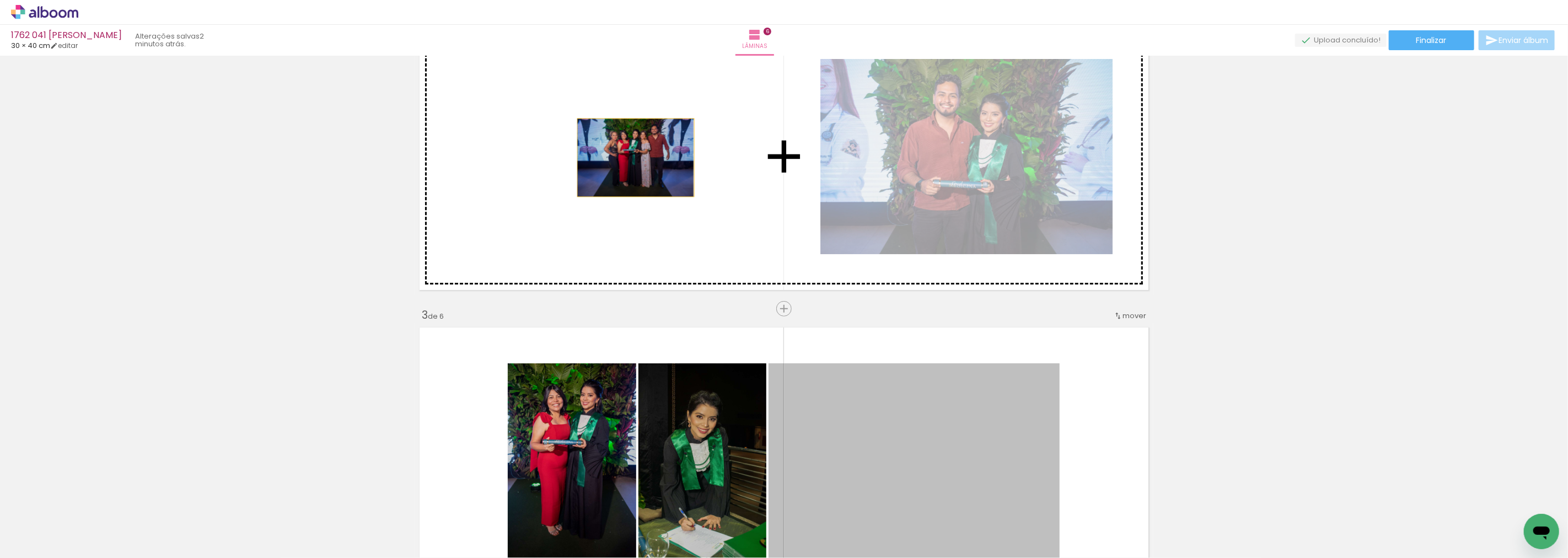
drag, startPoint x: 928, startPoint y: 427, endPoint x: 630, endPoint y: 157, distance: 402.1
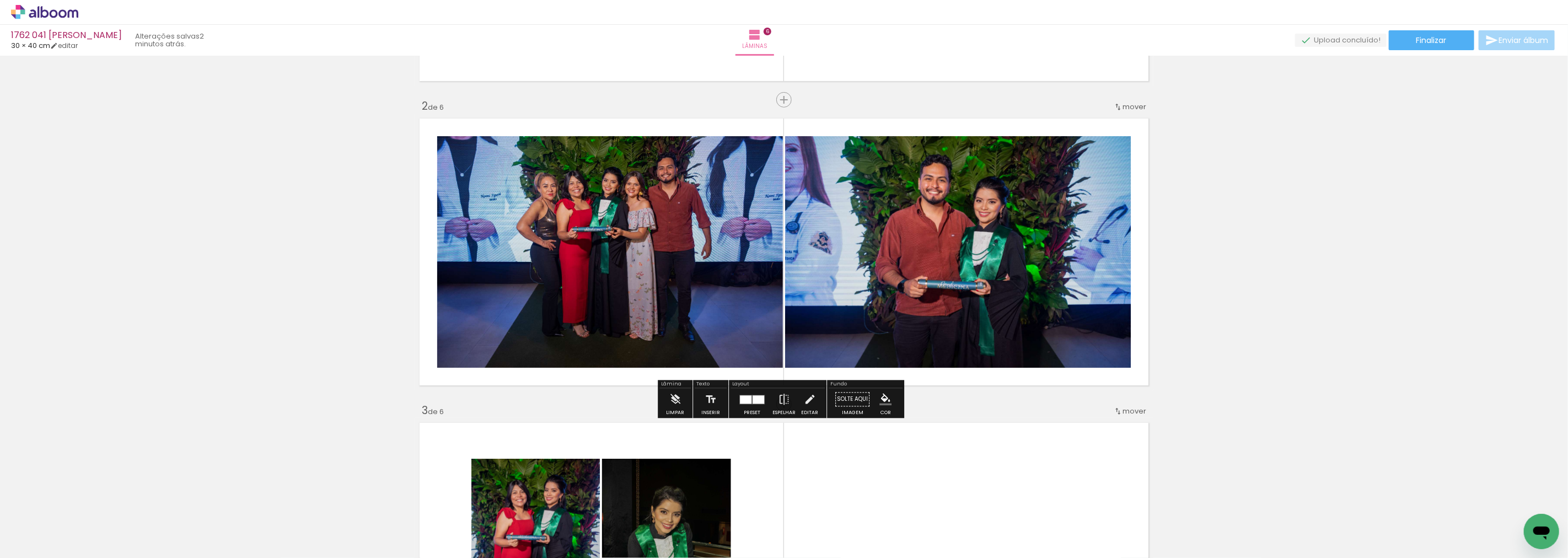
scroll to position [252, 0]
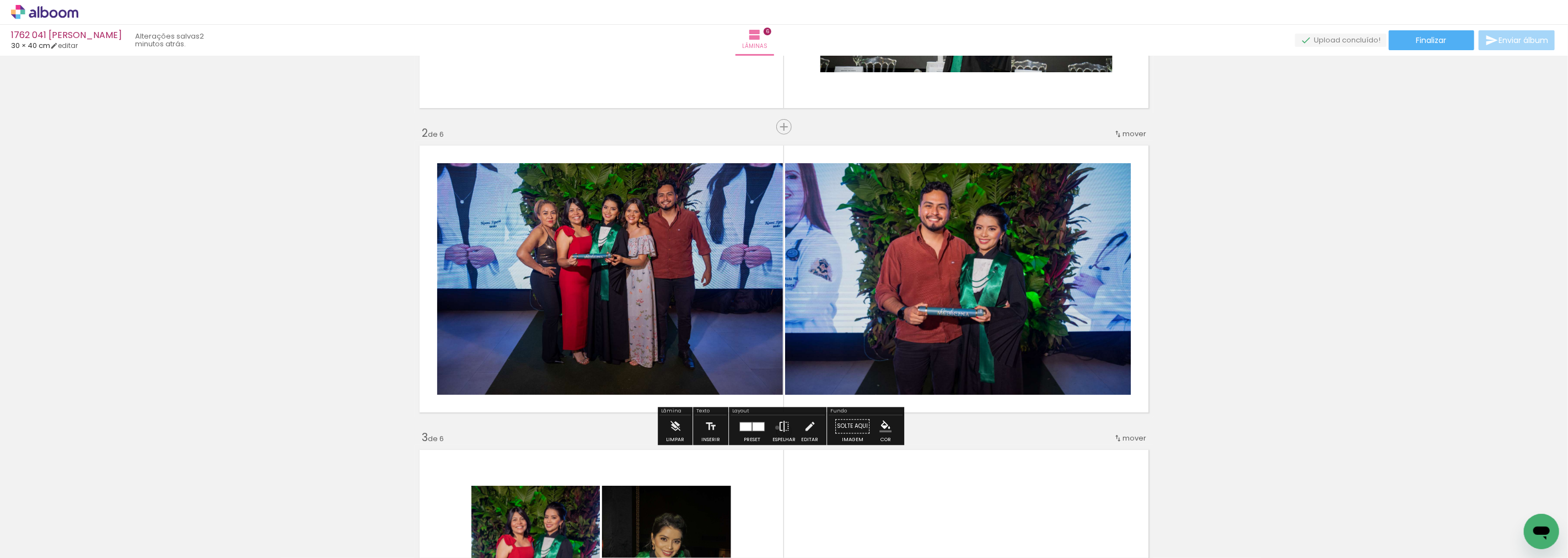
click at [778, 427] on iron-icon at bounding box center [784, 426] width 12 height 22
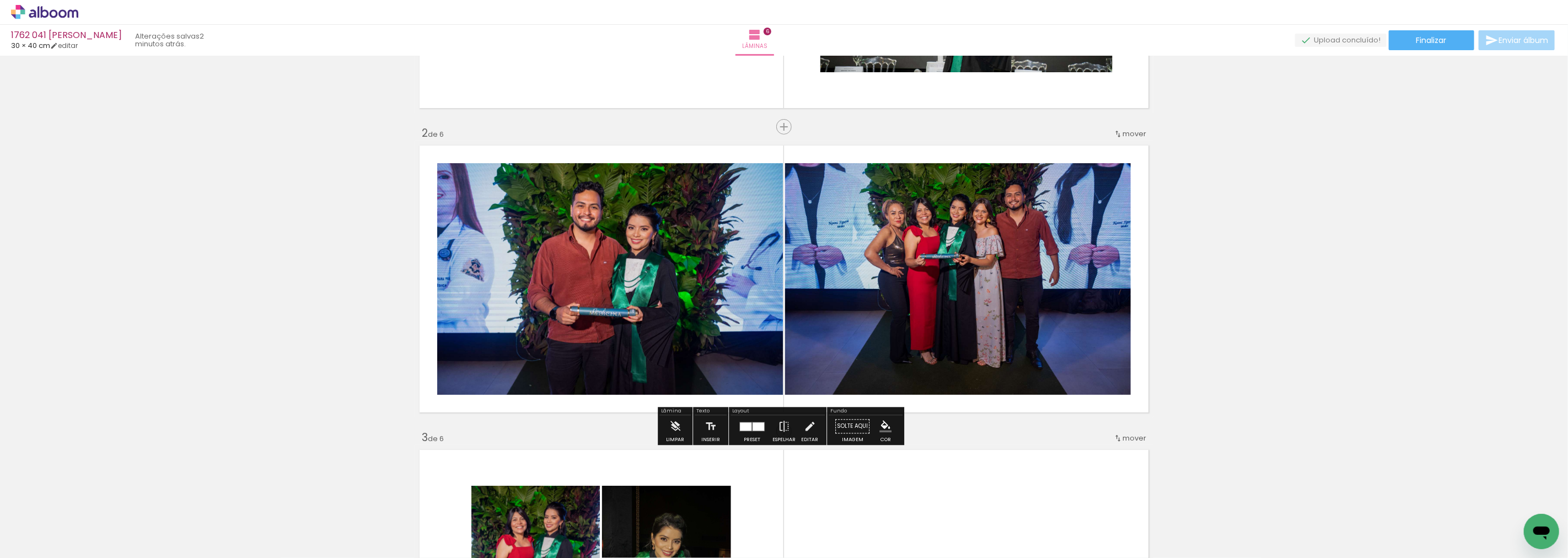
scroll to position [312, 0]
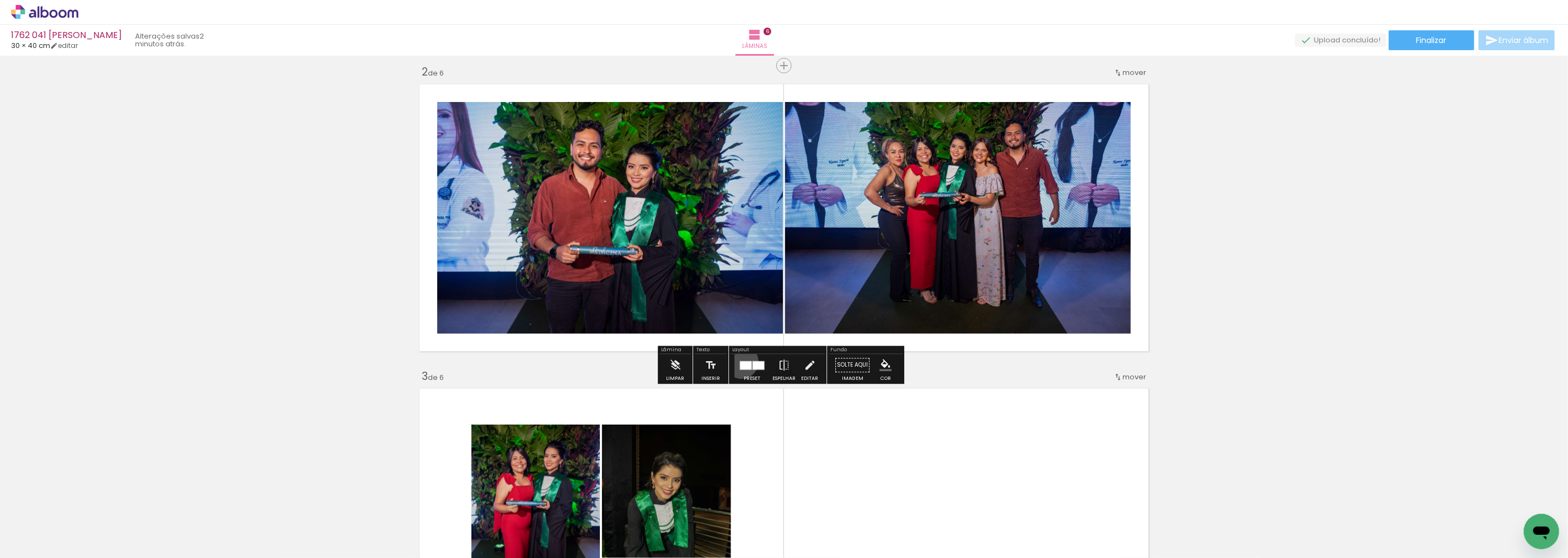
click at [740, 361] on div at bounding box center [746, 365] width 12 height 8
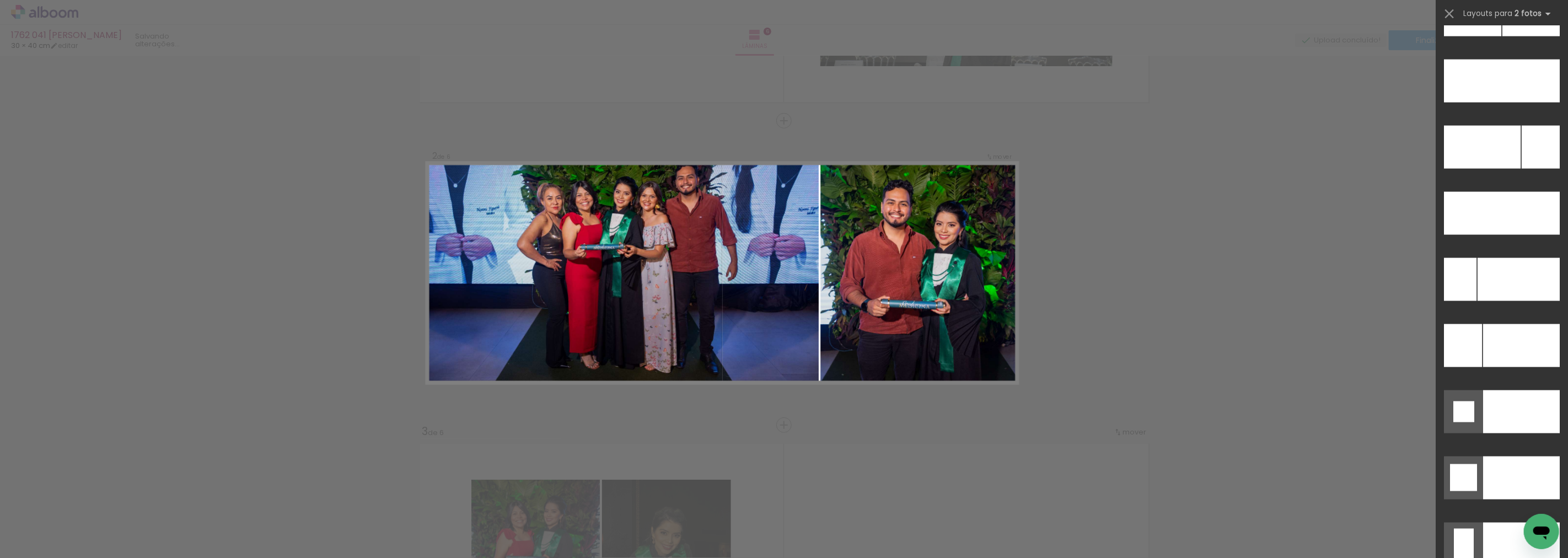
scroll to position [4746, 0]
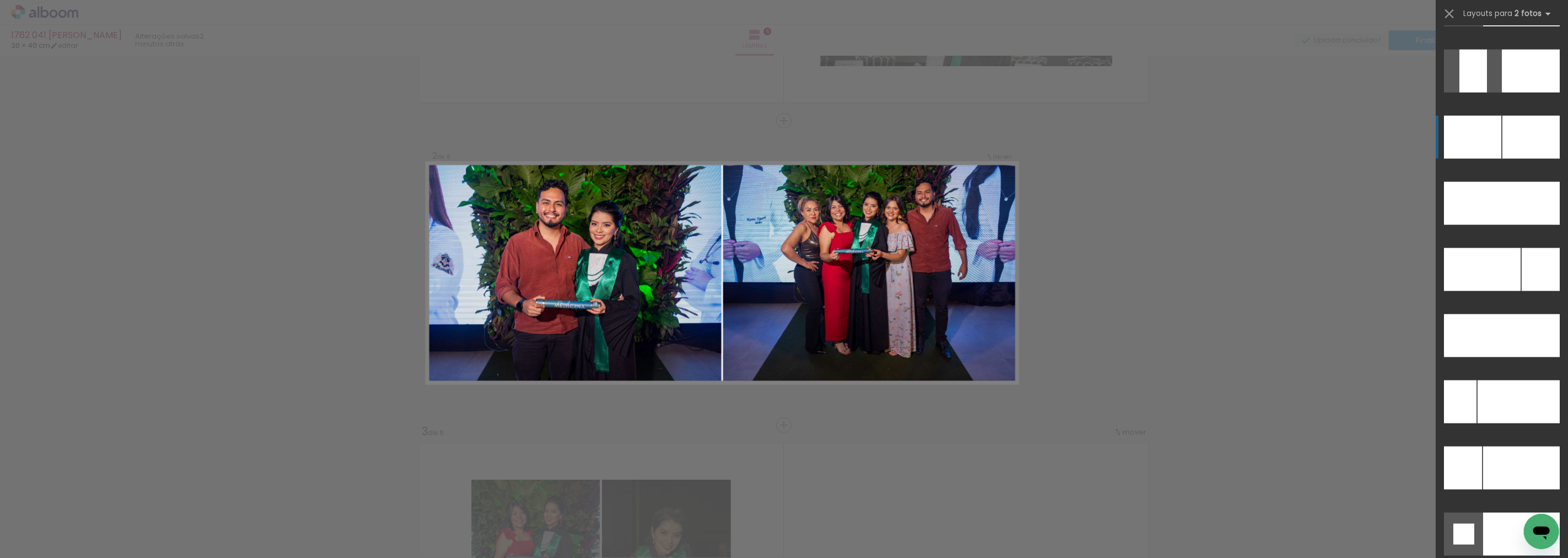
click at [1512, 135] on div at bounding box center [1531, 137] width 58 height 43
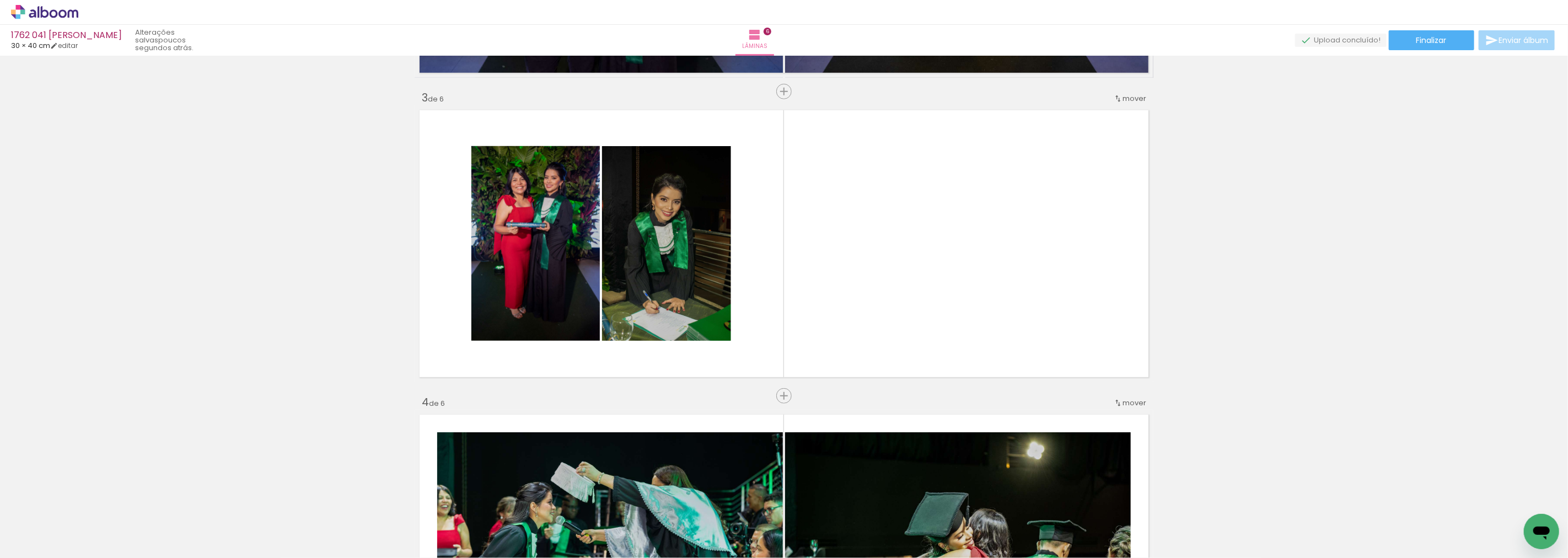
scroll to position [503, 0]
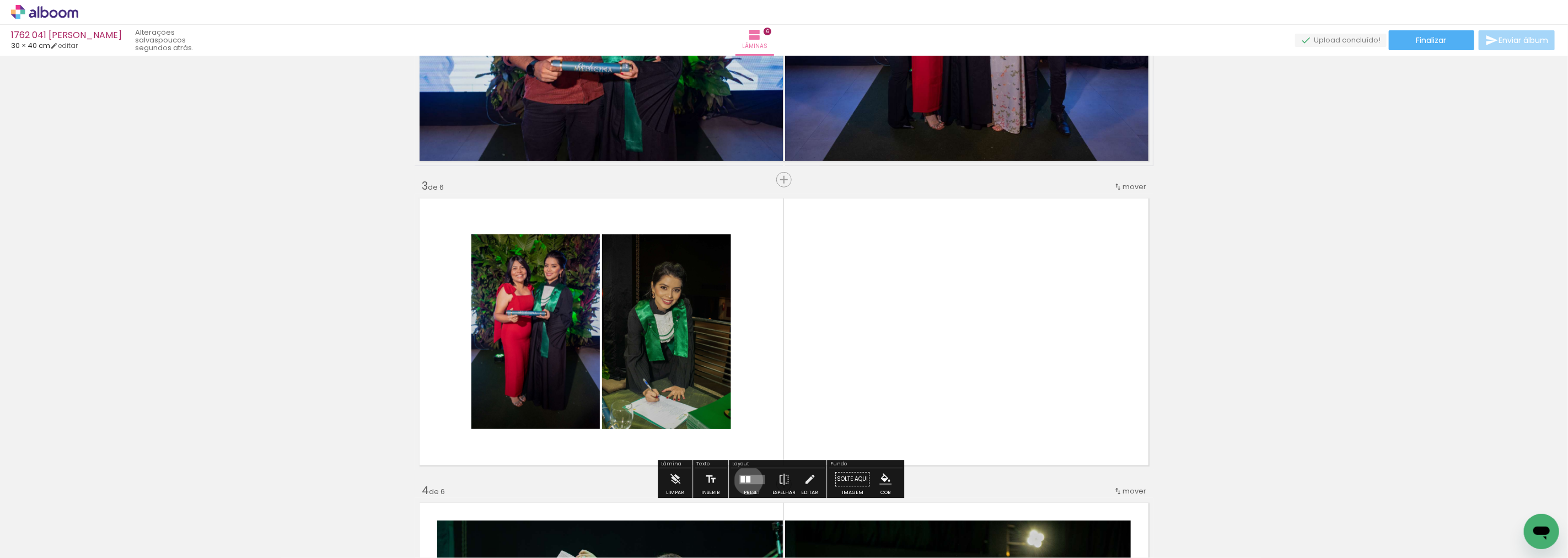
click at [746, 480] on div at bounding box center [748, 478] width 4 height 7
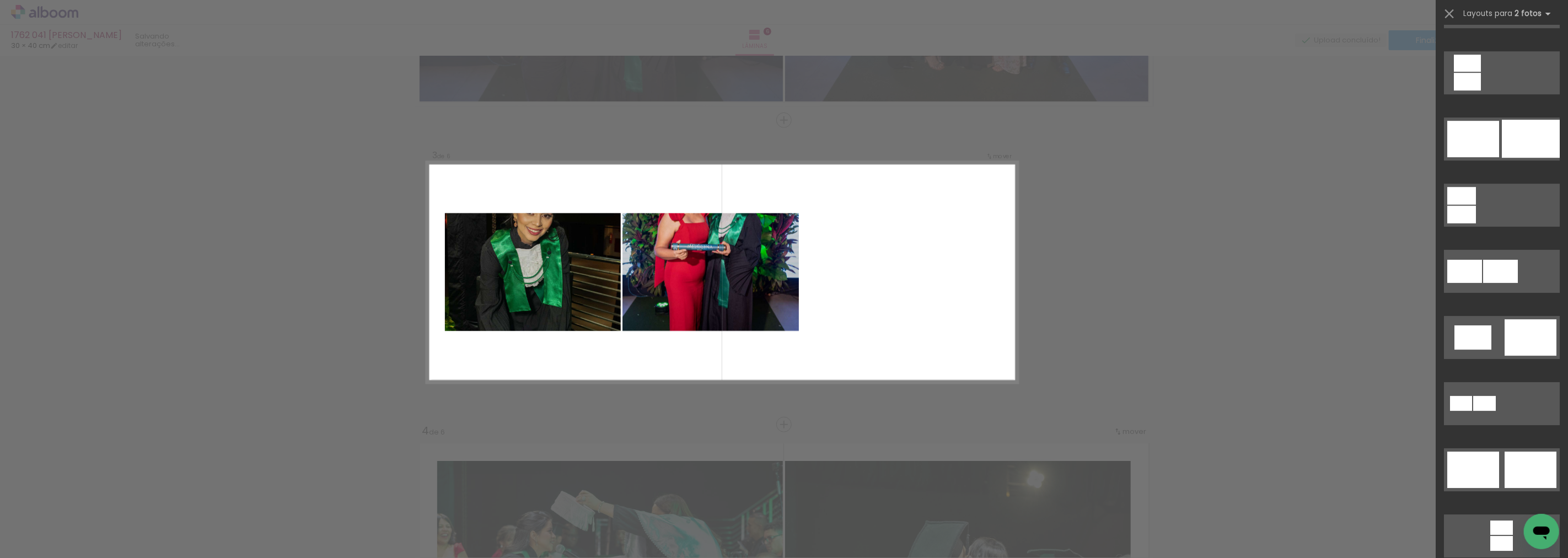
scroll to position [2715, 0]
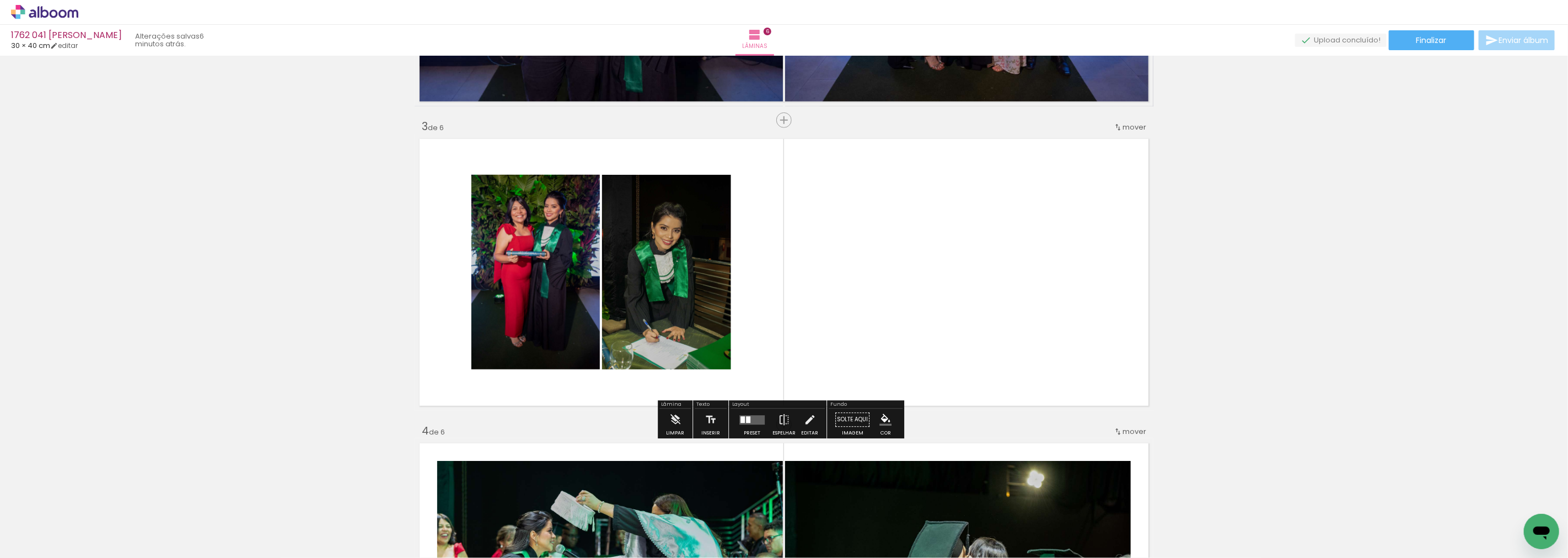
click at [1227, 392] on div "Inserir lâmina 1 de 6 Inserir lâmina 2 de 6 Inserir lâmina 3 de 6 Inserir lâmin…" at bounding box center [784, 562] width 1568 height 2130
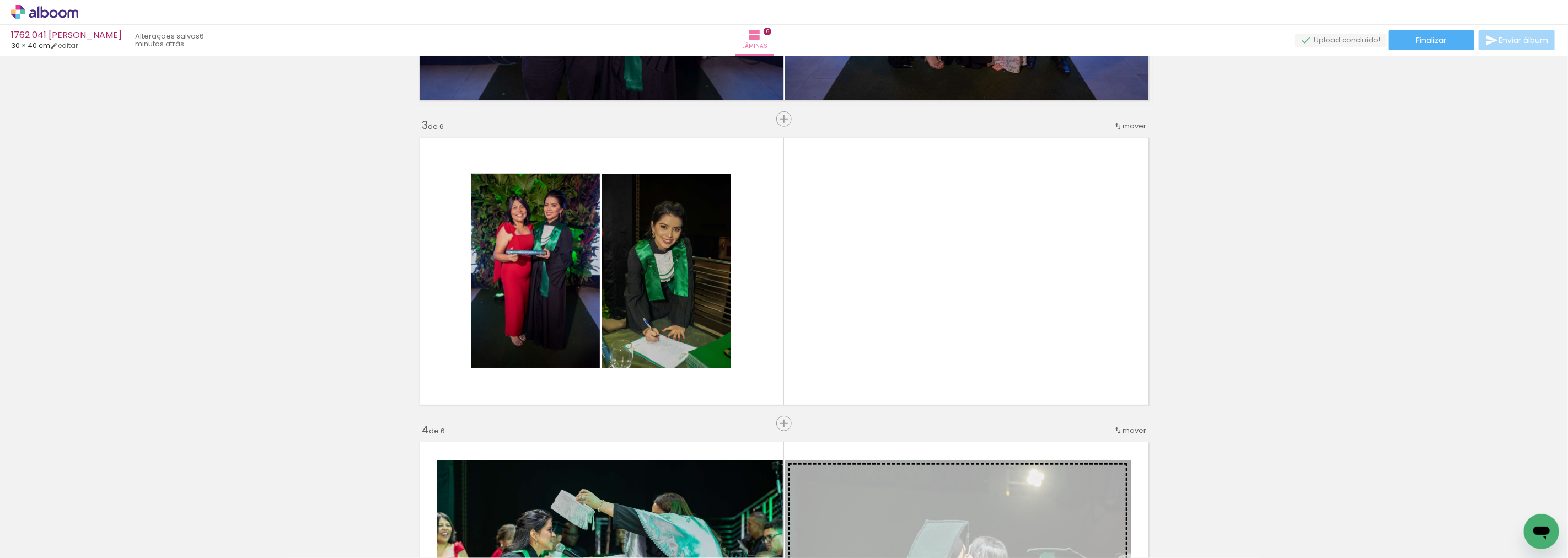
scroll to position [562, 0]
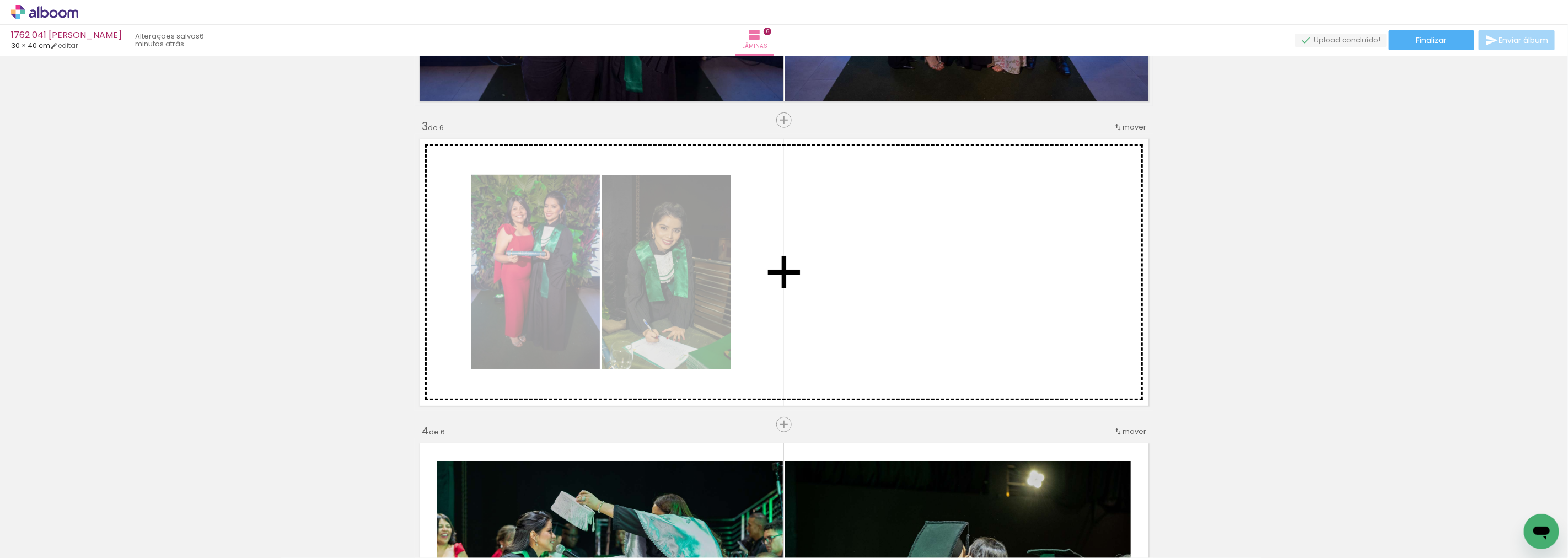
drag, startPoint x: 708, startPoint y: 421, endPoint x: 946, endPoint y: 252, distance: 291.9
click at [946, 252] on div "Inserir lâmina 1 de 6 Inserir lâmina 2 de 6 Inserir lâmina 3 de 6 Inserir lâmin…" at bounding box center [784, 562] width 1568 height 2130
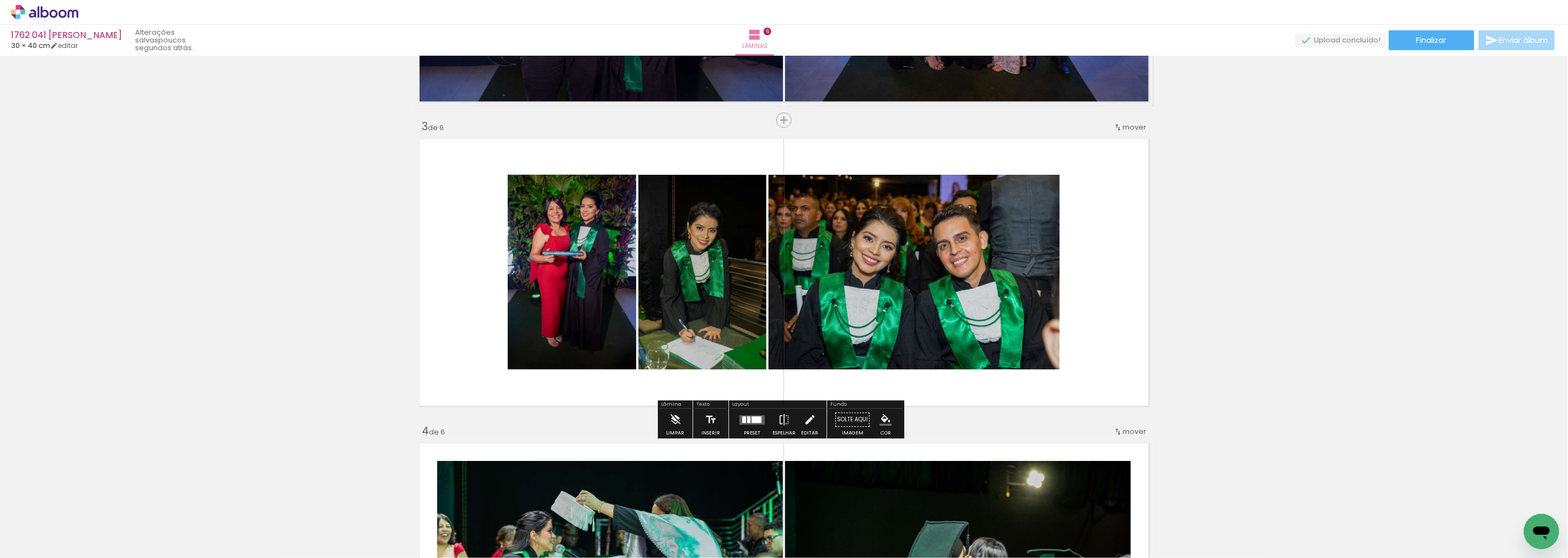
drag, startPoint x: 748, startPoint y: 422, endPoint x: 823, endPoint y: 448, distance: 79.4
click at [752, 422] on div at bounding box center [757, 419] width 10 height 7
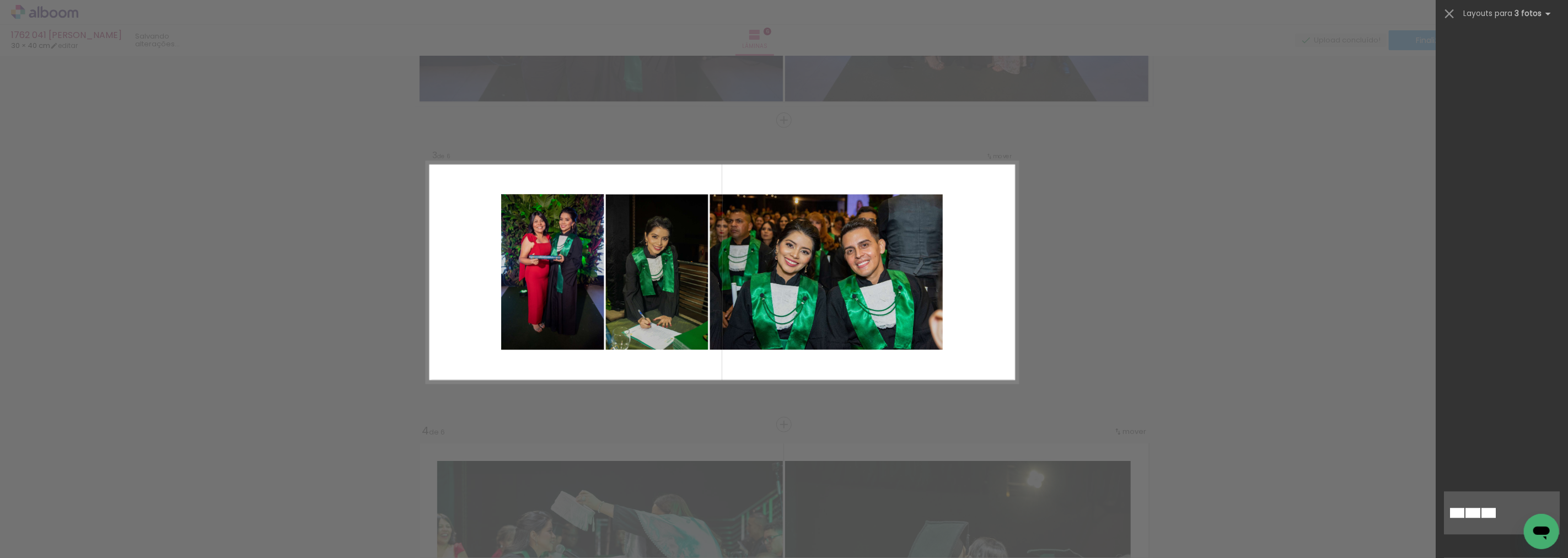
scroll to position [11268, 0]
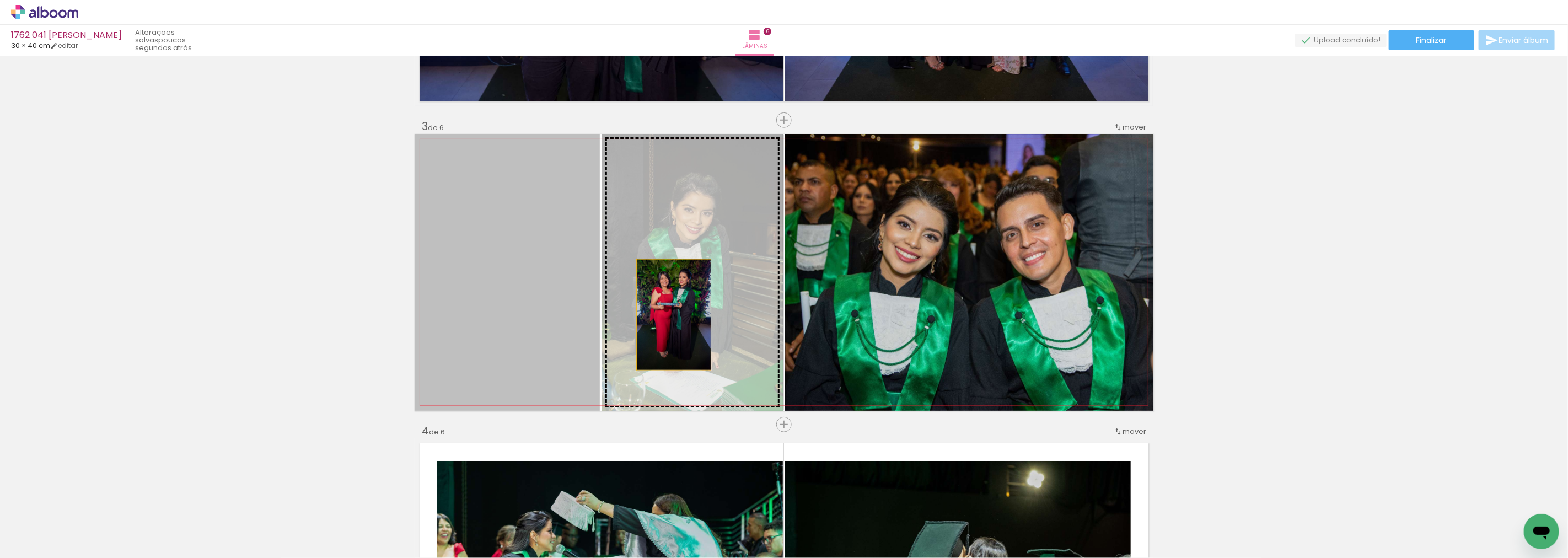
drag, startPoint x: 566, startPoint y: 316, endPoint x: 673, endPoint y: 314, distance: 107.0
click at [0, 0] on slot at bounding box center [0, 0] width 0 height 0
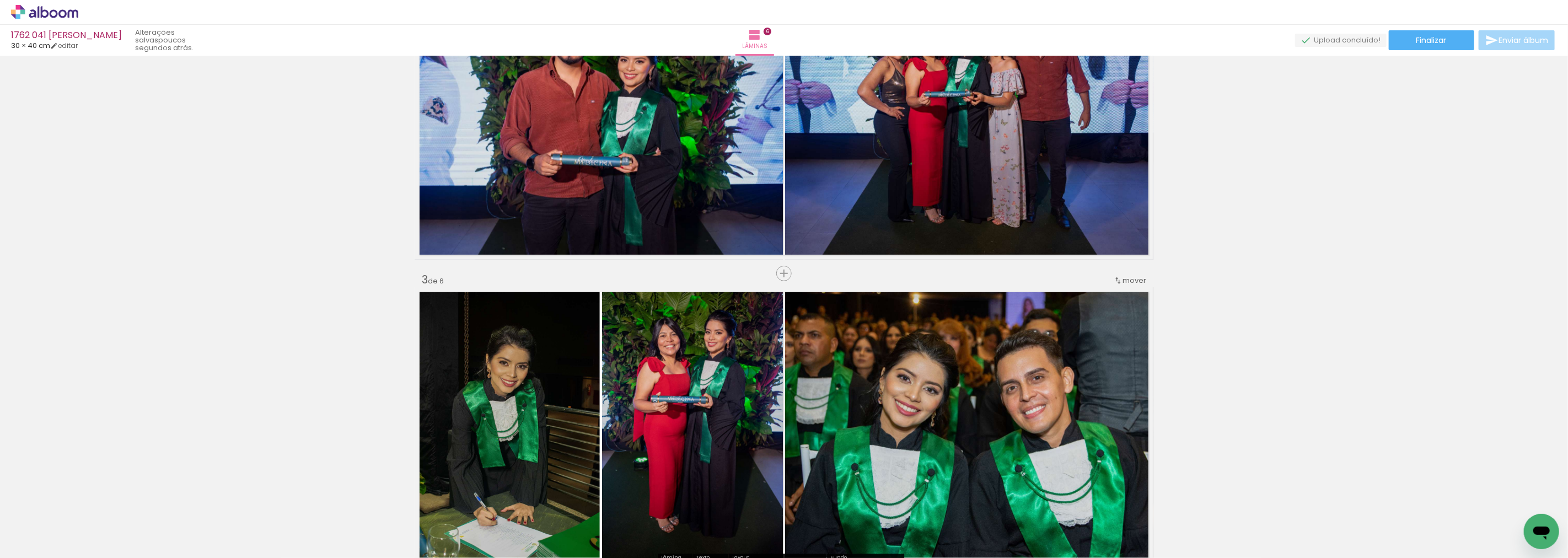
scroll to position [562, 0]
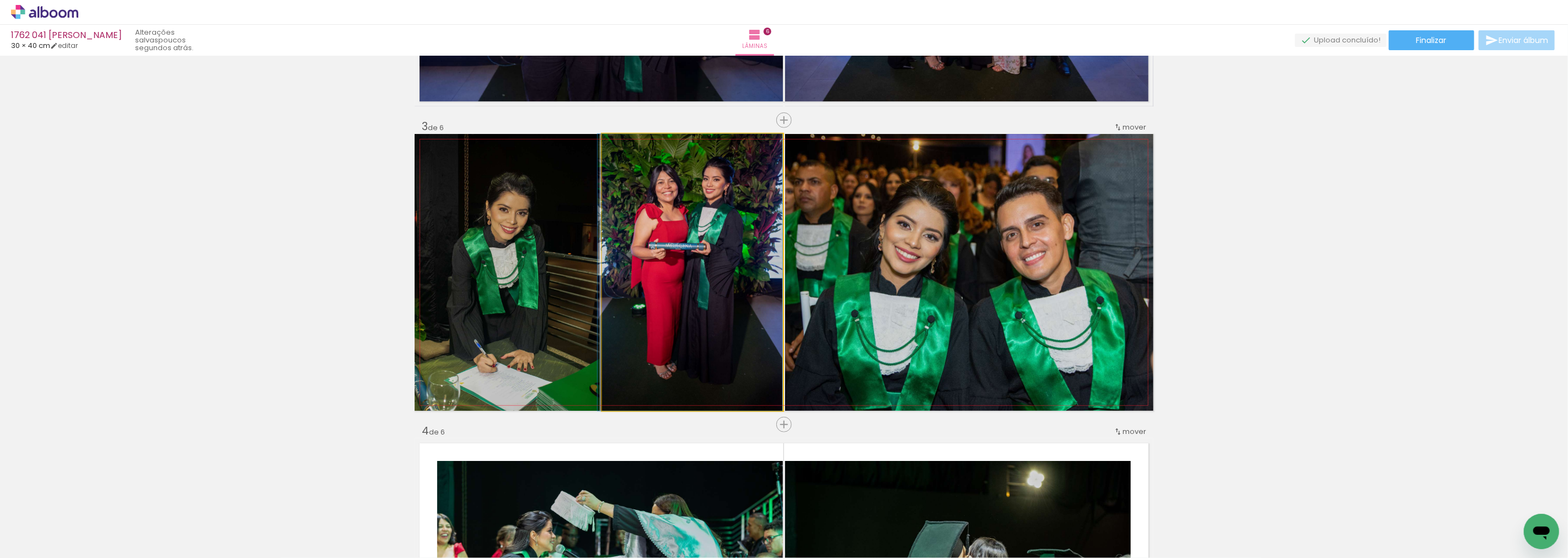
drag, startPoint x: 698, startPoint y: 242, endPoint x: 479, endPoint y: 233, distance: 219.2
click at [0, 0] on slot at bounding box center [0, 0] width 0 height 0
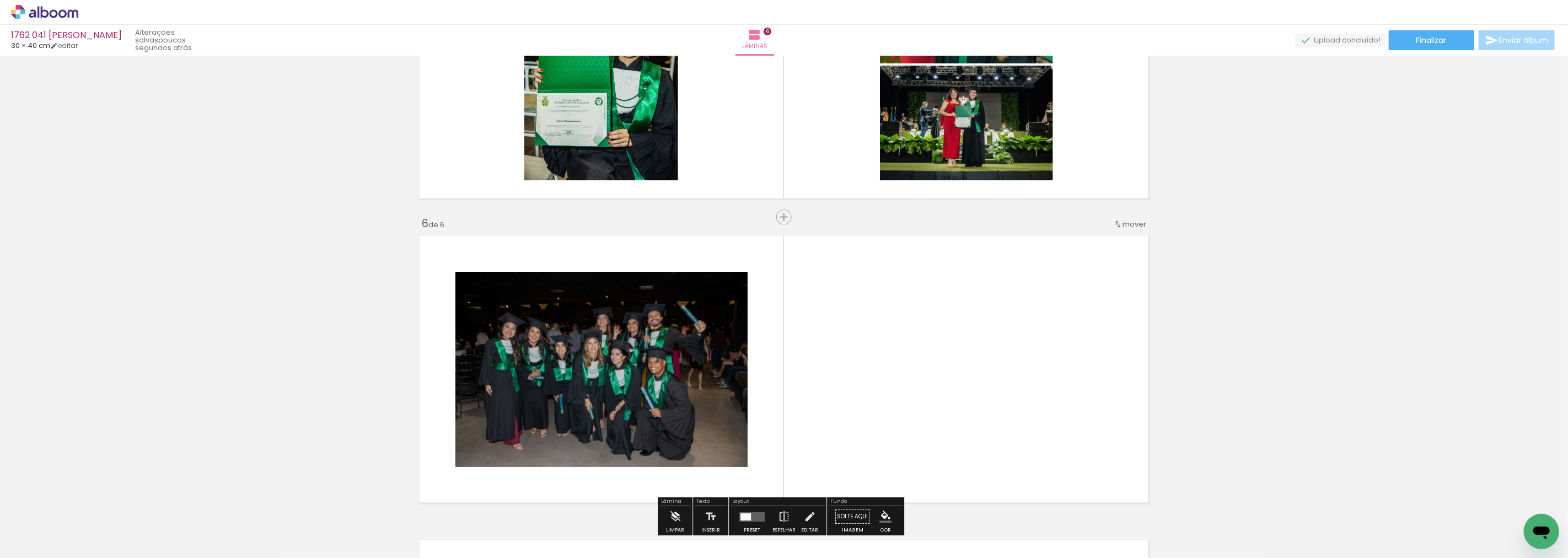
scroll to position [1358, 0]
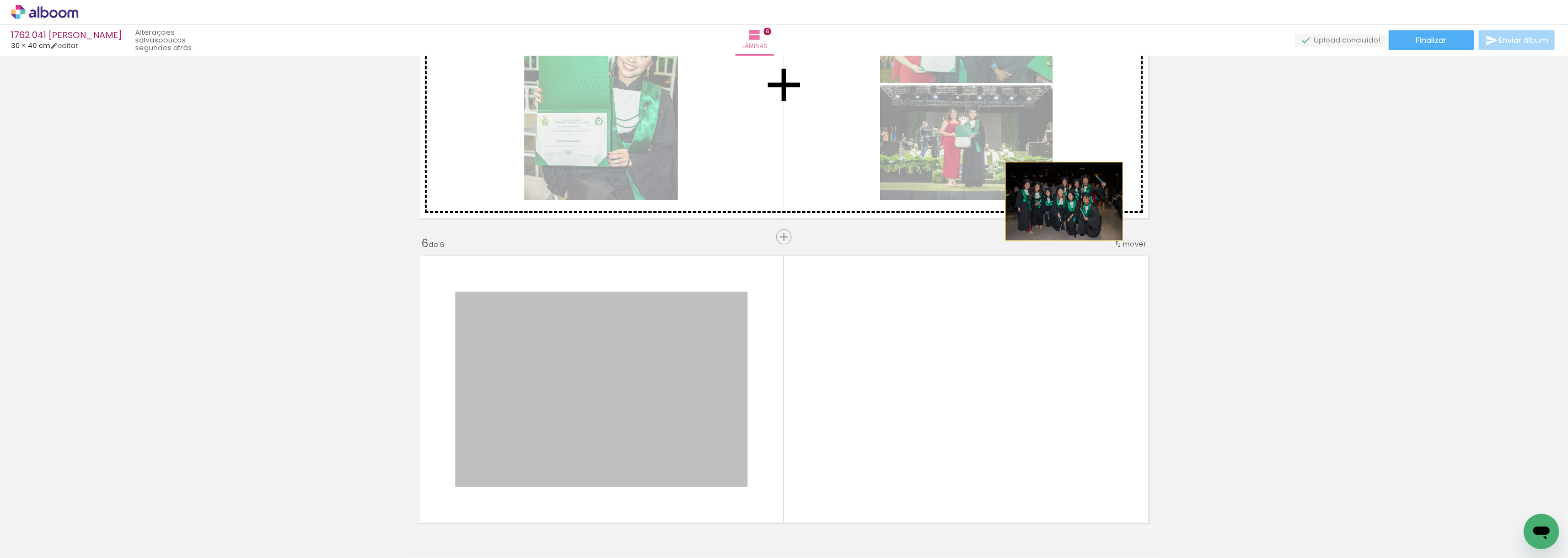
drag, startPoint x: 619, startPoint y: 367, endPoint x: 1071, endPoint y: 195, distance: 483.6
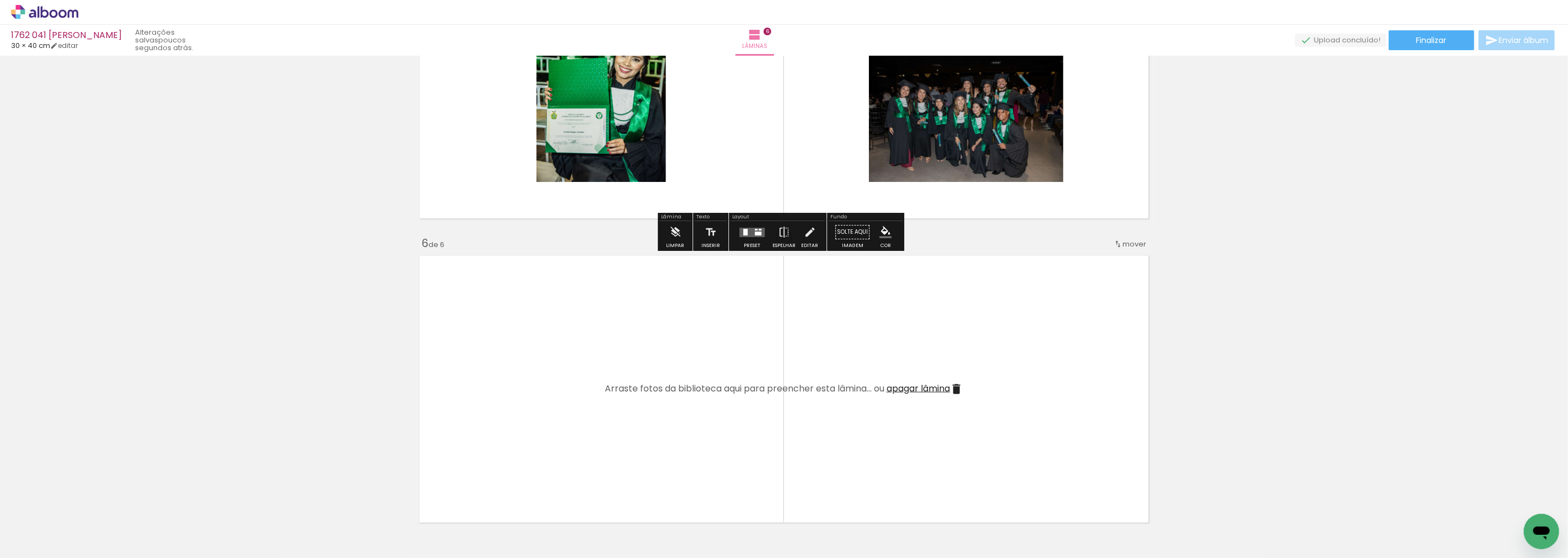
click at [754, 236] on quentale-layouter at bounding box center [752, 232] width 26 height 9
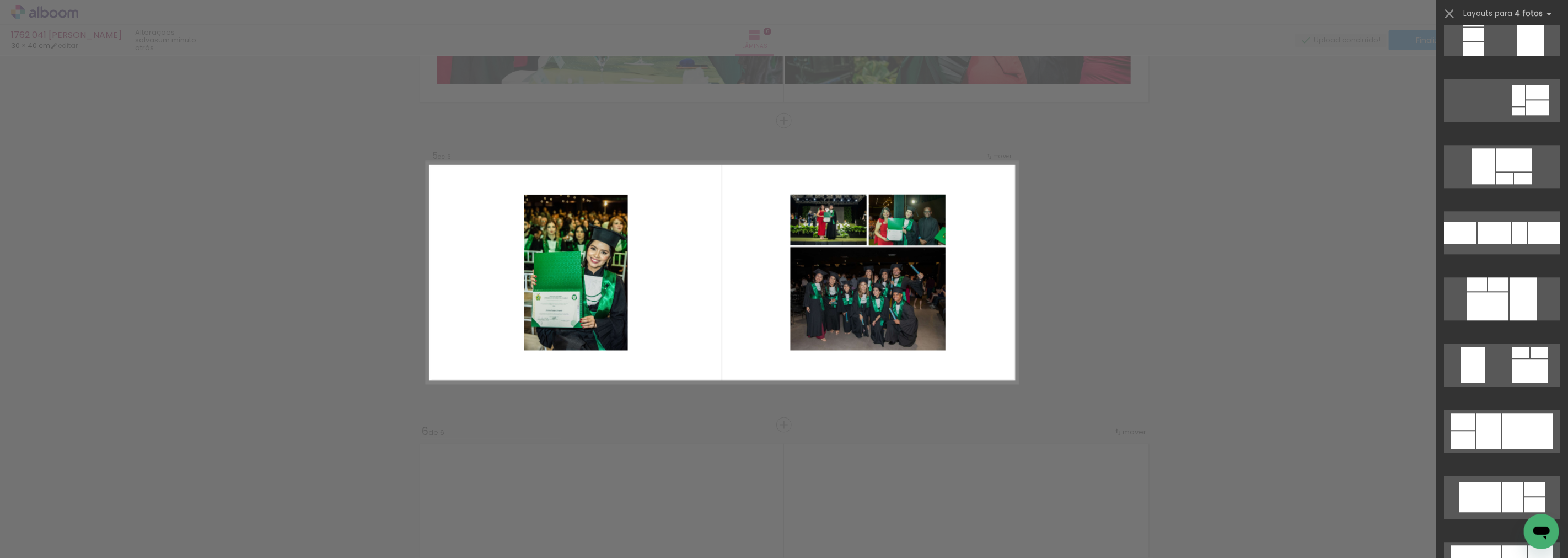
scroll to position [2809, 0]
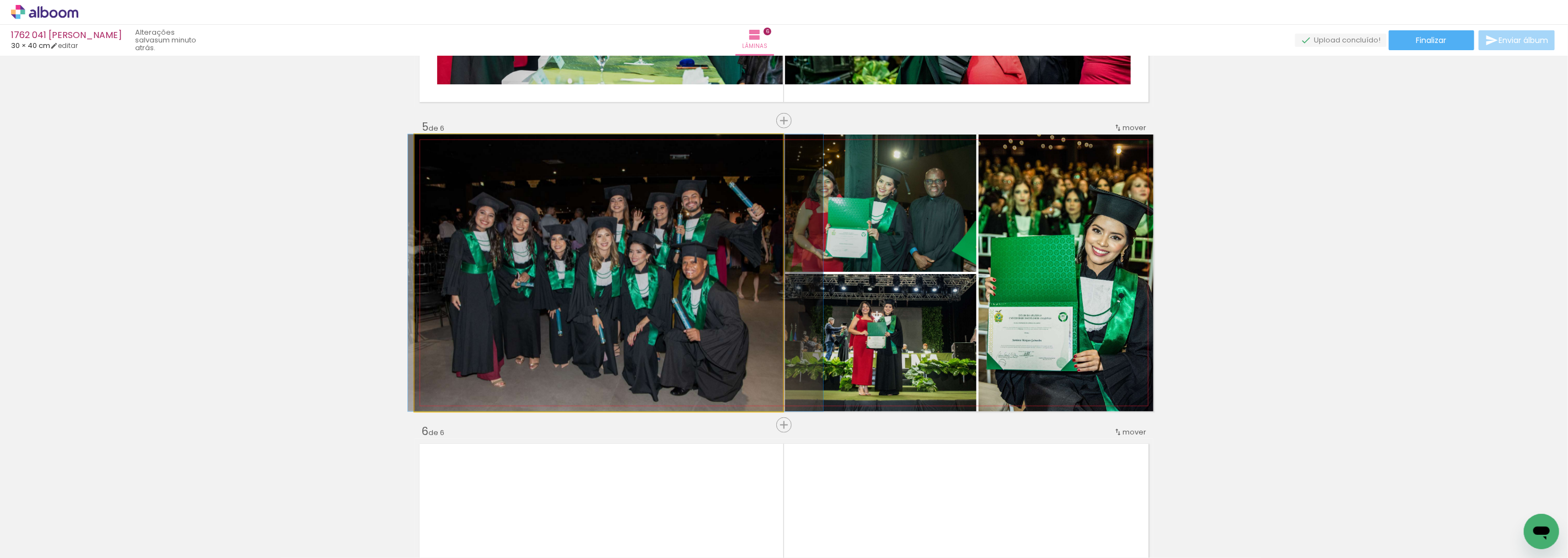
drag, startPoint x: 586, startPoint y: 215, endPoint x: 603, endPoint y: 215, distance: 17.0
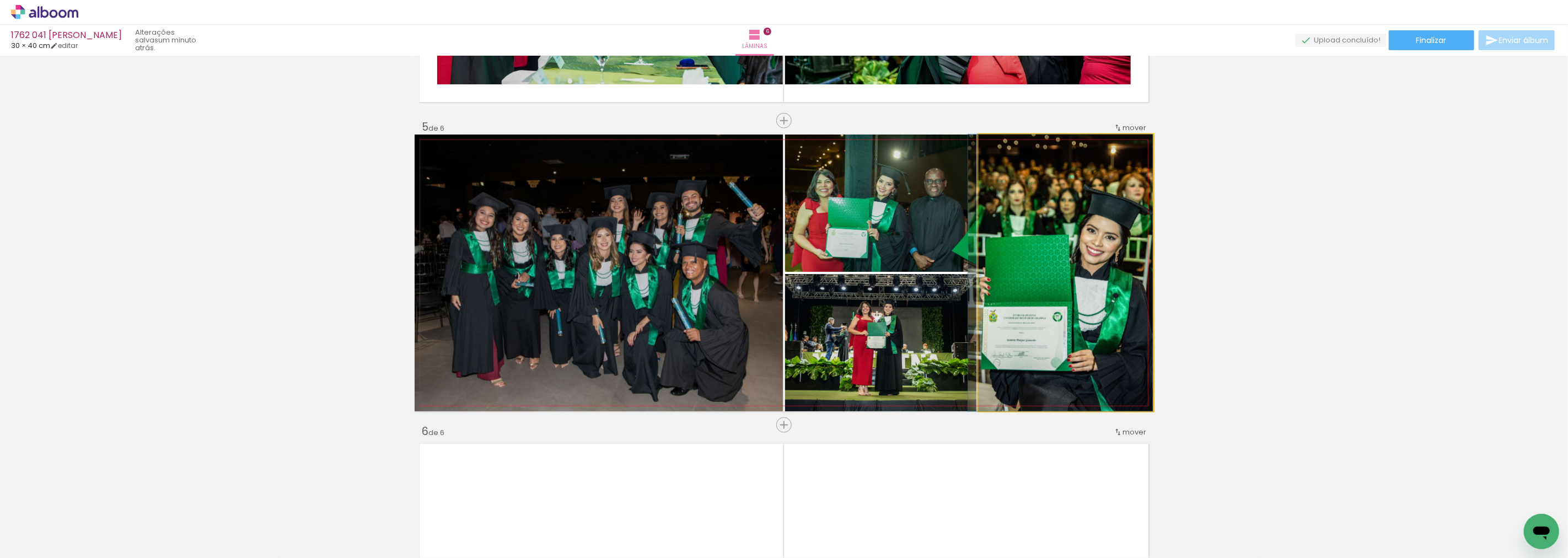
drag, startPoint x: 1021, startPoint y: 289, endPoint x: 1016, endPoint y: 290, distance: 5.1
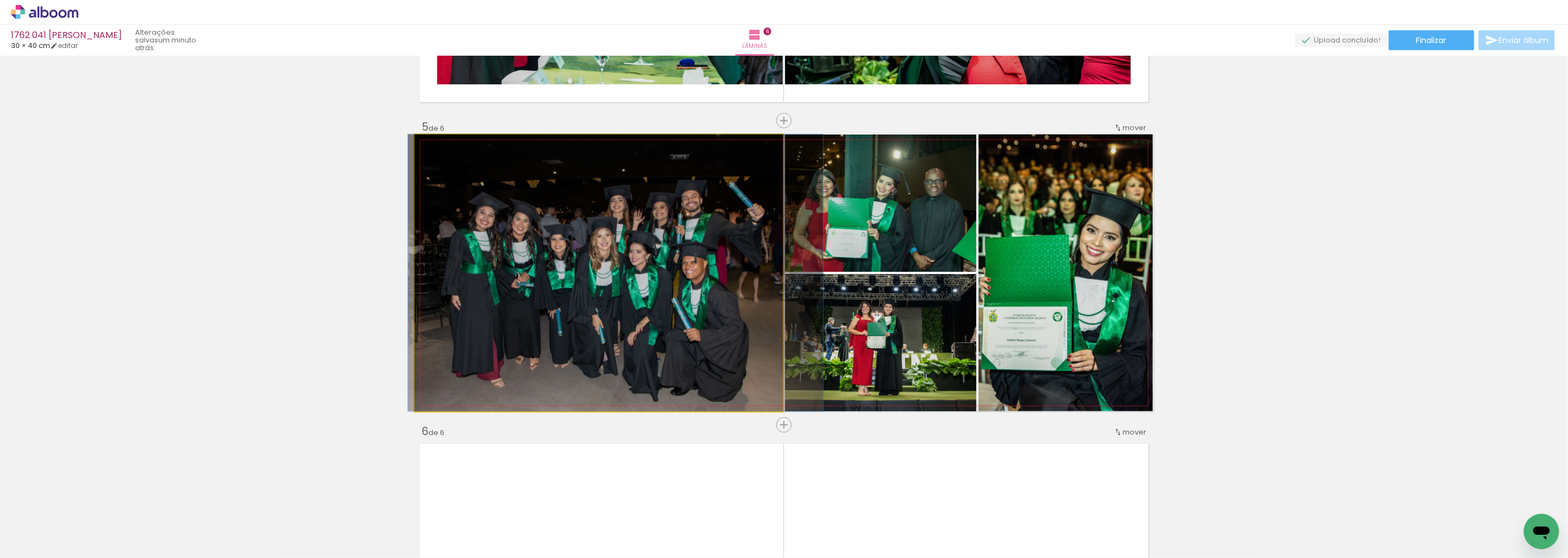
click at [684, 262] on quentale-photo at bounding box center [598, 272] width 368 height 276
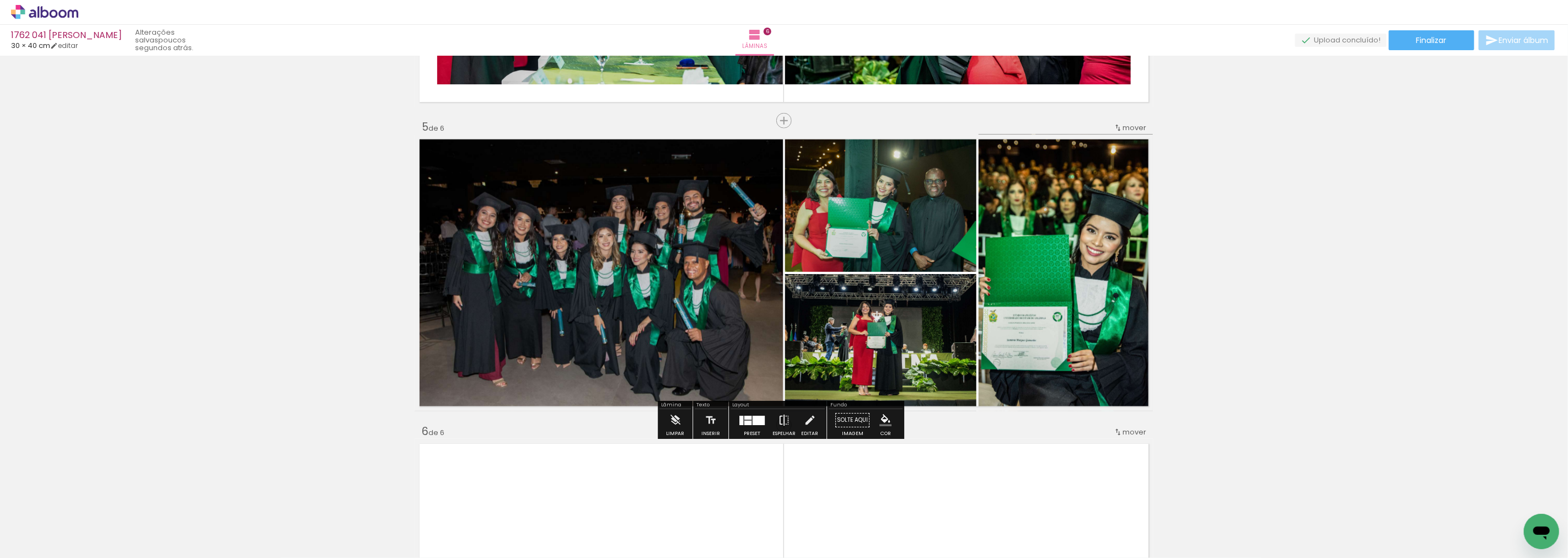
click at [784, 422] on iron-icon at bounding box center [784, 420] width 12 height 22
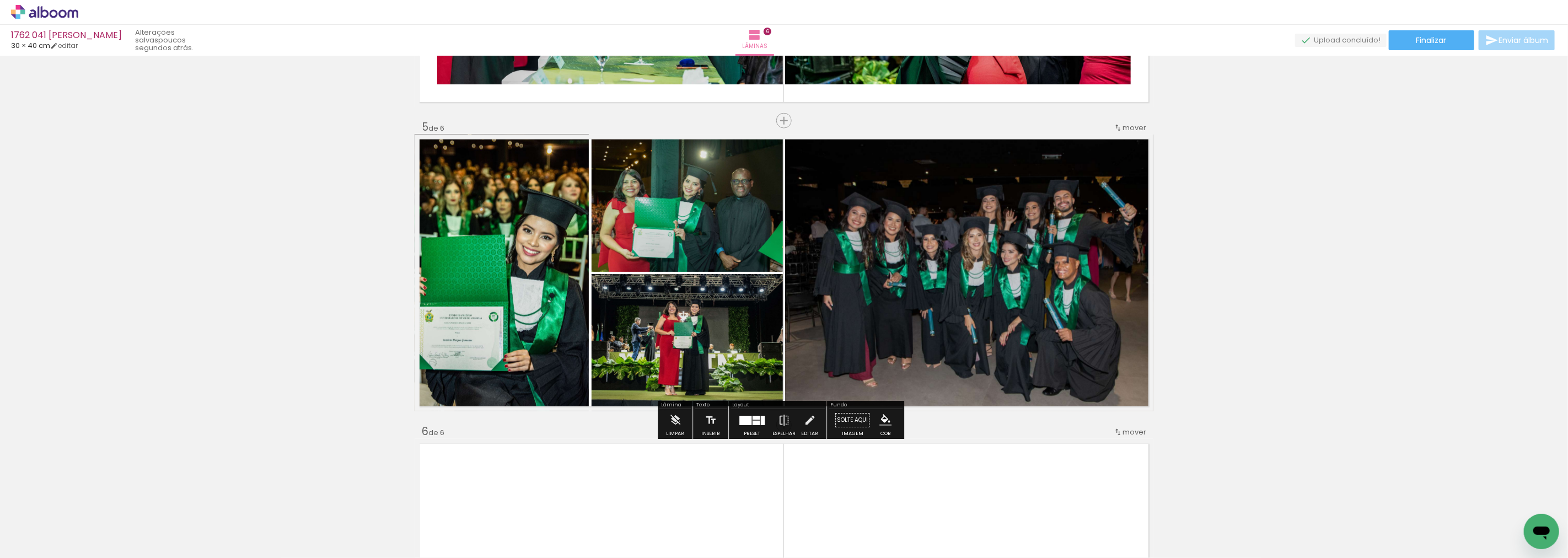
click at [746, 422] on div at bounding box center [745, 420] width 12 height 9
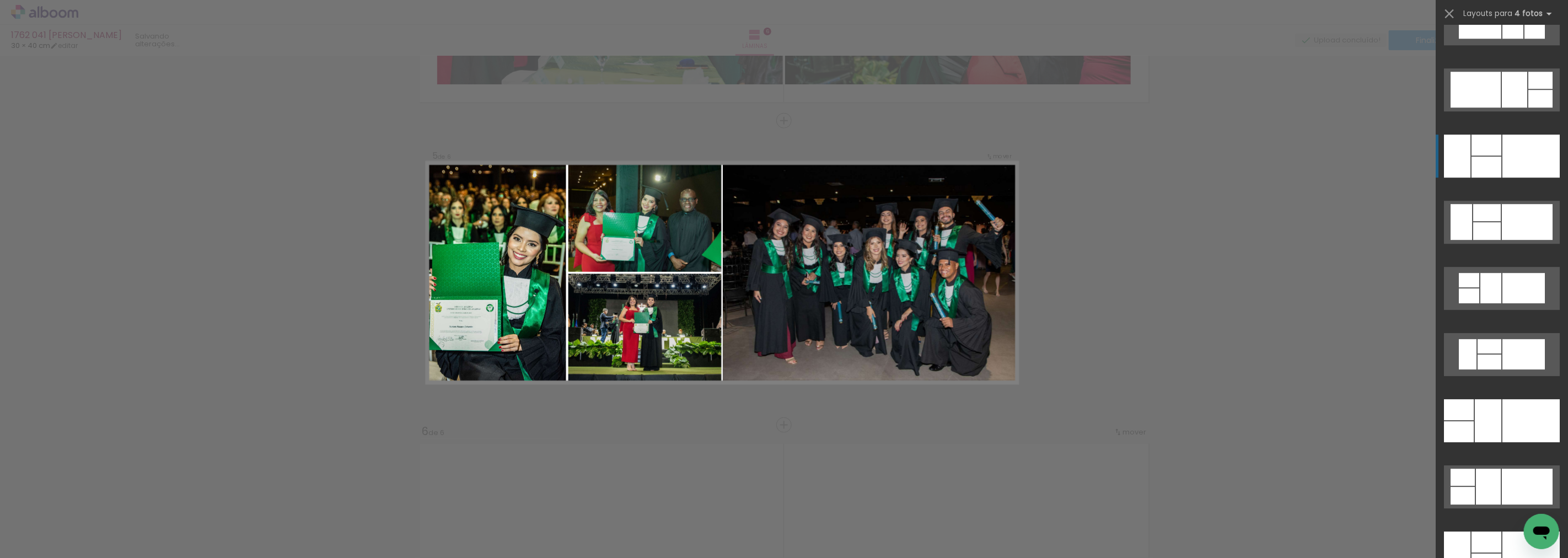
scroll to position [2910, 0]
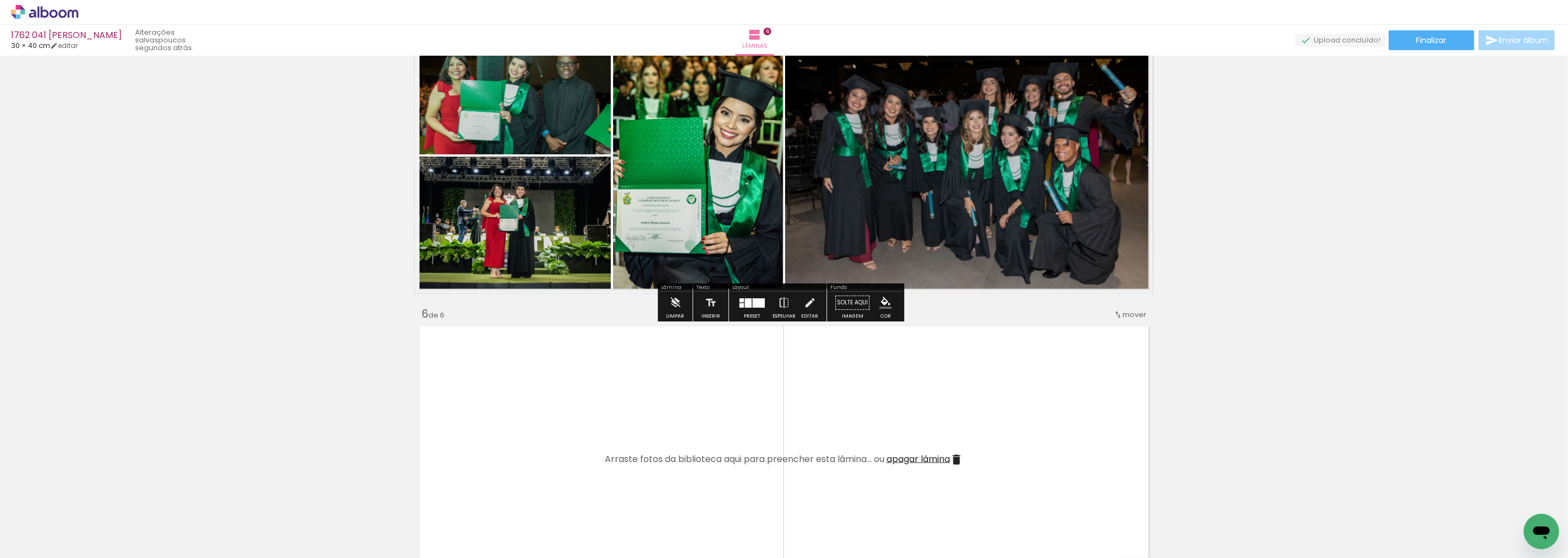
scroll to position [1293, 0]
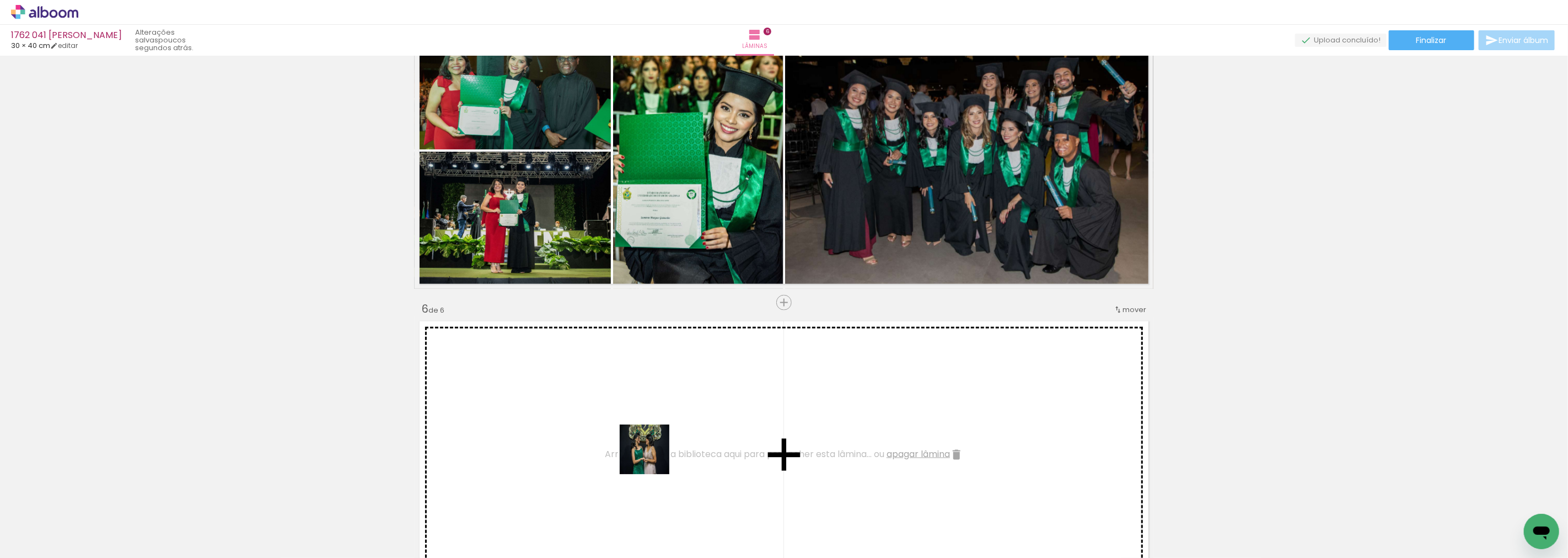
drag, startPoint x: 852, startPoint y: 529, endPoint x: 830, endPoint y: 525, distance: 22.4
click at [563, 434] on quentale-workspace at bounding box center [784, 279] width 1568 height 558
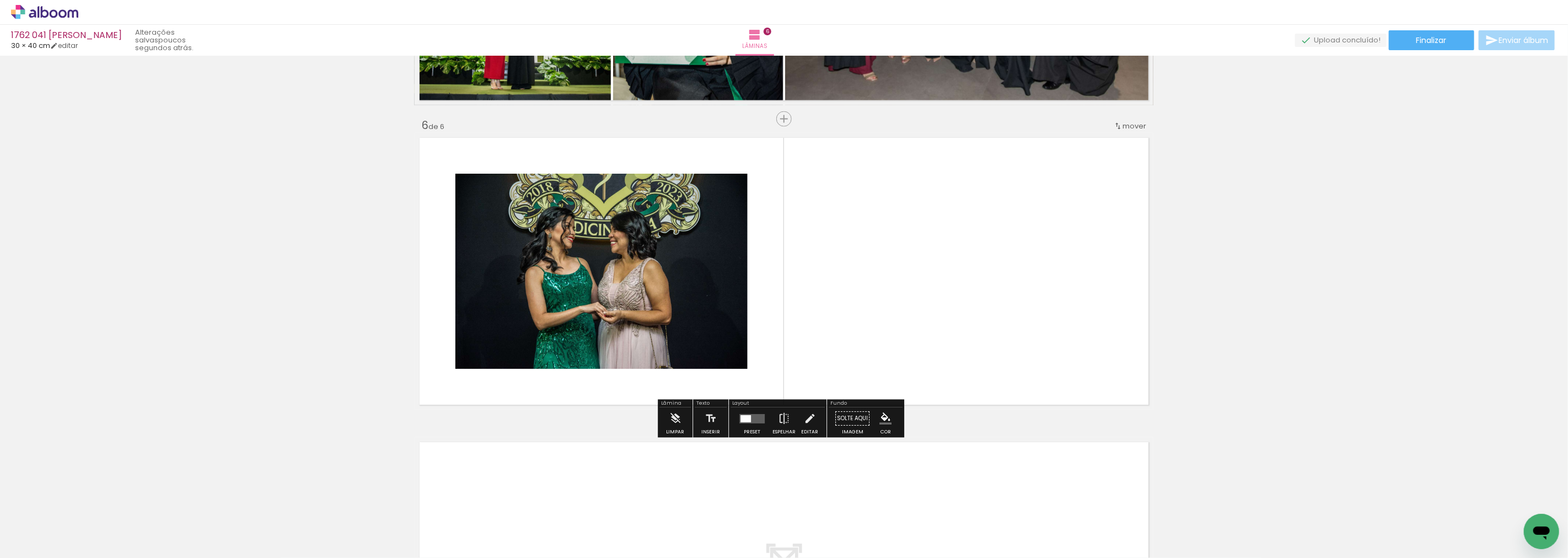
scroll to position [1538, 0]
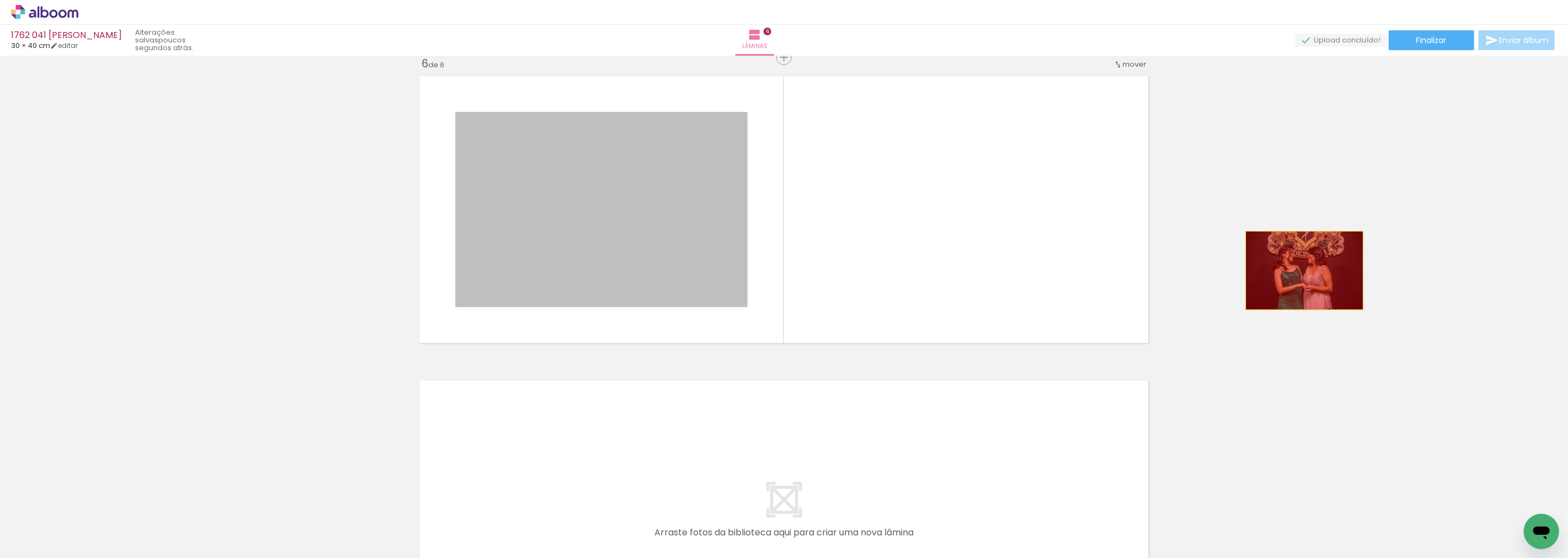
drag, startPoint x: 703, startPoint y: 249, endPoint x: 1345, endPoint y: 271, distance: 642.4
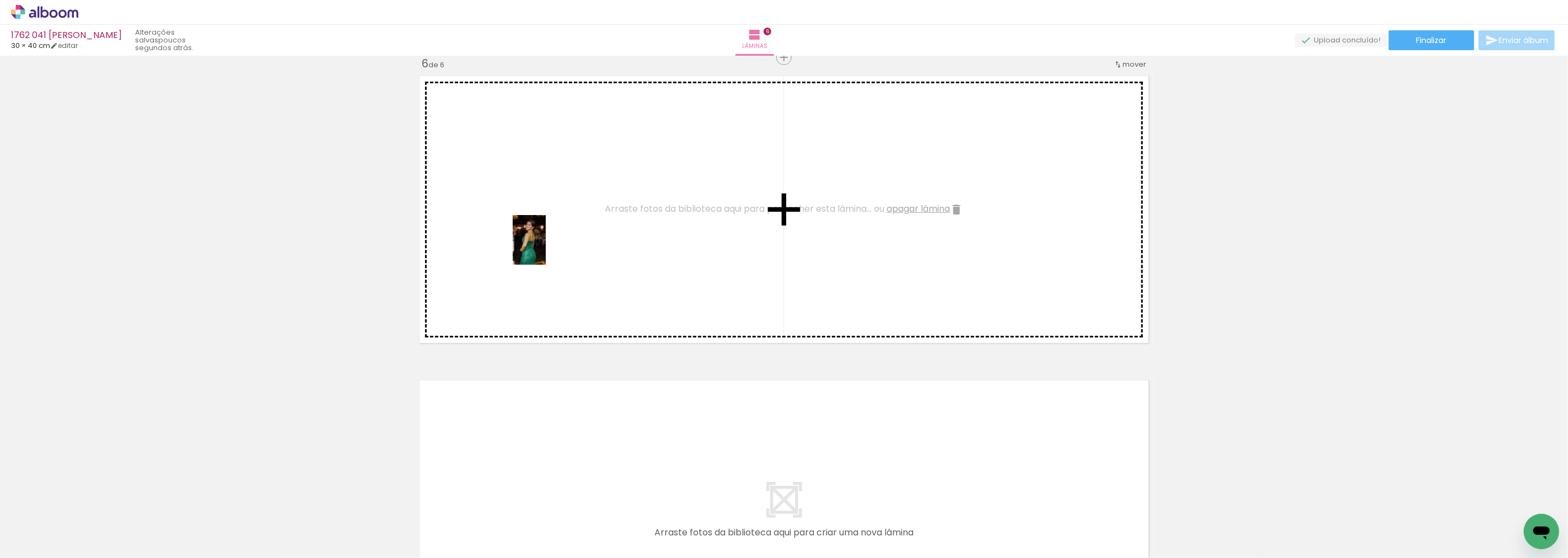
drag, startPoint x: 1032, startPoint y: 535, endPoint x: 509, endPoint y: 244, distance: 598.5
click at [509, 244] on quentale-workspace at bounding box center [784, 279] width 1568 height 558
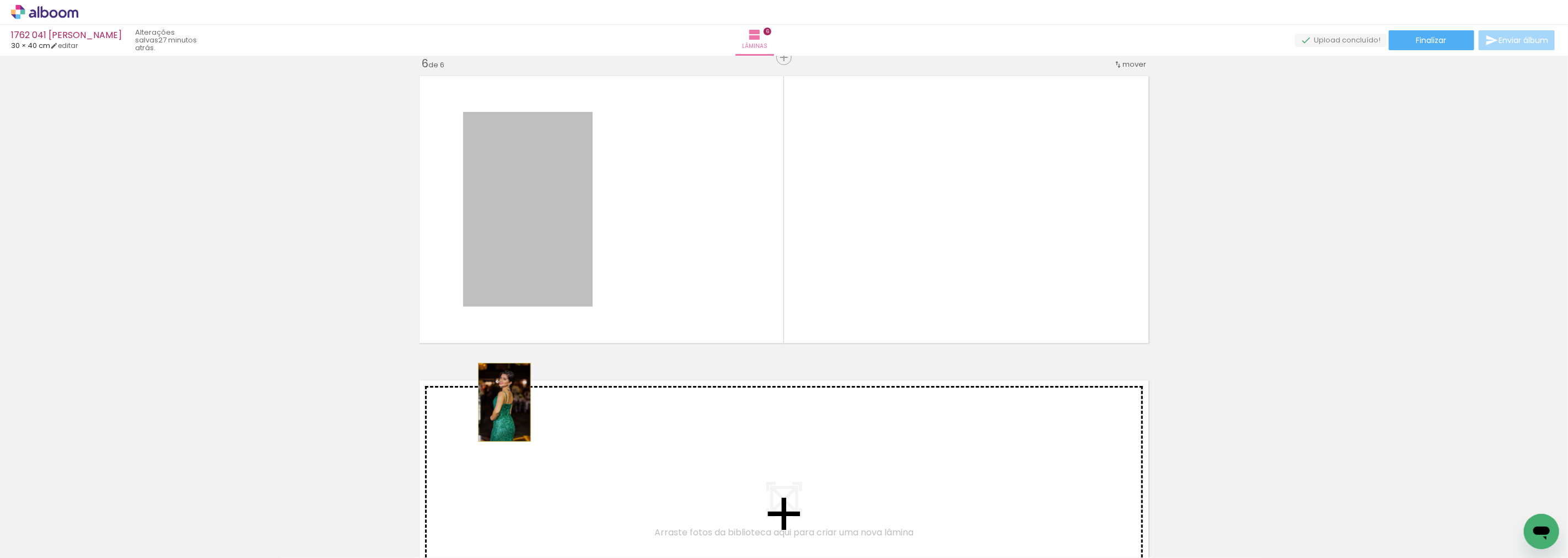
drag, startPoint x: 522, startPoint y: 245, endPoint x: 504, endPoint y: 429, distance: 184.9
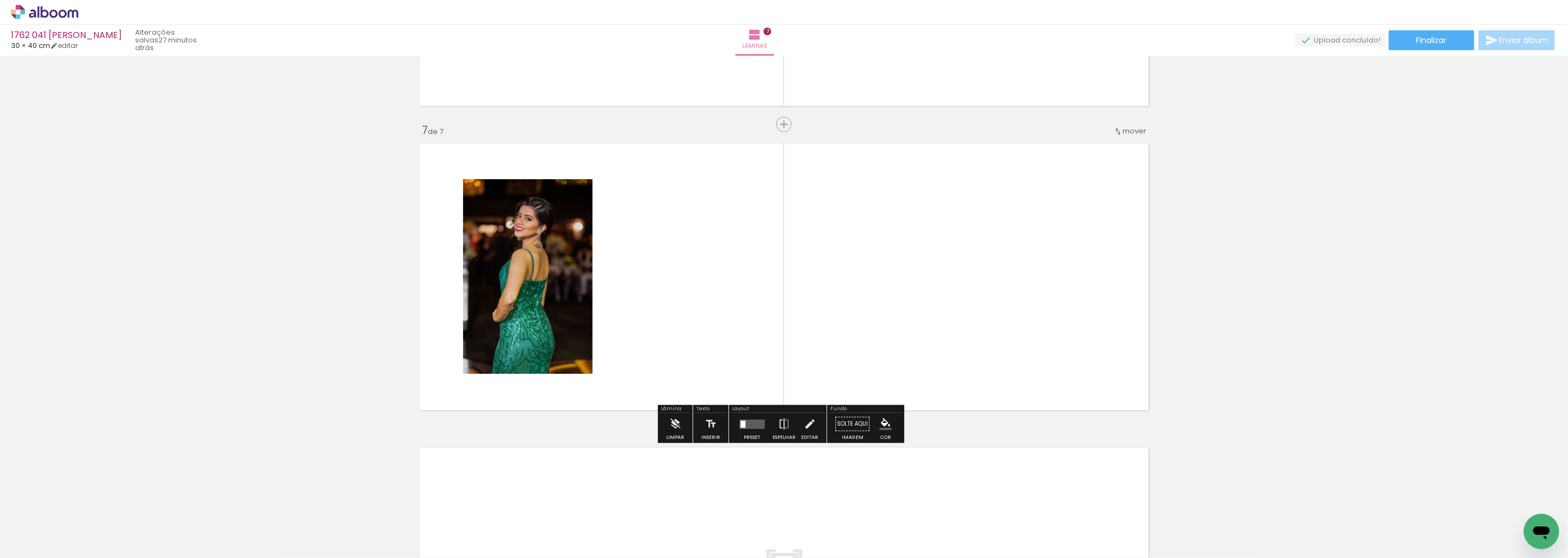
scroll to position [1778, 0]
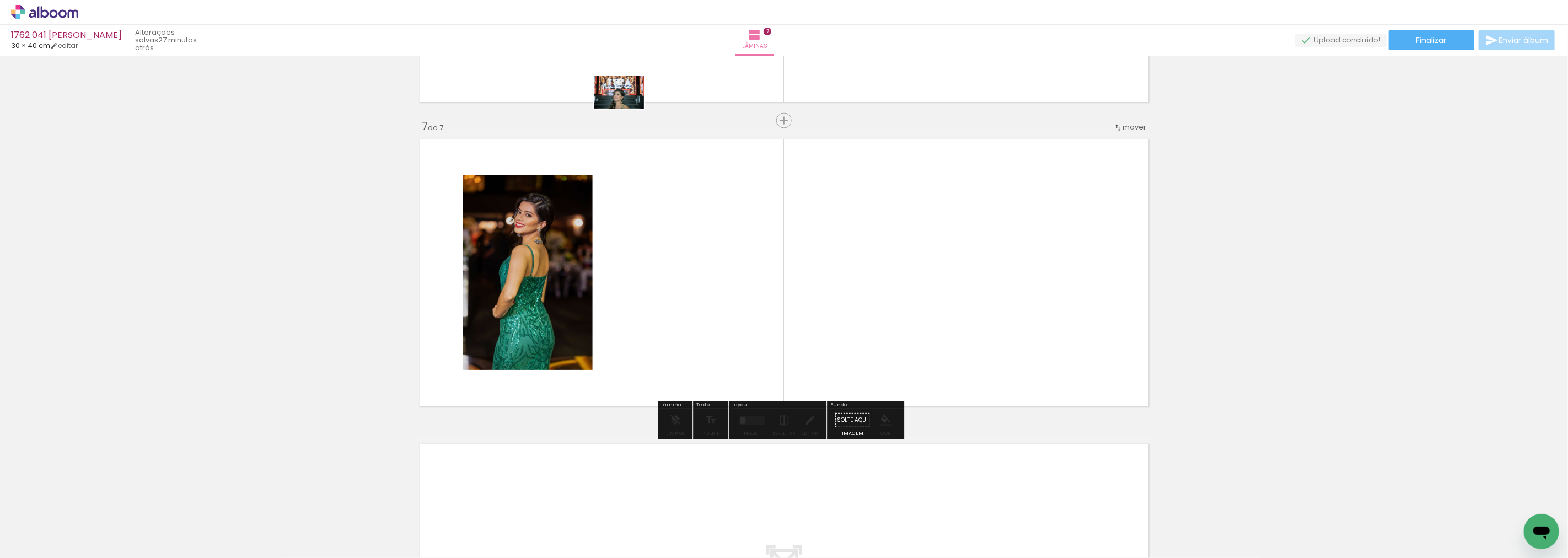
drag, startPoint x: 929, startPoint y: 524, endPoint x: 627, endPoint y: 109, distance: 513.3
click at [627, 109] on quentale-workspace at bounding box center [784, 279] width 1568 height 558
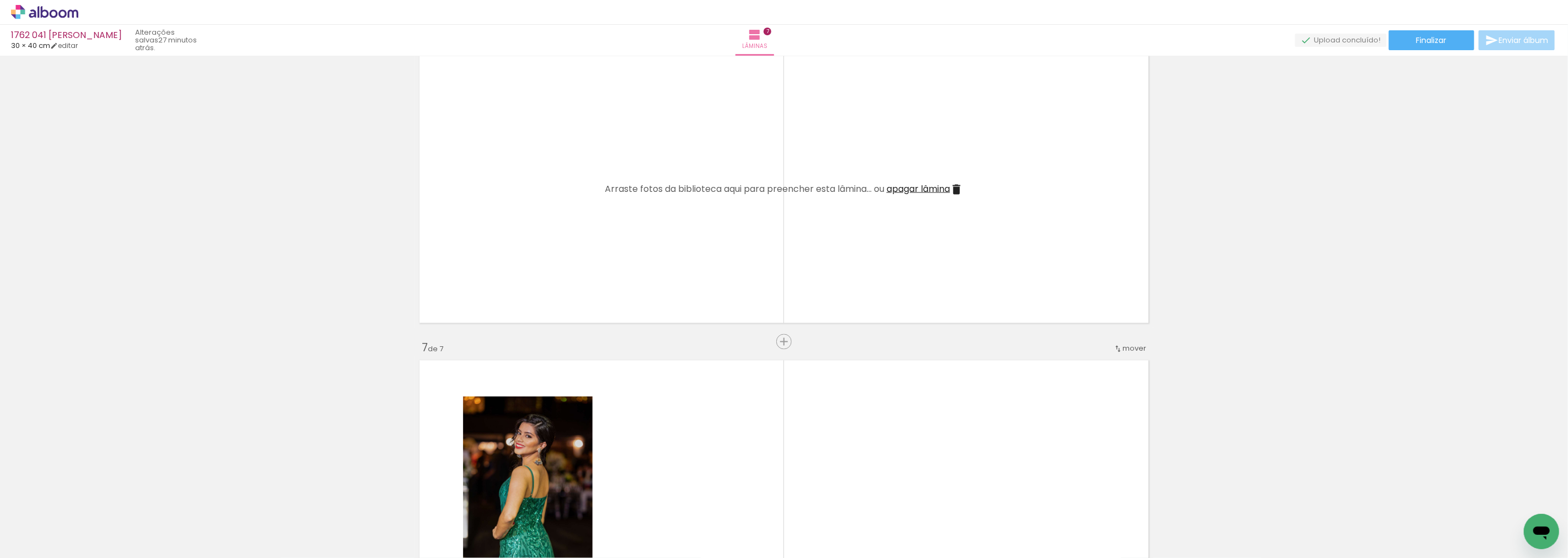
scroll to position [1534, 0]
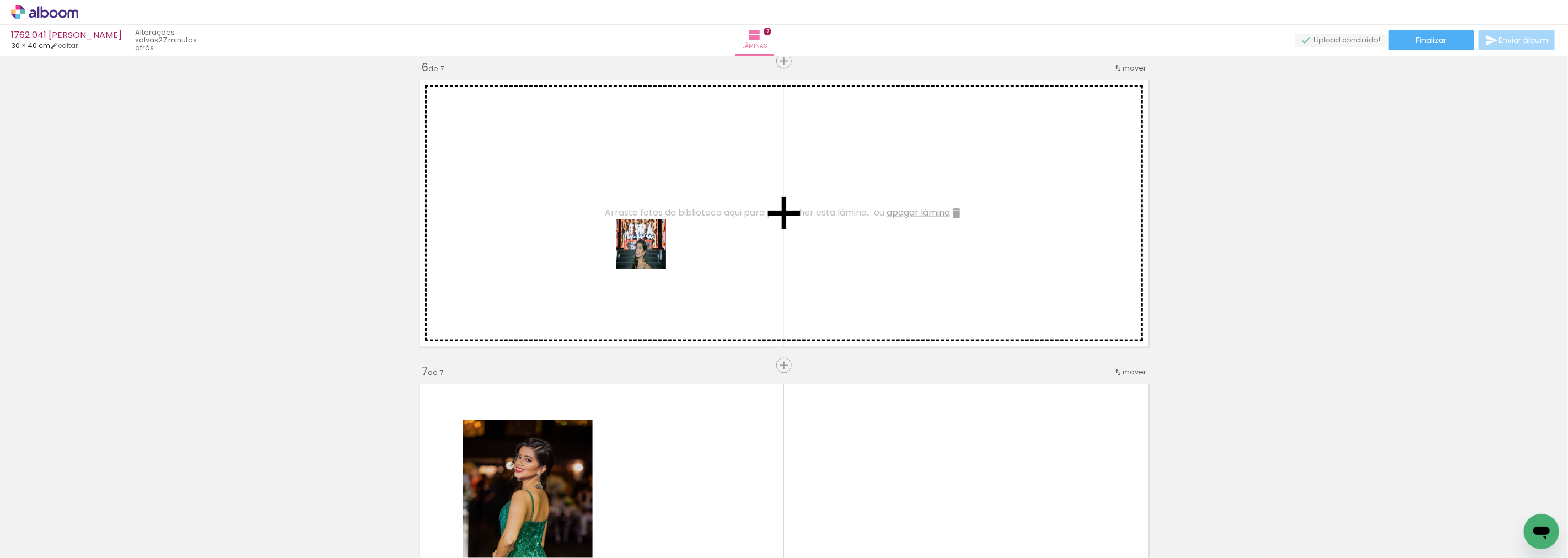
drag, startPoint x: 915, startPoint y: 513, endPoint x: 762, endPoint y: 371, distance: 208.7
click at [649, 252] on quentale-workspace at bounding box center [784, 279] width 1568 height 558
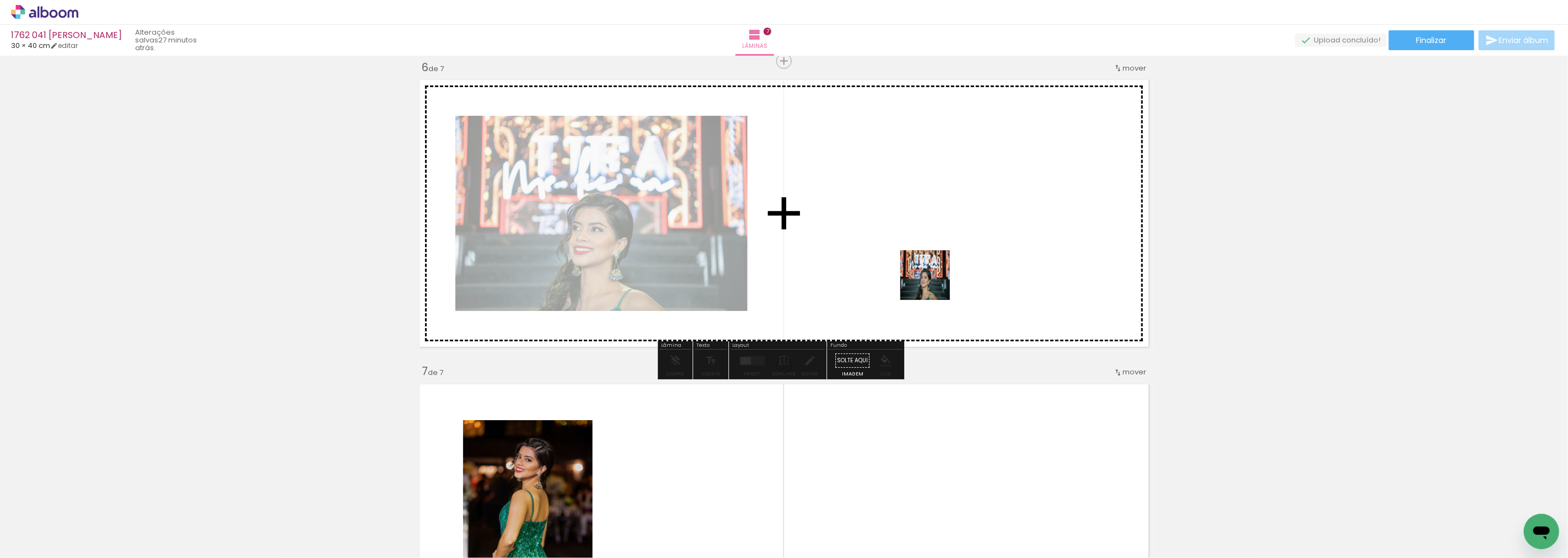
drag, startPoint x: 968, startPoint y: 517, endPoint x: 933, endPoint y: 283, distance: 236.6
click at [933, 283] on quentale-workspace at bounding box center [784, 279] width 1568 height 558
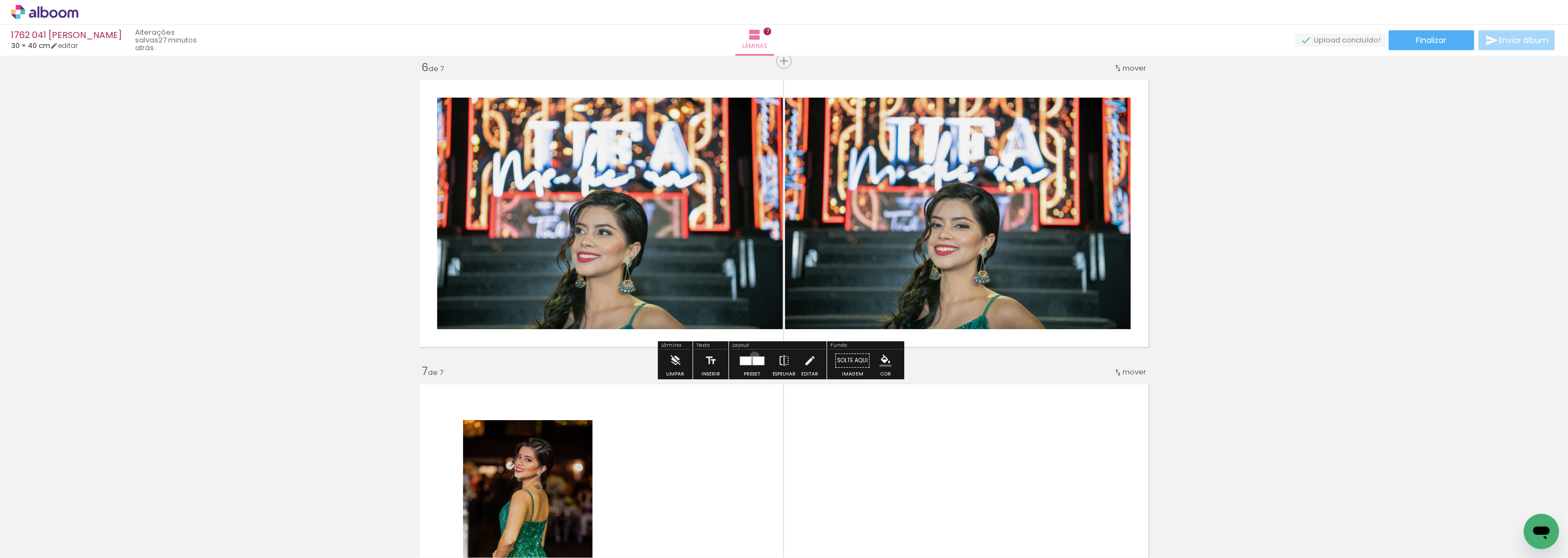
click at [752, 357] on div at bounding box center [758, 360] width 12 height 8
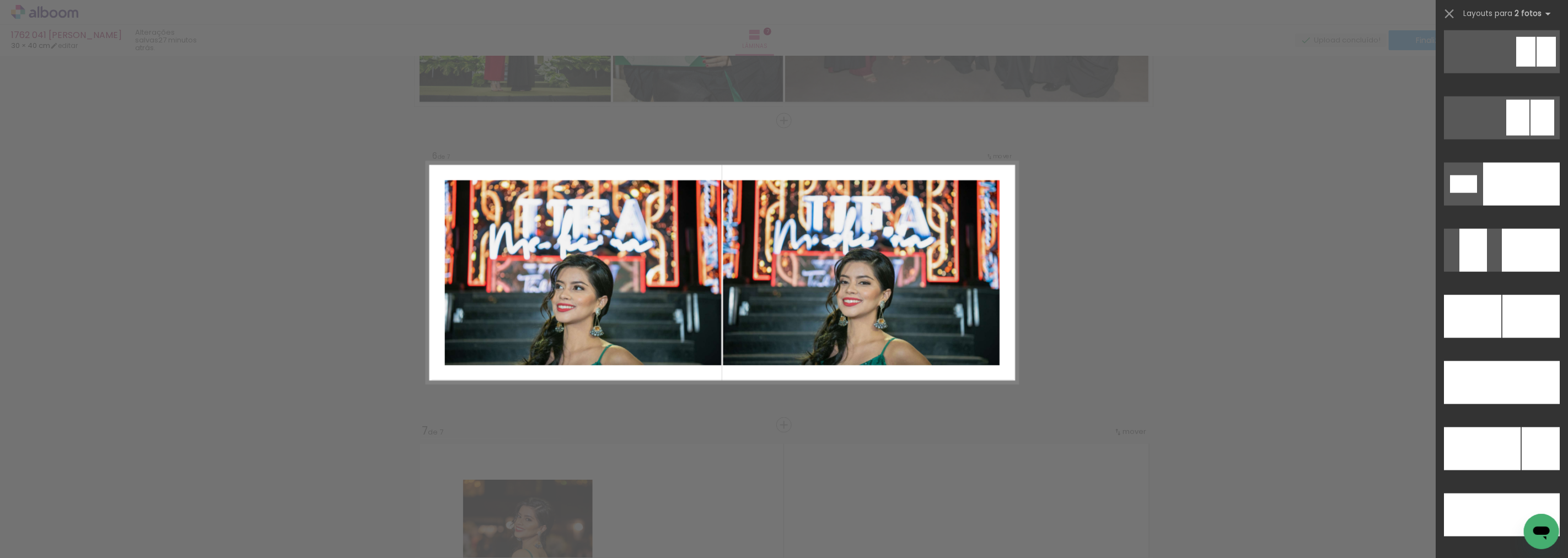
scroll to position [4612, 0]
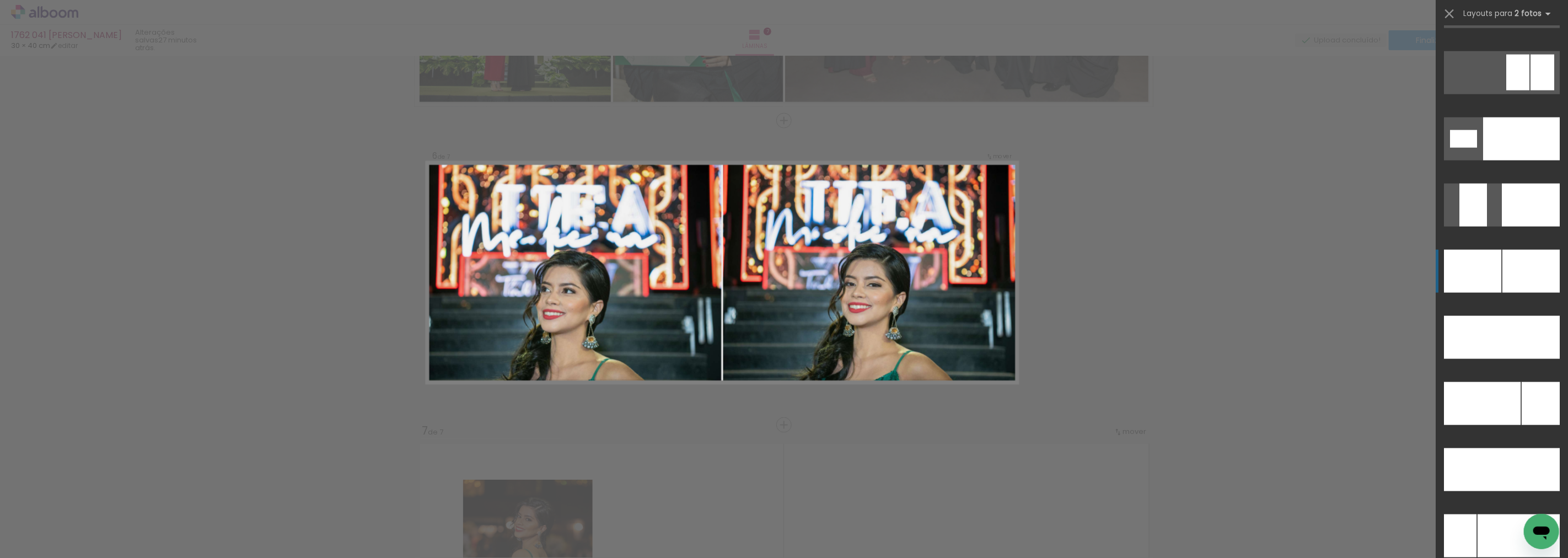
click at [1488, 271] on div at bounding box center [1472, 271] width 58 height 43
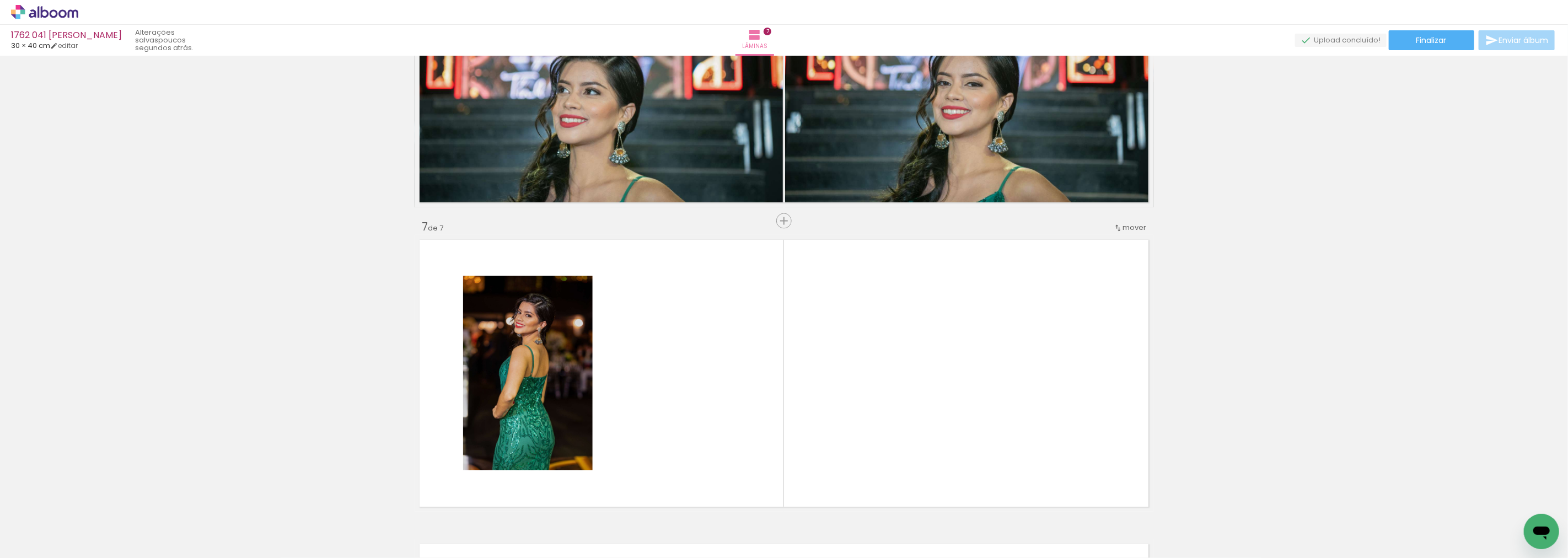
scroll to position [1719, 0]
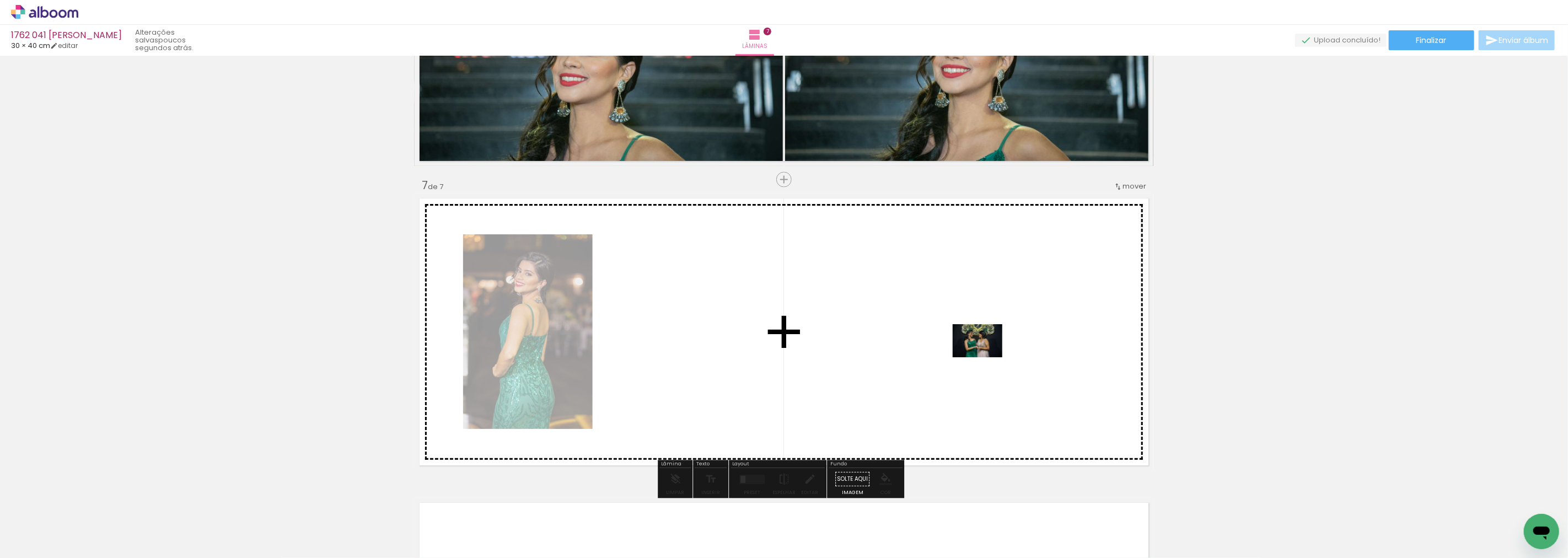
drag, startPoint x: 747, startPoint y: 527, endPoint x: 967, endPoint y: 354, distance: 279.9
click at [967, 354] on quentale-workspace at bounding box center [784, 279] width 1568 height 558
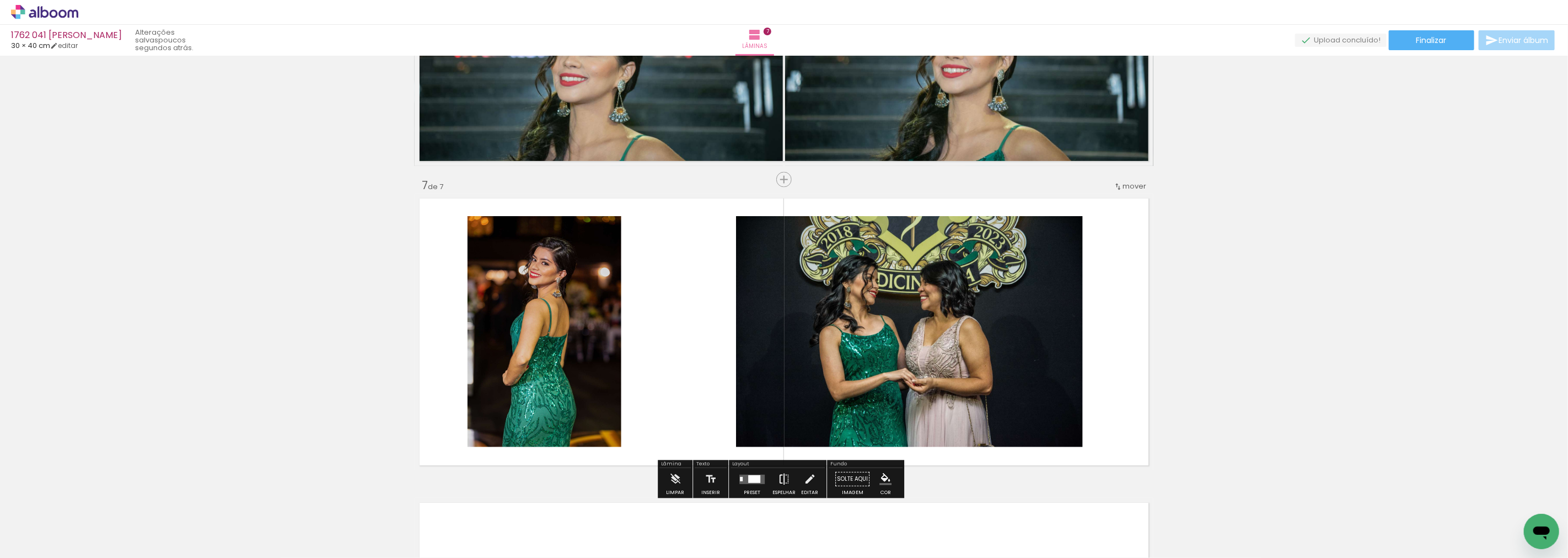
click at [778, 477] on iron-icon at bounding box center [784, 479] width 12 height 22
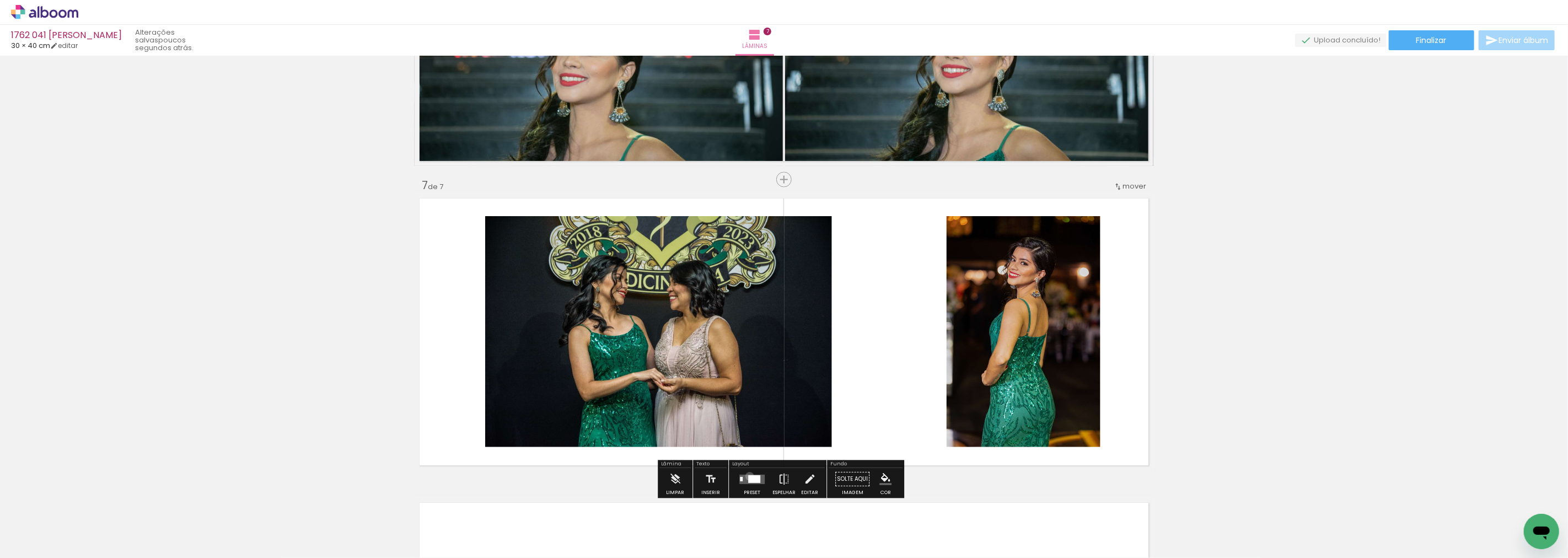
click at [748, 476] on div at bounding box center [754, 478] width 12 height 8
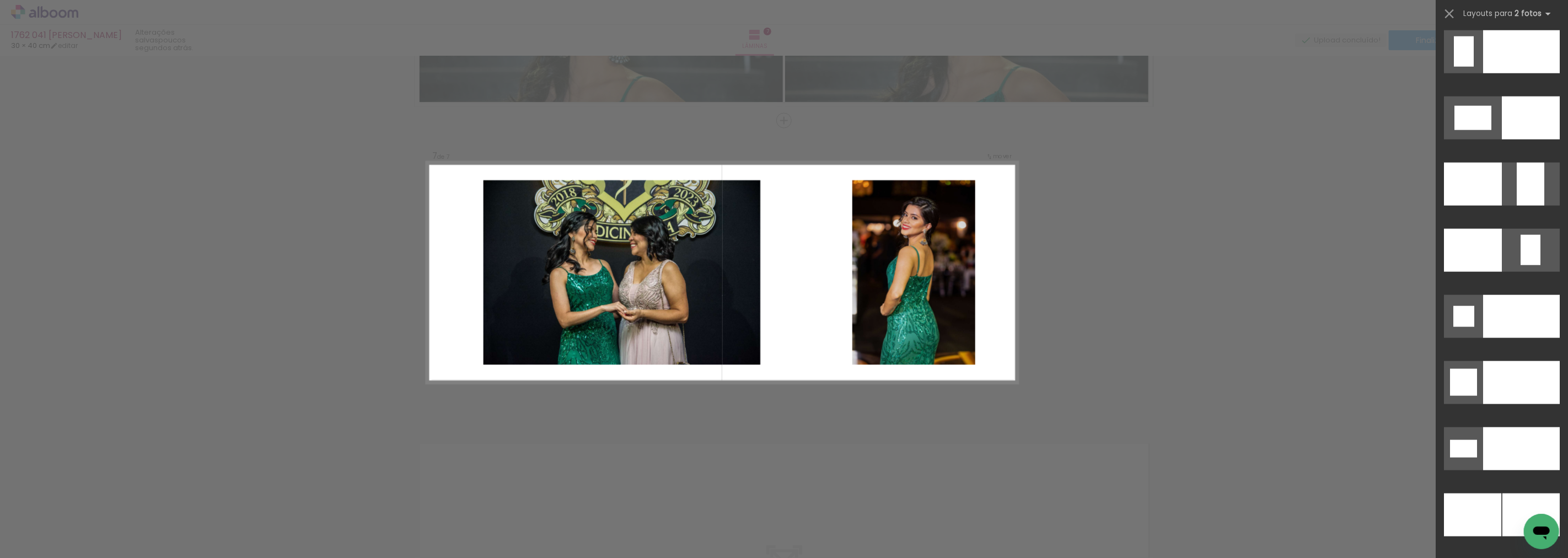
scroll to position [4921, 0]
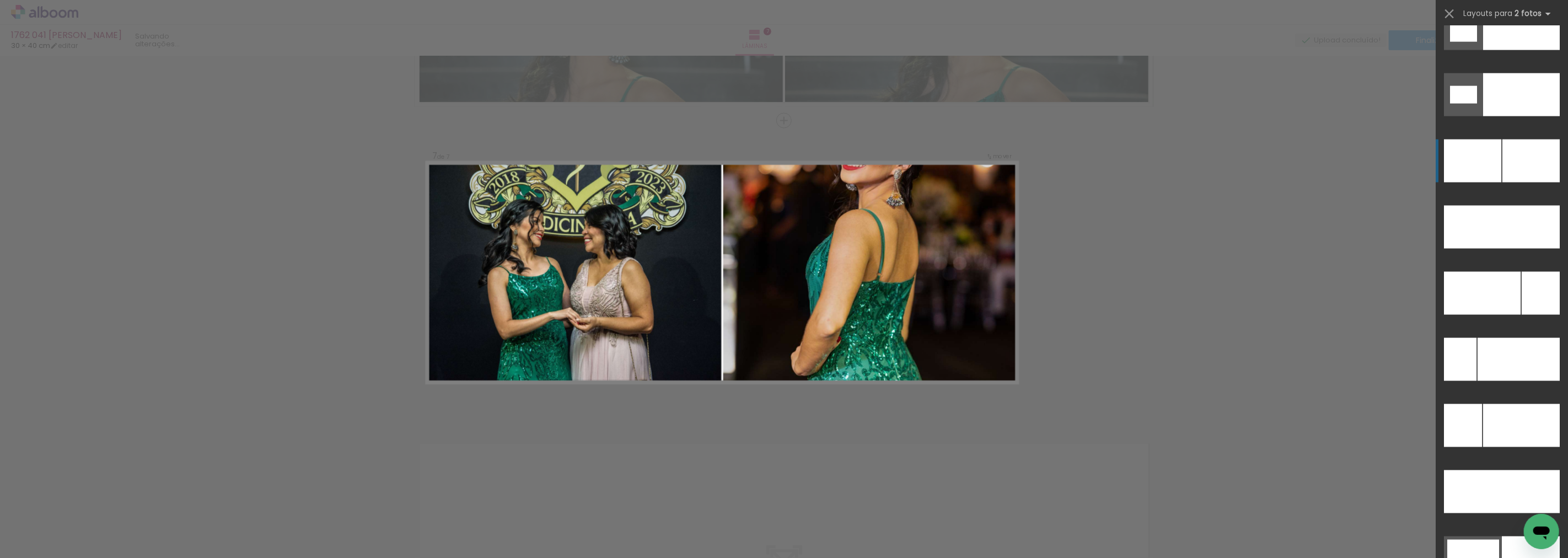
click at [1477, 177] on div at bounding box center [1472, 160] width 58 height 43
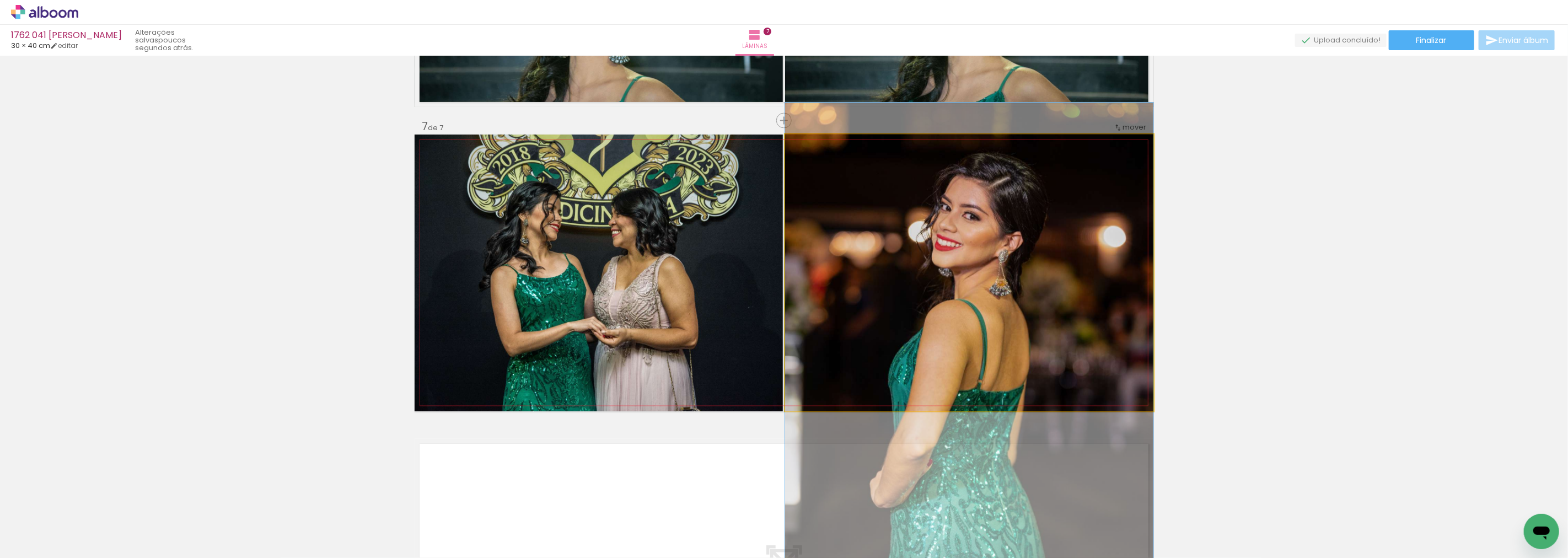
drag, startPoint x: 1007, startPoint y: 252, endPoint x: 1020, endPoint y: 372, distance: 120.7
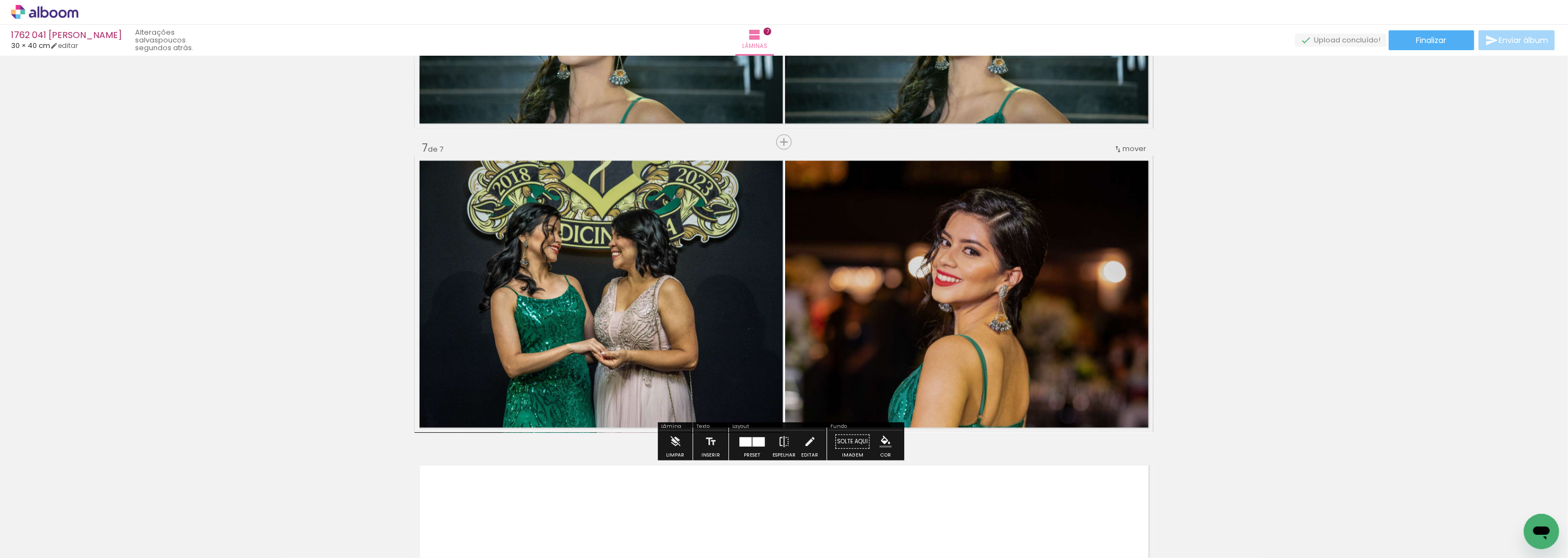
scroll to position [1778, 0]
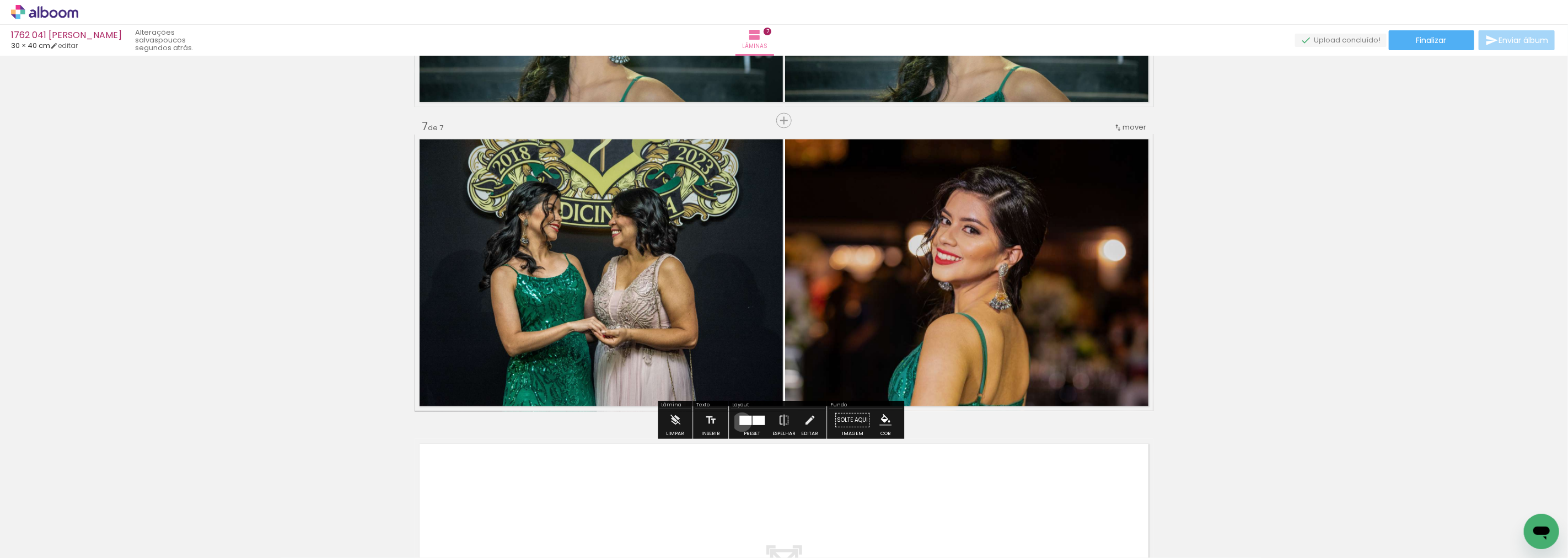
click at [739, 422] on div at bounding box center [745, 420] width 12 height 9
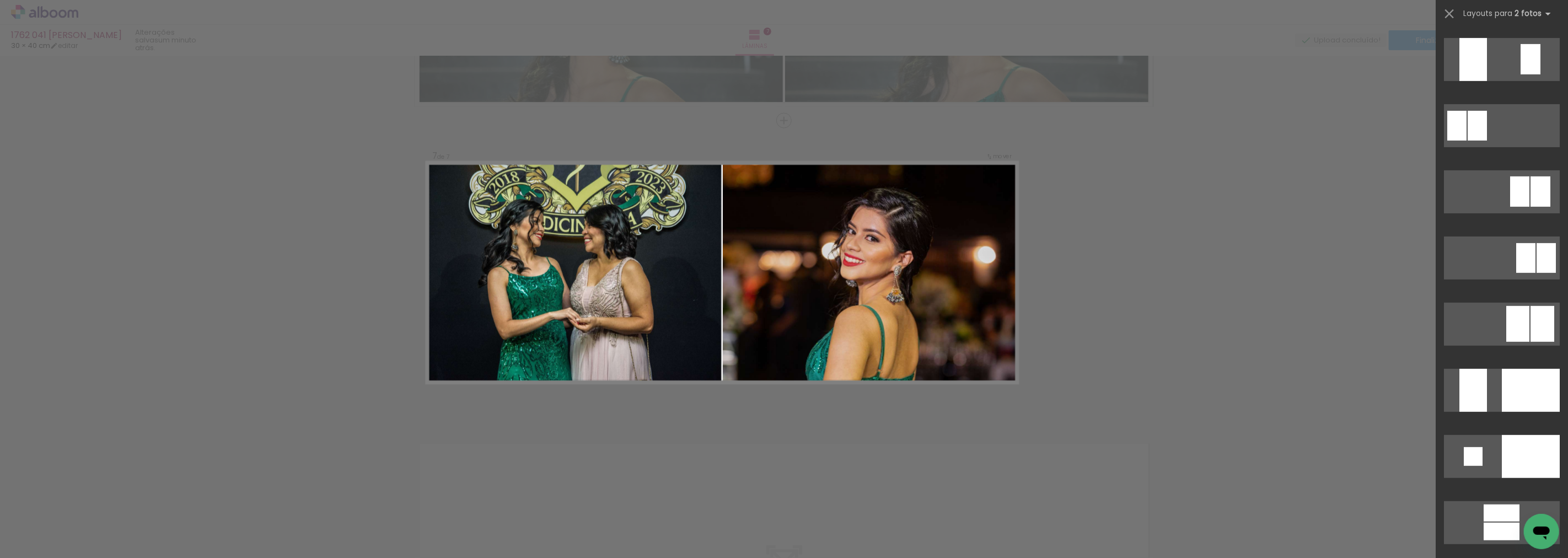
scroll to position [4016, 0]
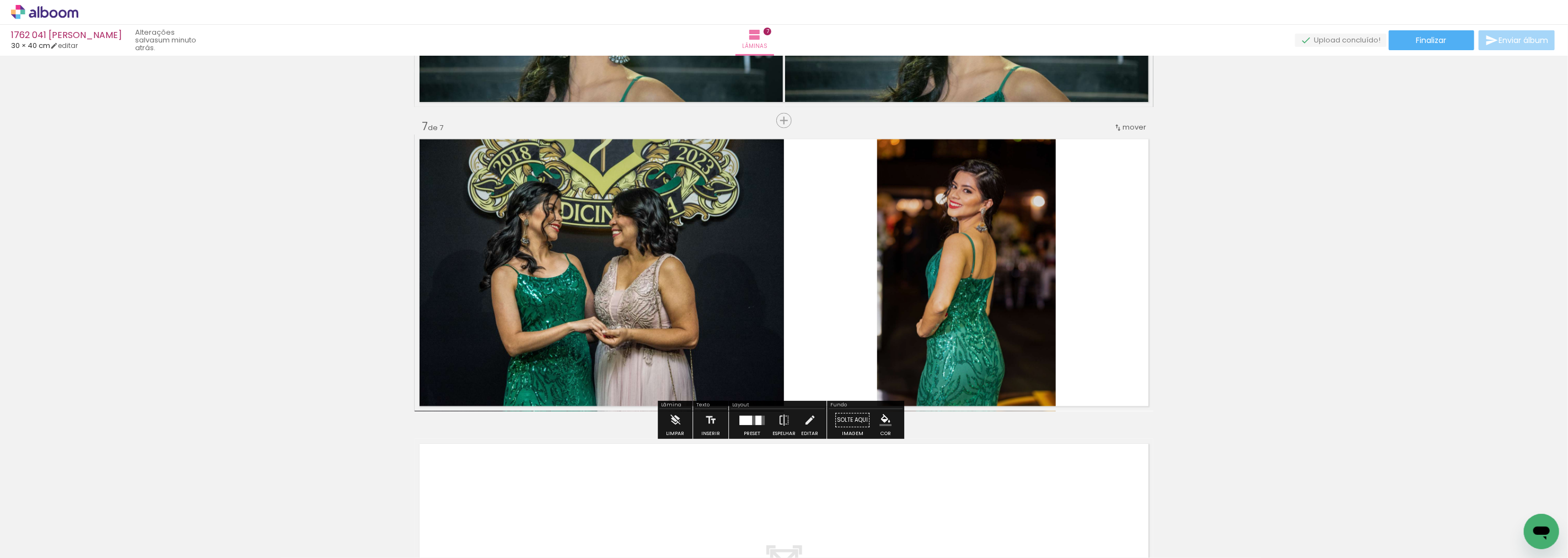
click at [956, 184] on quentale-photo at bounding box center [966, 272] width 179 height 276
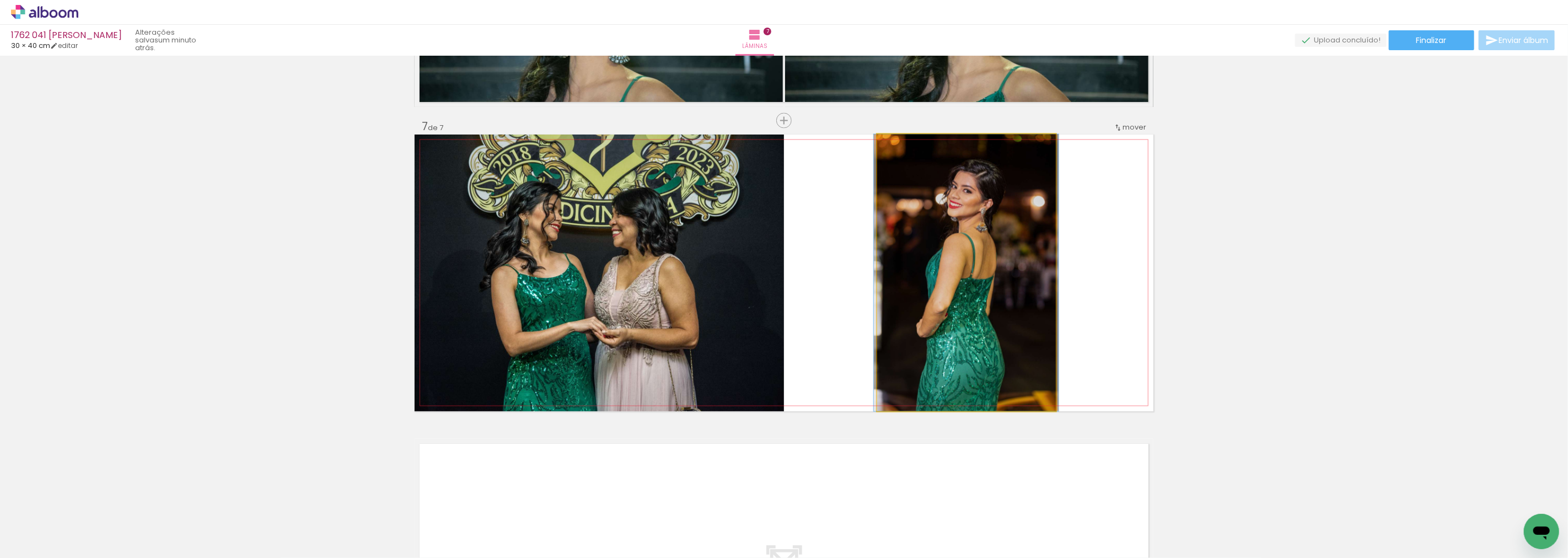
click at [1030, 173] on quentale-photo at bounding box center [966, 272] width 179 height 276
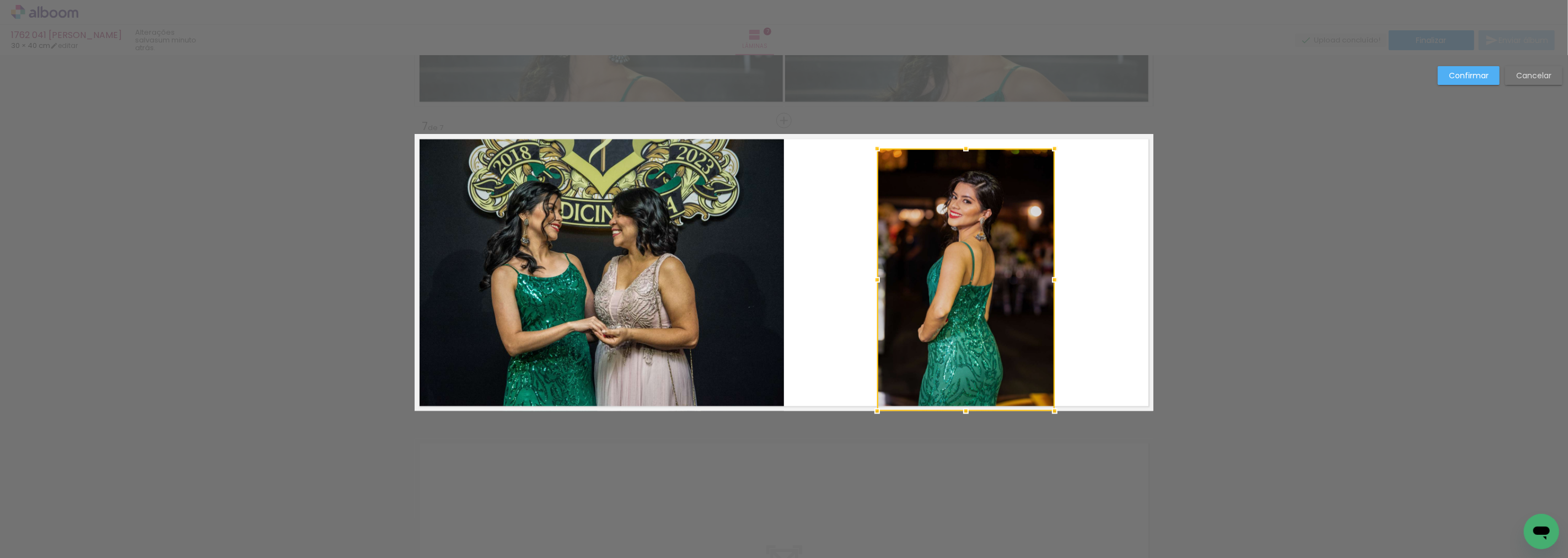
drag, startPoint x: 1057, startPoint y: 133, endPoint x: 1055, endPoint y: 147, distance: 14.1
click at [1055, 147] on div at bounding box center [1054, 149] width 22 height 22
click at [973, 401] on quentale-photo at bounding box center [965, 280] width 177 height 263
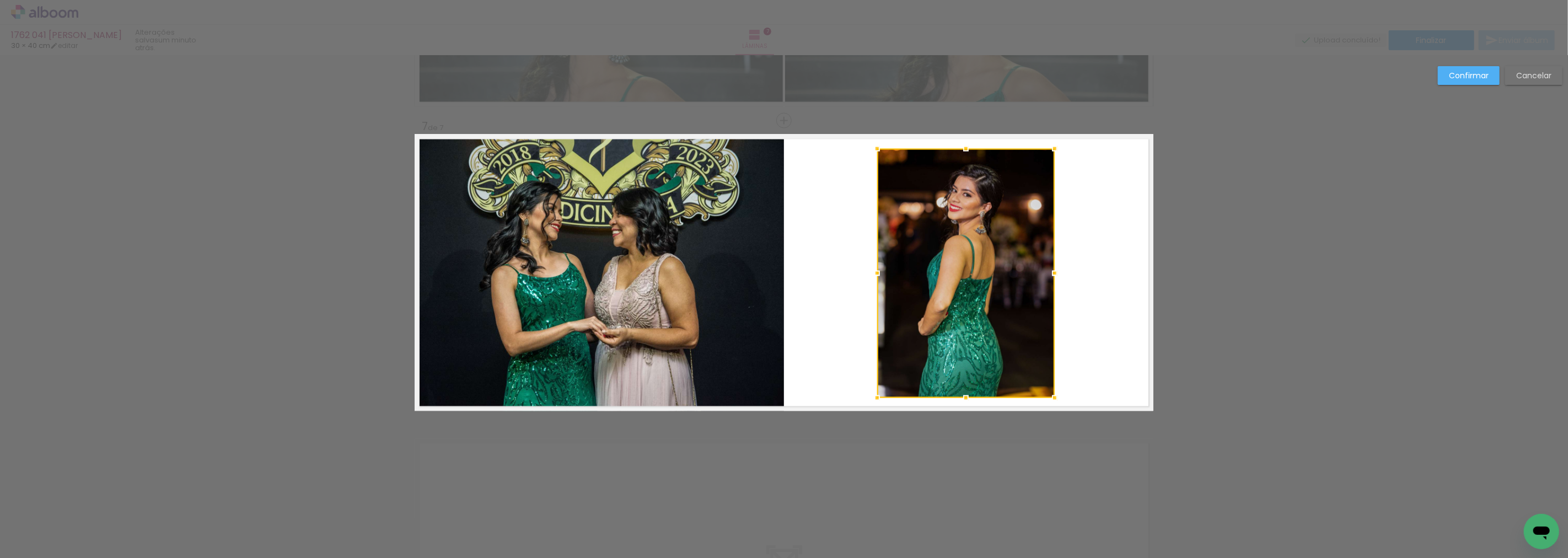
drag, startPoint x: 962, startPoint y: 409, endPoint x: 971, endPoint y: 396, distance: 15.8
click at [971, 396] on div at bounding box center [966, 398] width 22 height 22
click at [0, 0] on slot "Confirmar" at bounding box center [0, 0] width 0 height 0
